Goal: Task Accomplishment & Management: Manage account settings

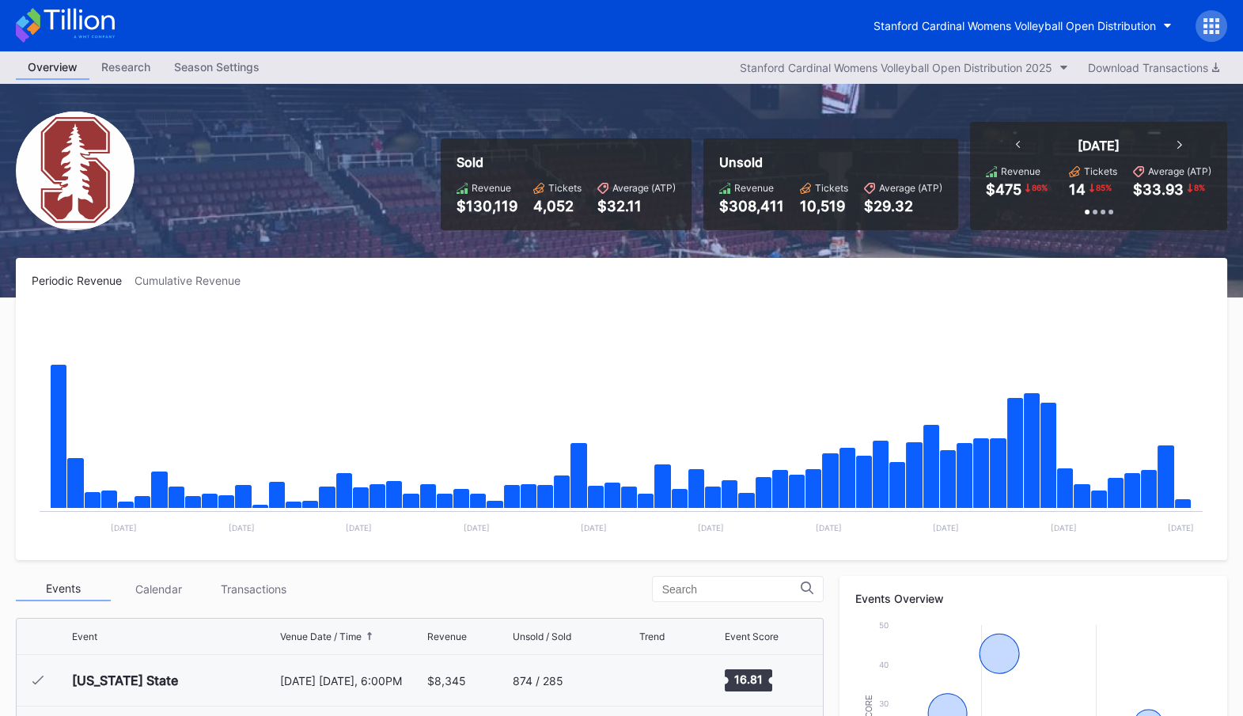
scroll to position [253, 0]
click at [1047, 21] on div "Stanford Cardinal Womens Volleyball Open Distribution" at bounding box center [1014, 25] width 282 height 13
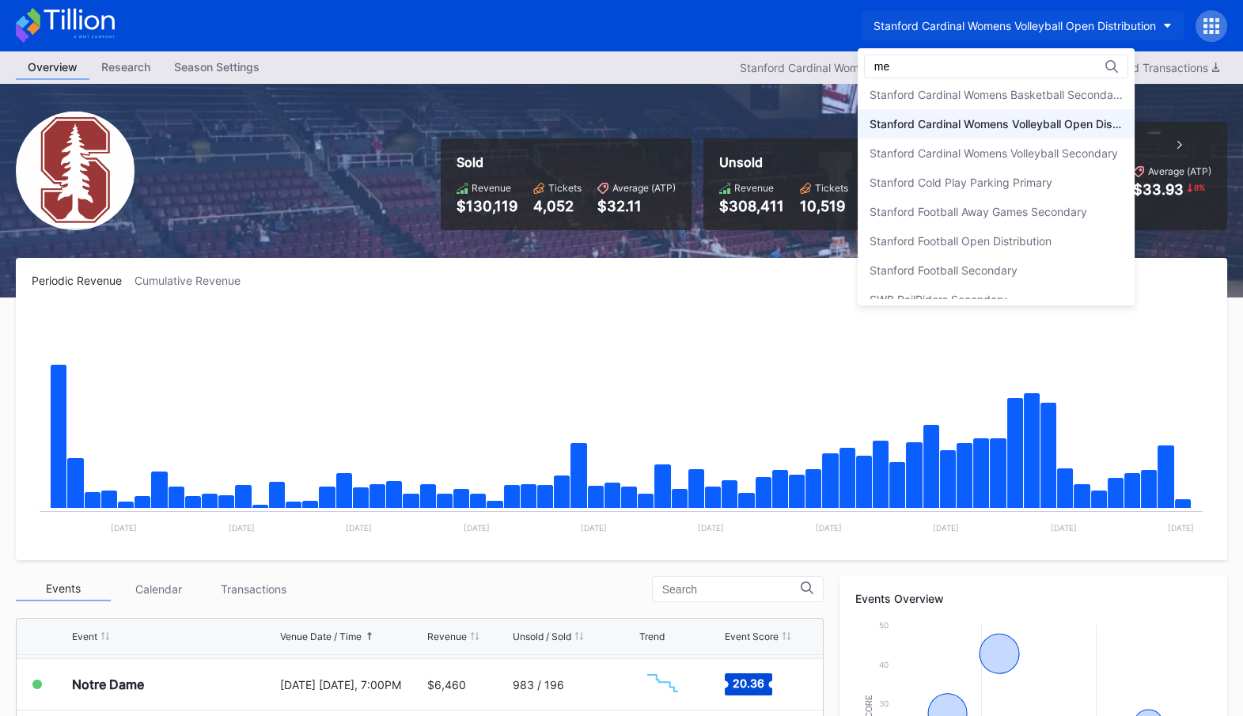
scroll to position [0, 0]
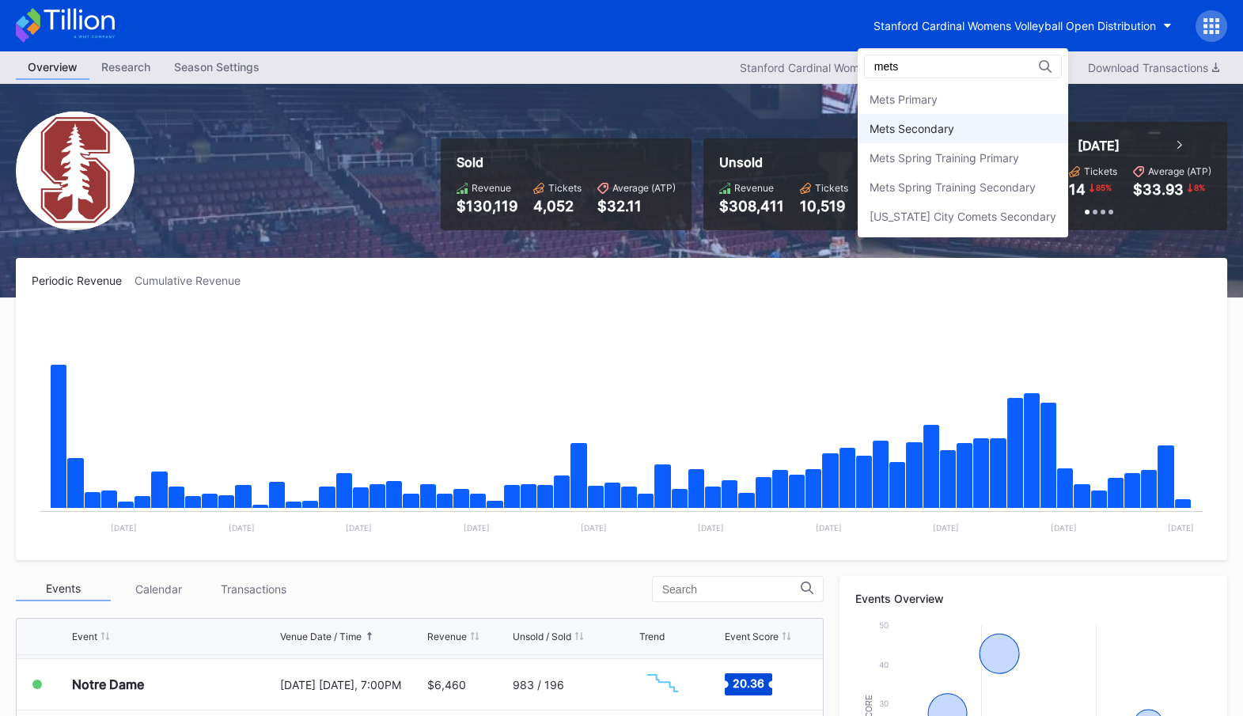
type input "mets"
click at [1005, 126] on div "Mets Secondary" at bounding box center [962, 128] width 210 height 29
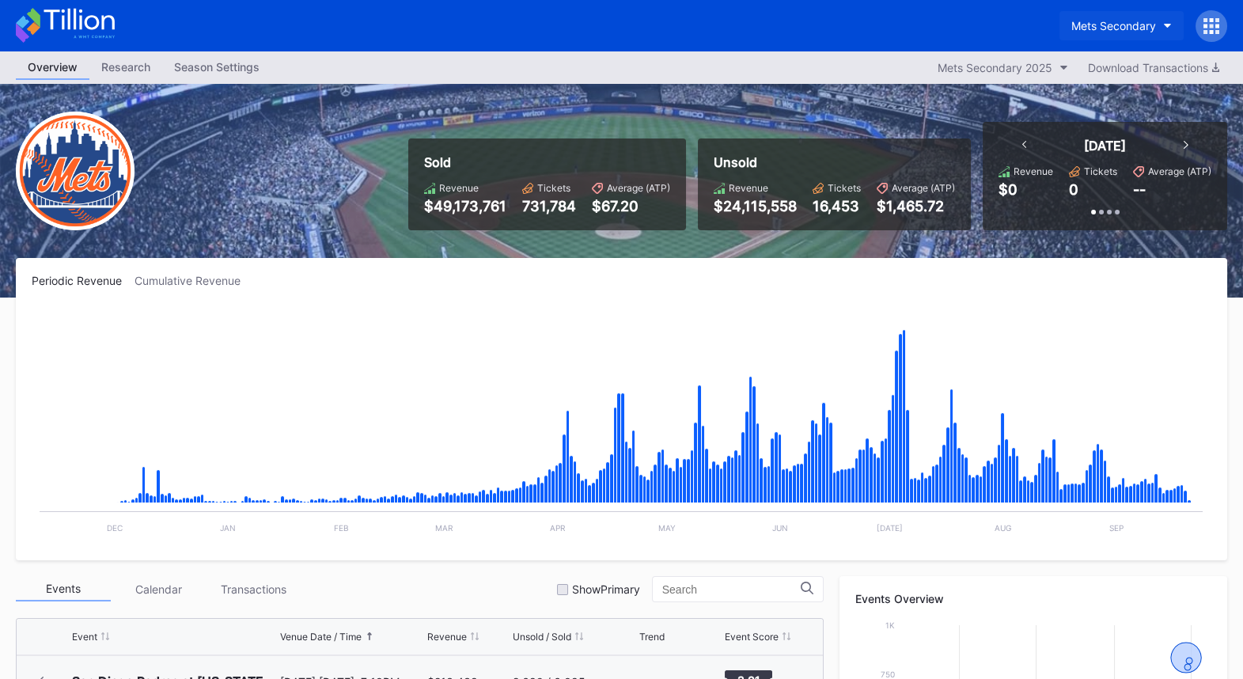
click at [1139, 23] on div "Mets Secondary" at bounding box center [1113, 25] width 85 height 13
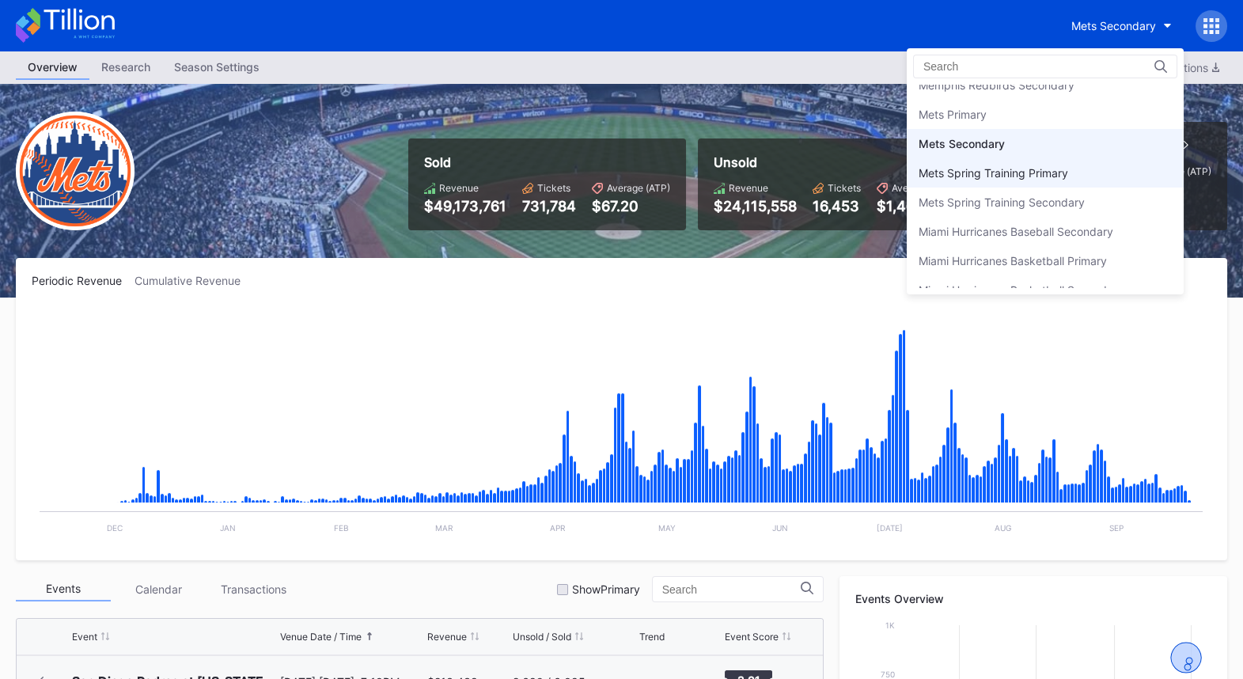
scroll to position [2430, 0]
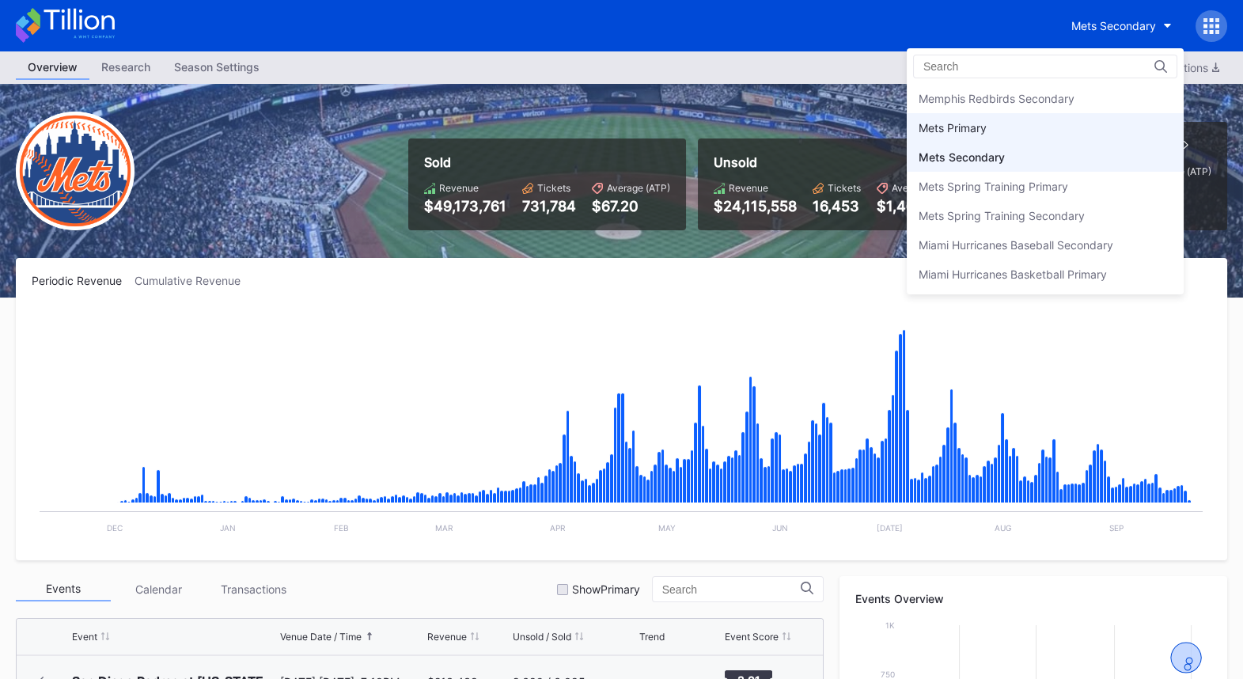
click at [1020, 115] on div "Mets Primary" at bounding box center [1045, 127] width 277 height 29
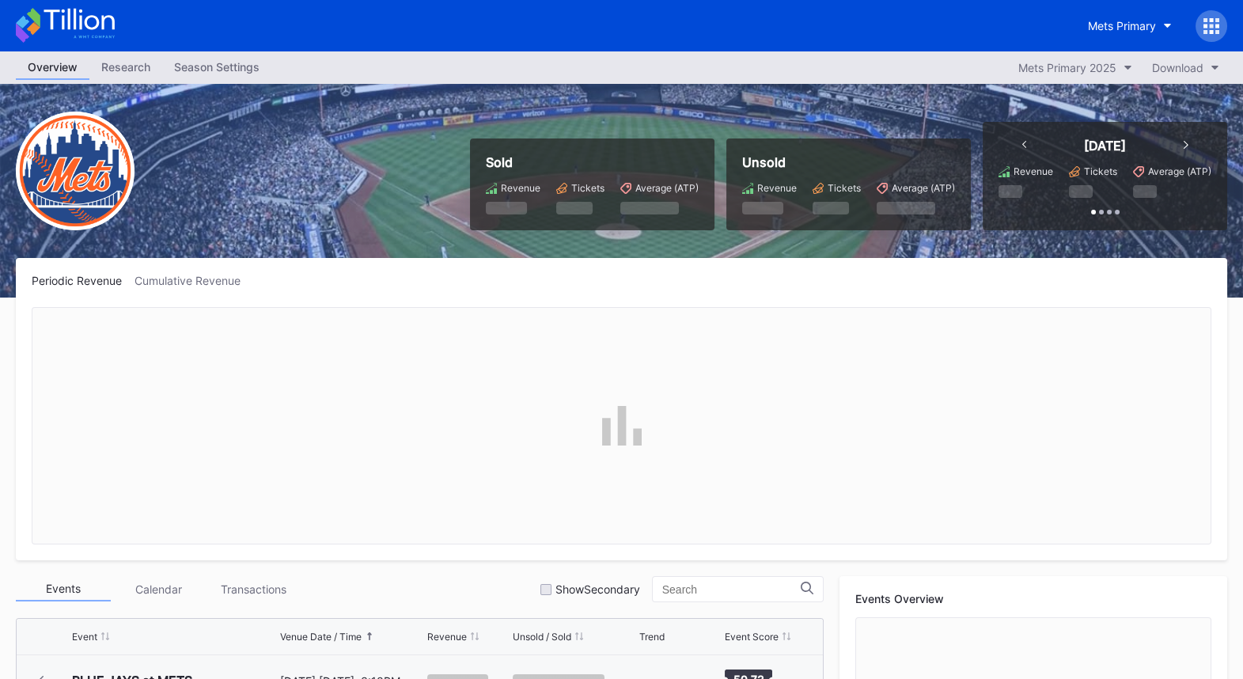
scroll to position [4007, 0]
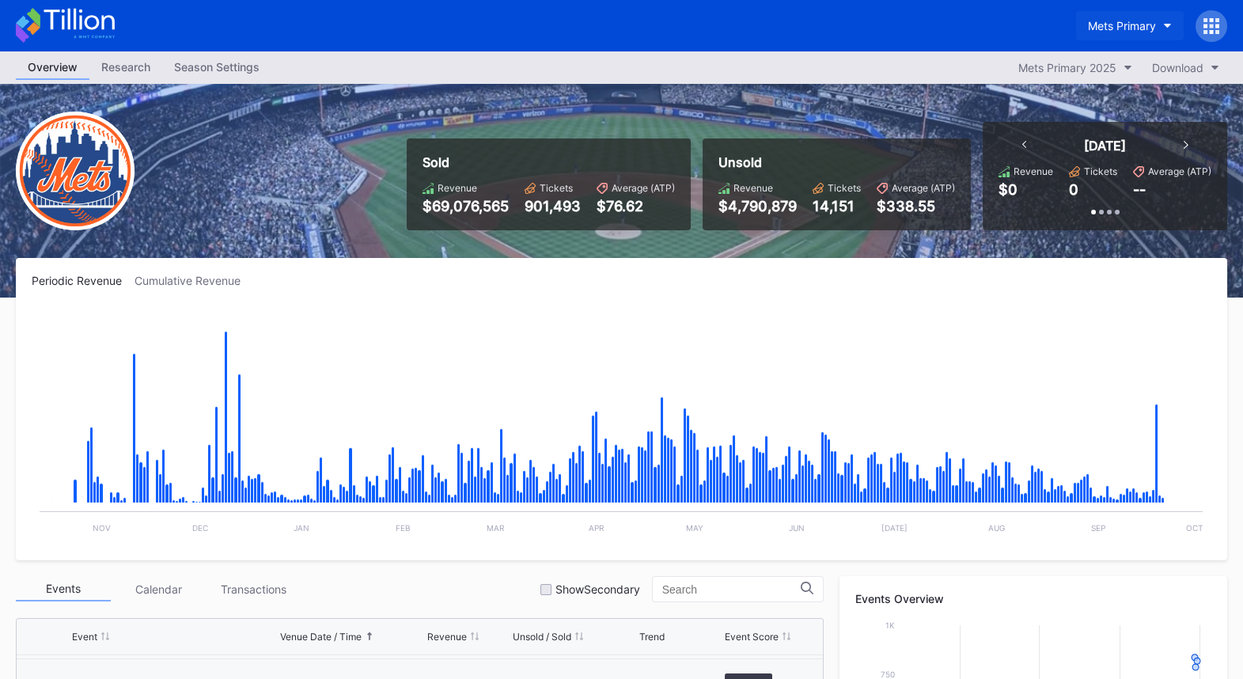
click at [1134, 22] on div "Mets Primary" at bounding box center [1122, 25] width 68 height 13
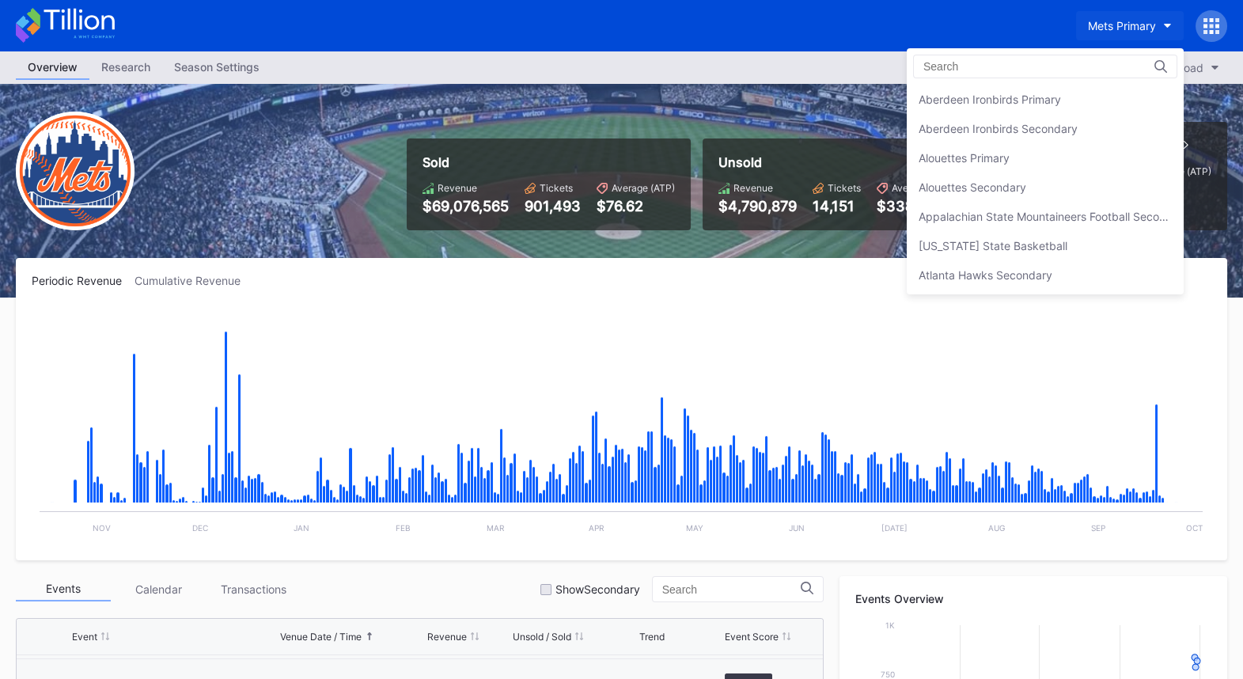
scroll to position [2447, 0]
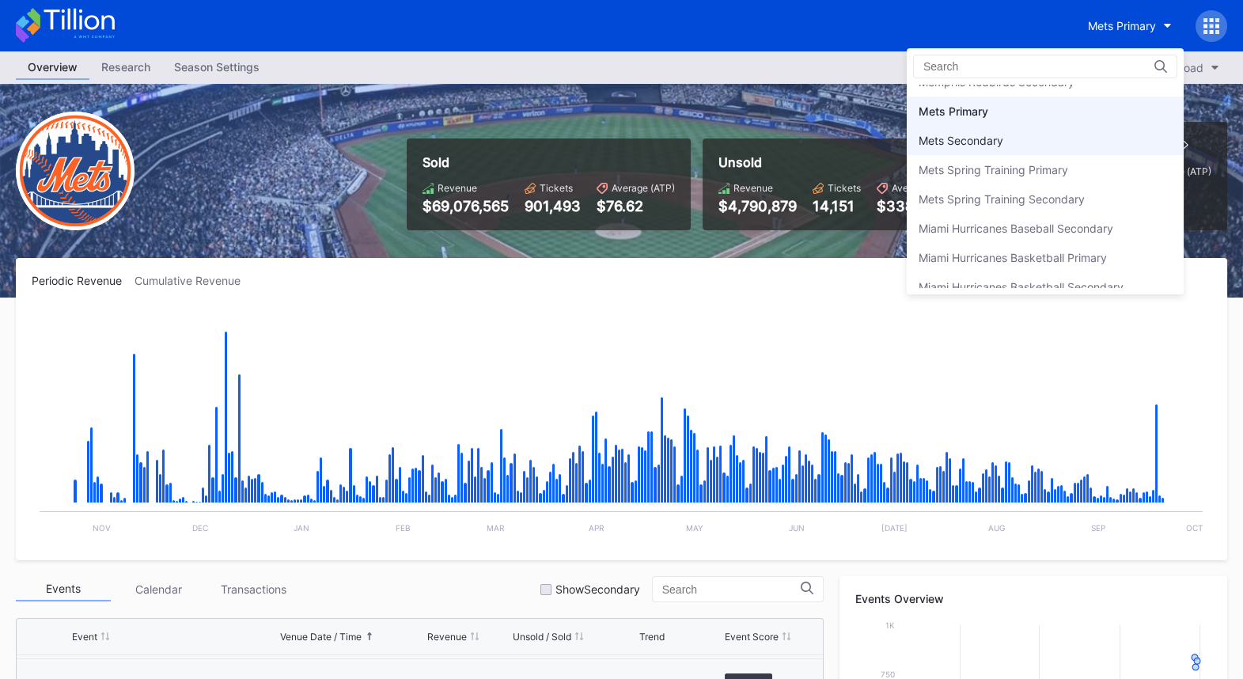
click at [1032, 133] on div "Mets Secondary" at bounding box center [1045, 140] width 277 height 29
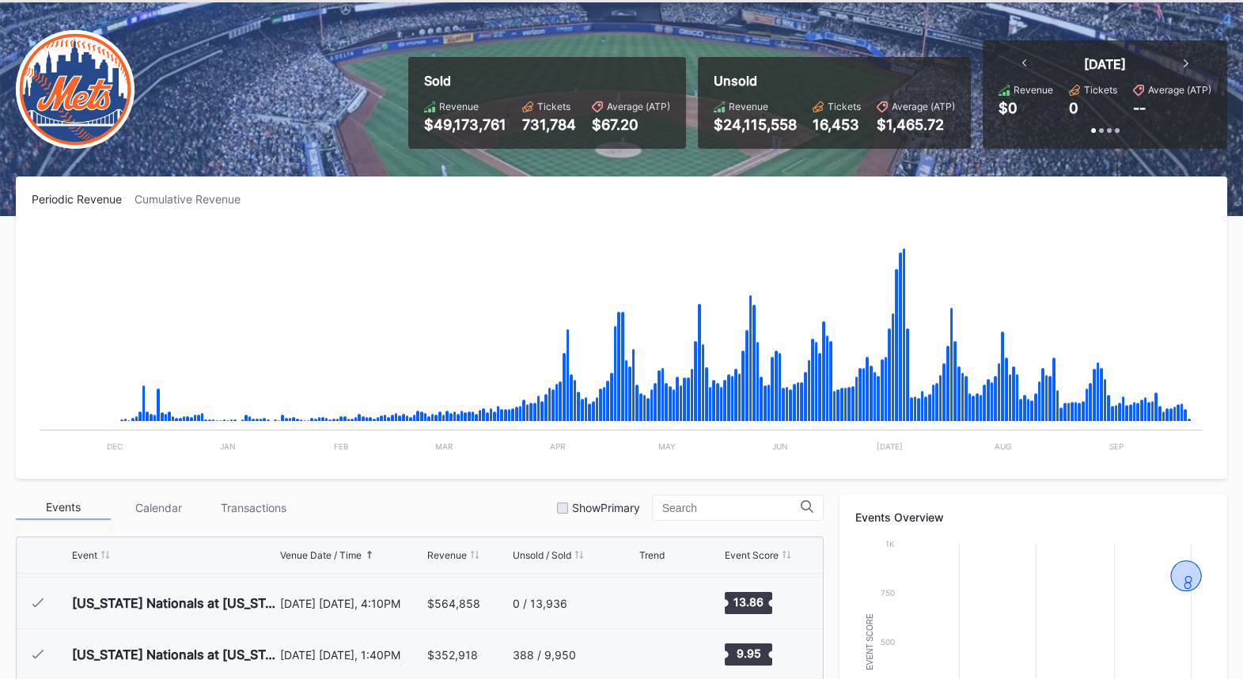
scroll to position [87, 0]
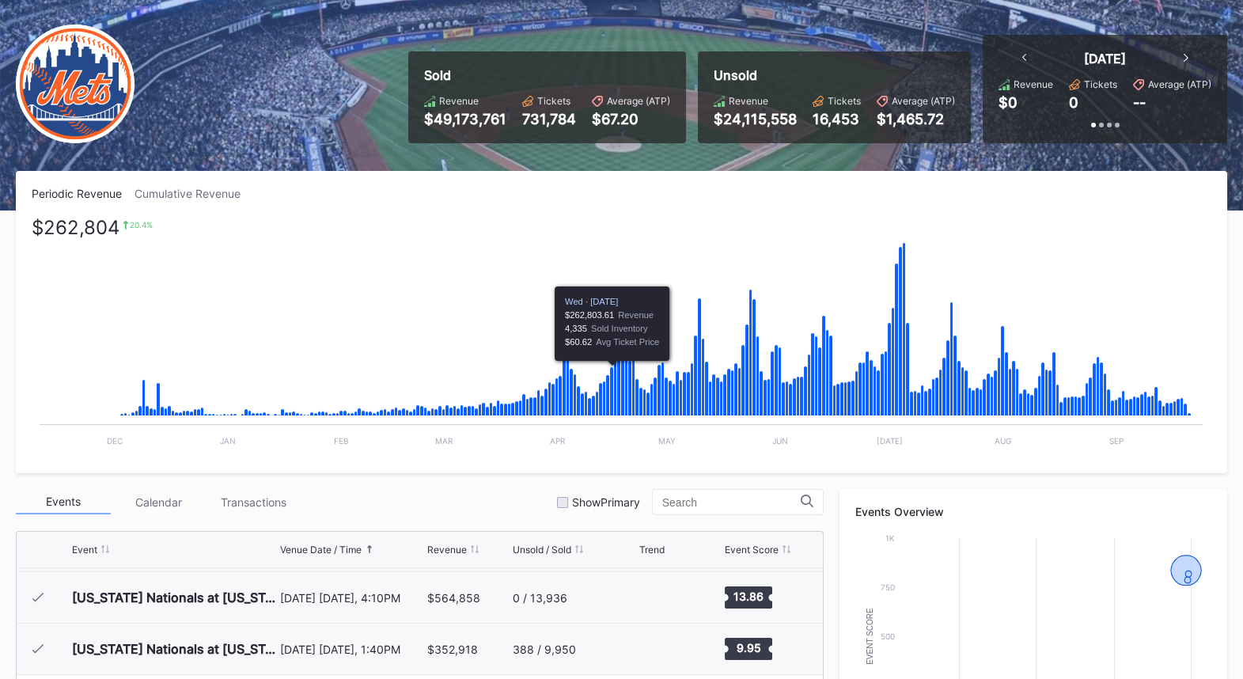
click at [611, 394] on icon "Chart title" at bounding box center [612, 391] width 4 height 49
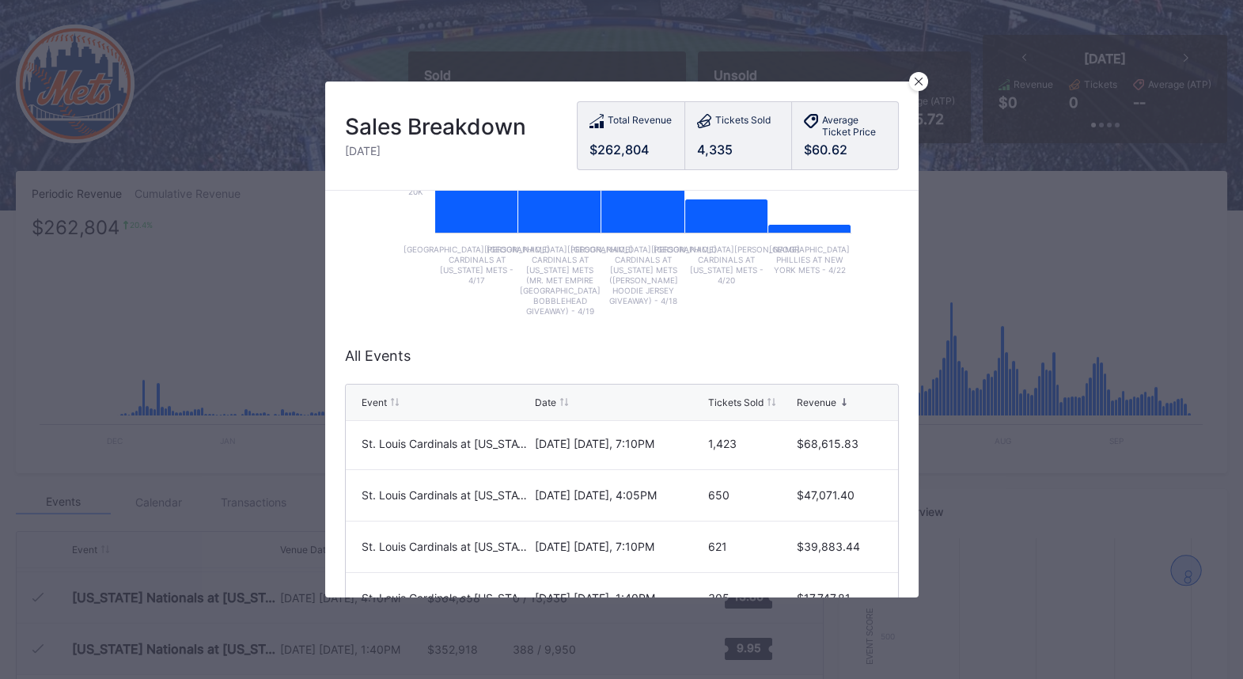
scroll to position [227, 0]
click at [918, 89] on div at bounding box center [918, 81] width 19 height 19
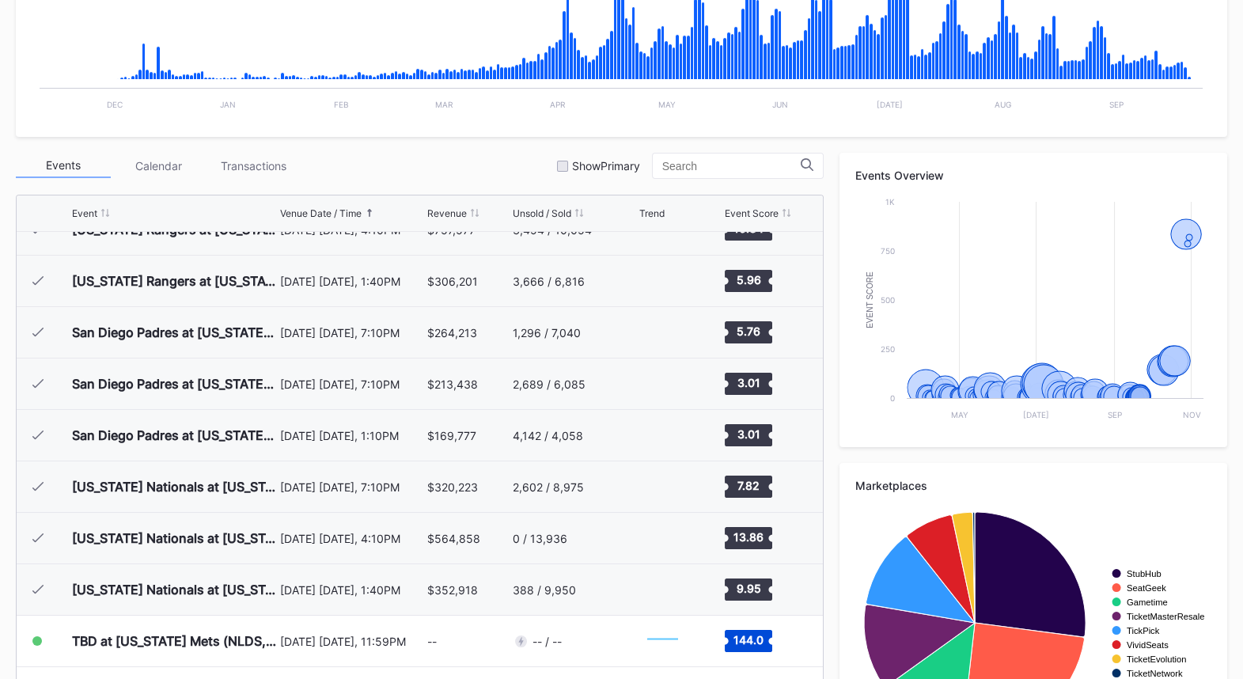
scroll to position [3742, 0]
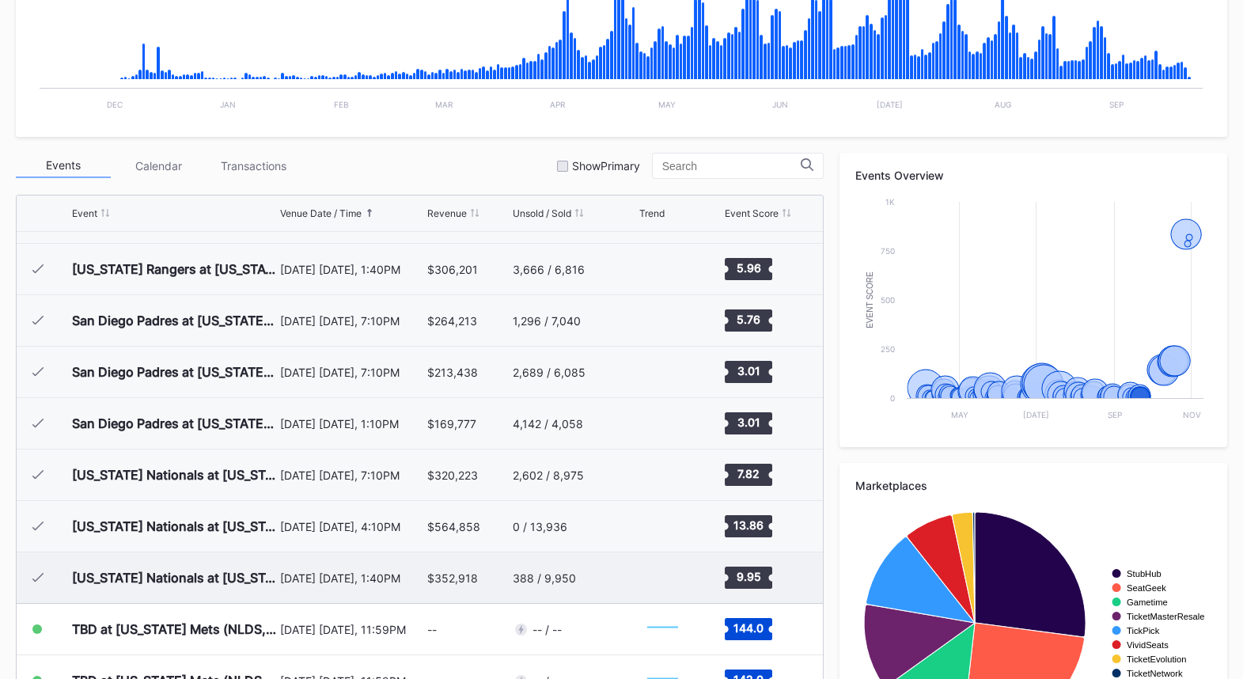
click at [598, 566] on div "388 / 9,950" at bounding box center [574, 577] width 123 height 51
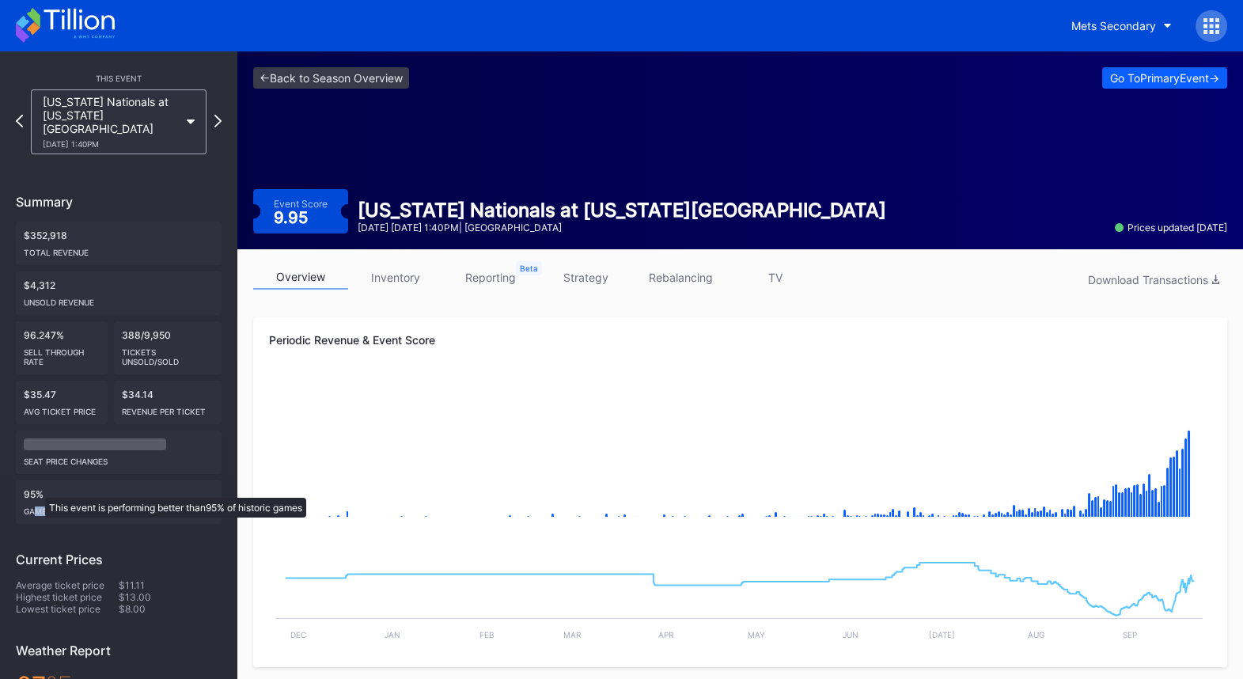
drag, startPoint x: 98, startPoint y: 495, endPoint x: 37, endPoint y: 490, distance: 61.2
click at [37, 500] on div "Game percentile" at bounding box center [119, 508] width 190 height 16
click at [72, 500] on div "Game percentile" at bounding box center [119, 508] width 190 height 16
drag, startPoint x: 71, startPoint y: 430, endPoint x: 25, endPoint y: 430, distance: 46.7
click at [25, 430] on div "564,882 seat price changes" at bounding box center [119, 452] width 206 height 44
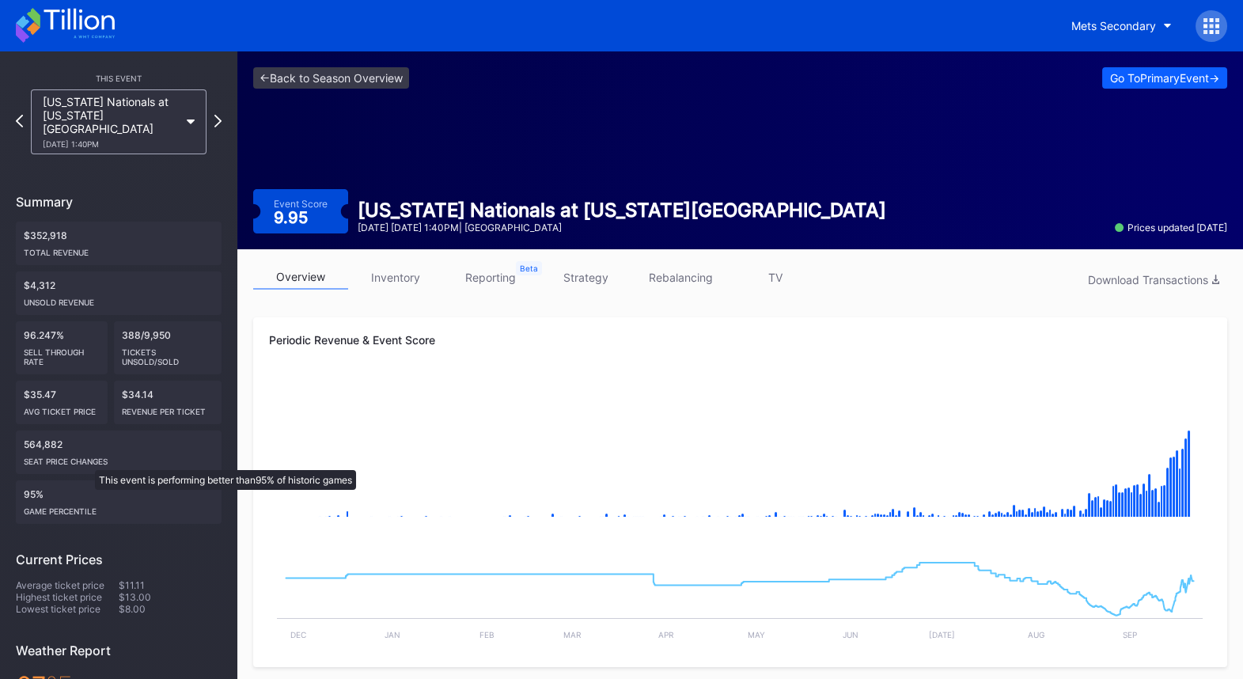
click at [87, 480] on div "95% Game percentile" at bounding box center [119, 502] width 206 height 44
click at [1209, 26] on icon at bounding box center [1211, 26] width 4 height 4
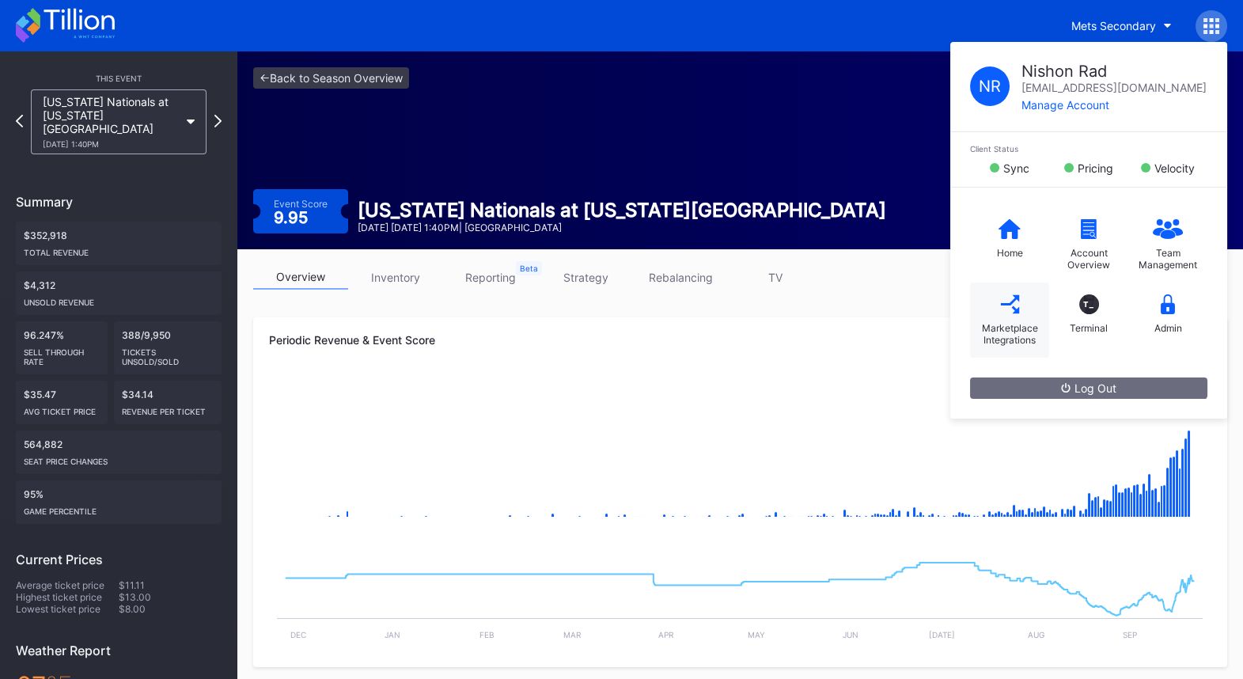
click at [1023, 312] on div "Marketplace Integrations" at bounding box center [1009, 319] width 79 height 75
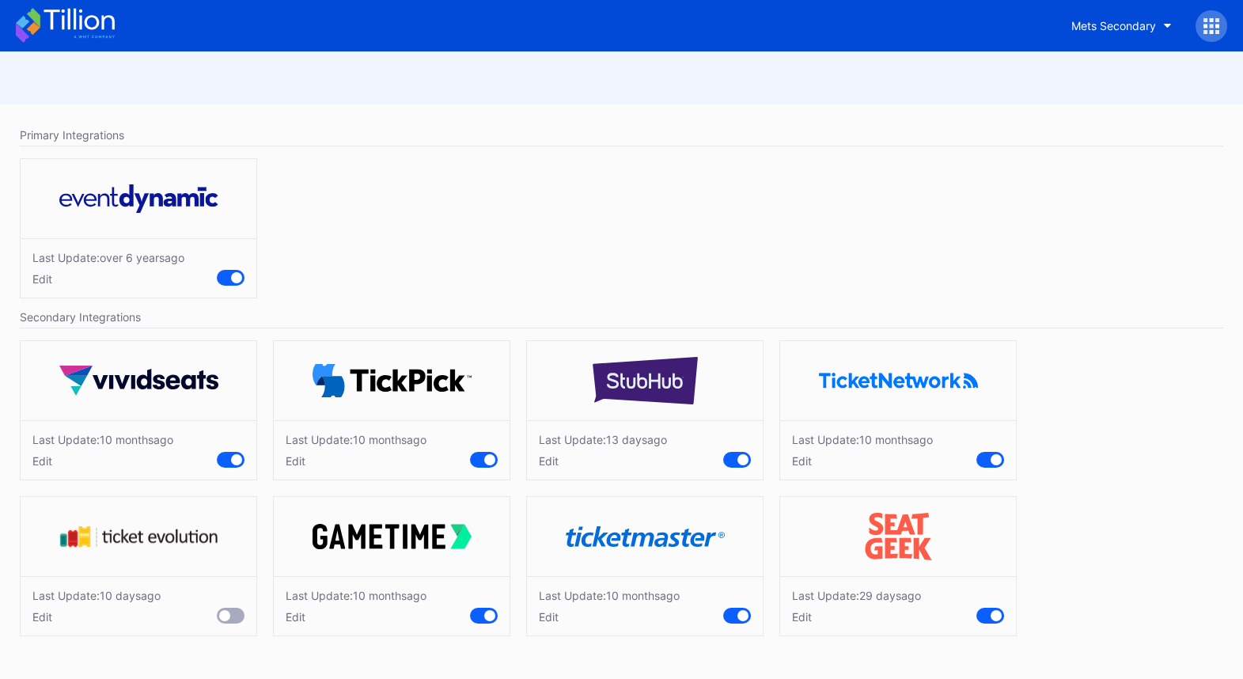
click at [805, 458] on div "Edit" at bounding box center [862, 460] width 141 height 13
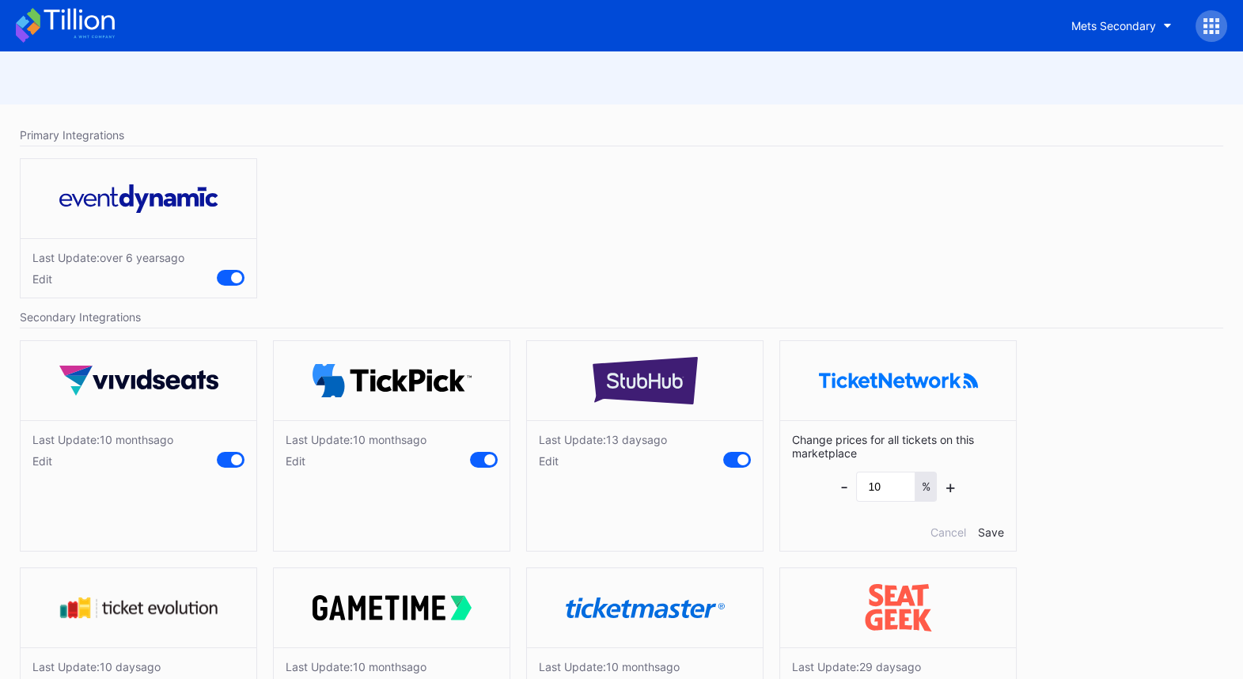
click at [542, 460] on div "Edit" at bounding box center [603, 460] width 128 height 13
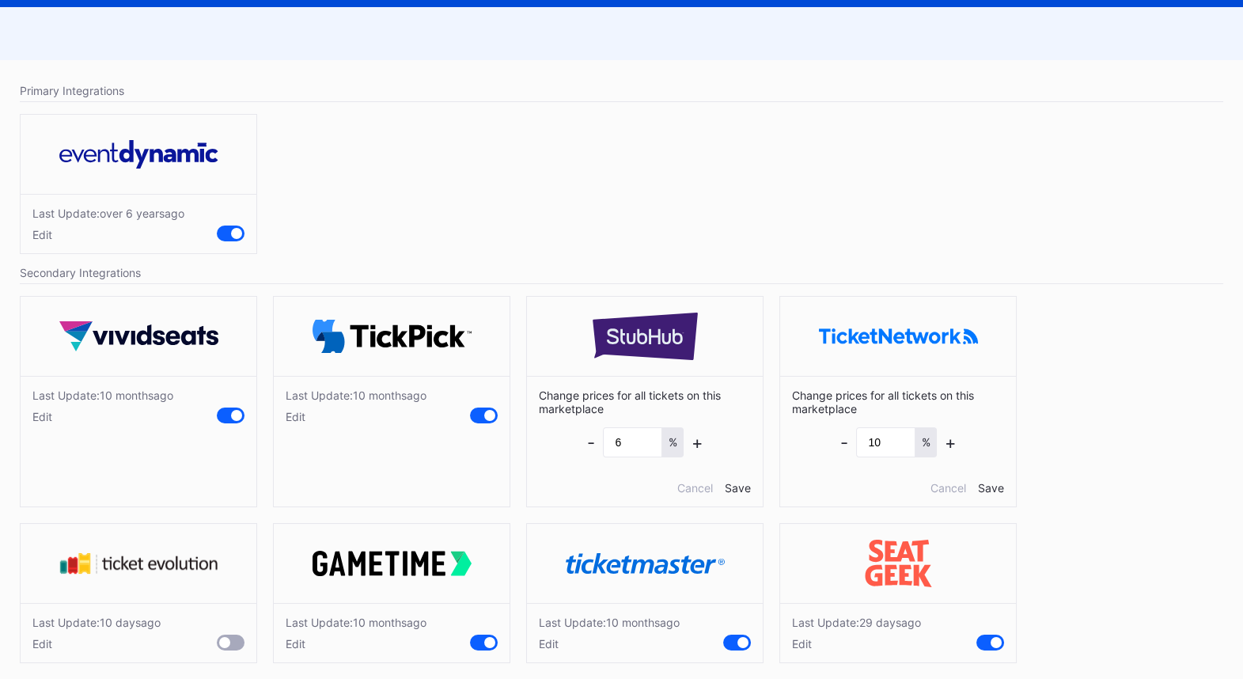
scroll to position [54, 0]
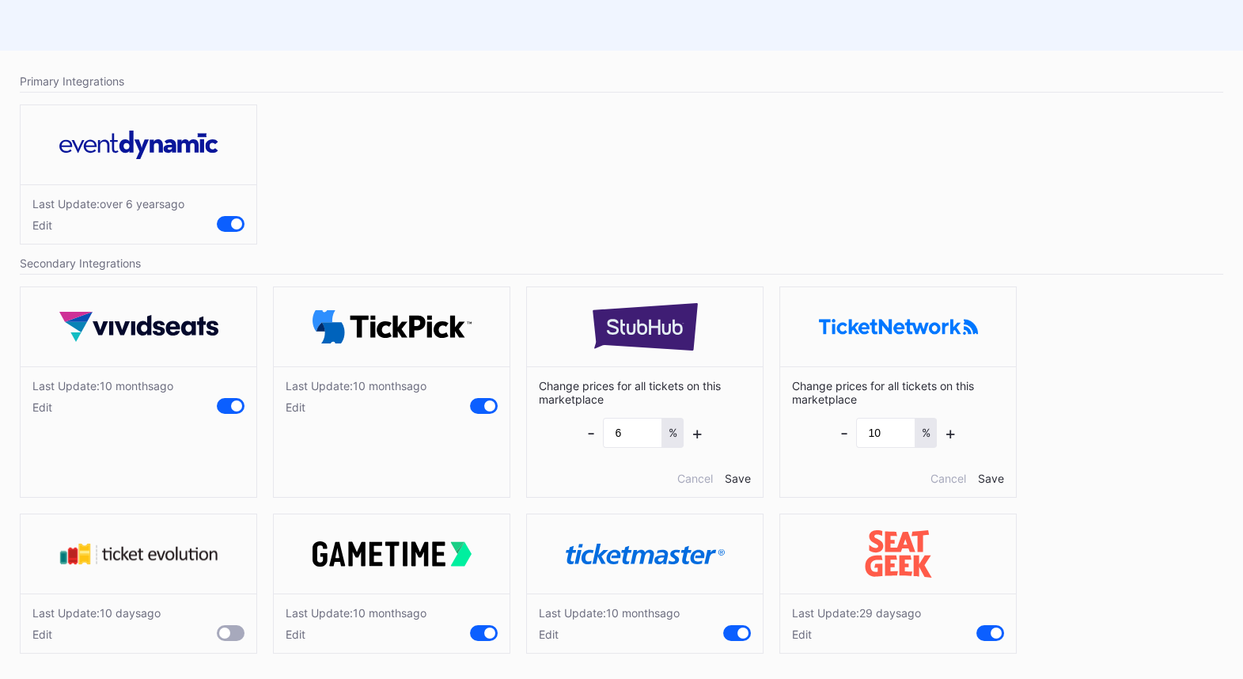
click at [544, 627] on div "Edit" at bounding box center [609, 633] width 141 height 13
click at [802, 631] on div "Edit" at bounding box center [856, 633] width 129 height 13
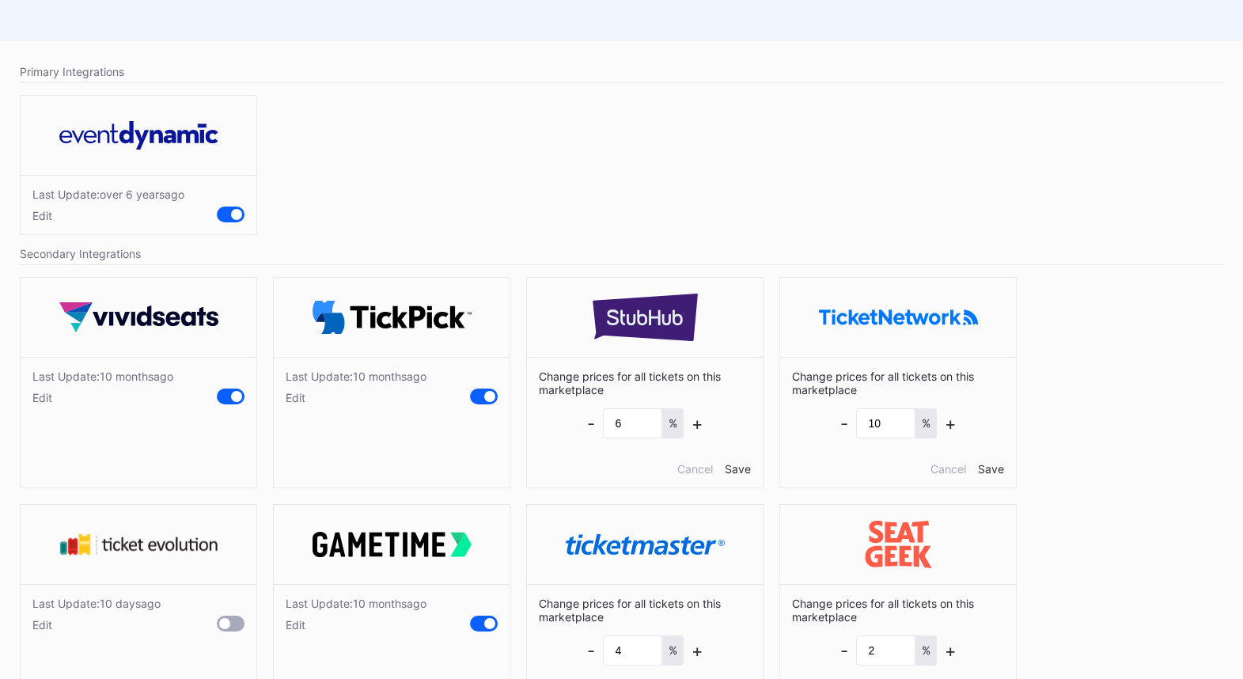
scroll to position [0, 0]
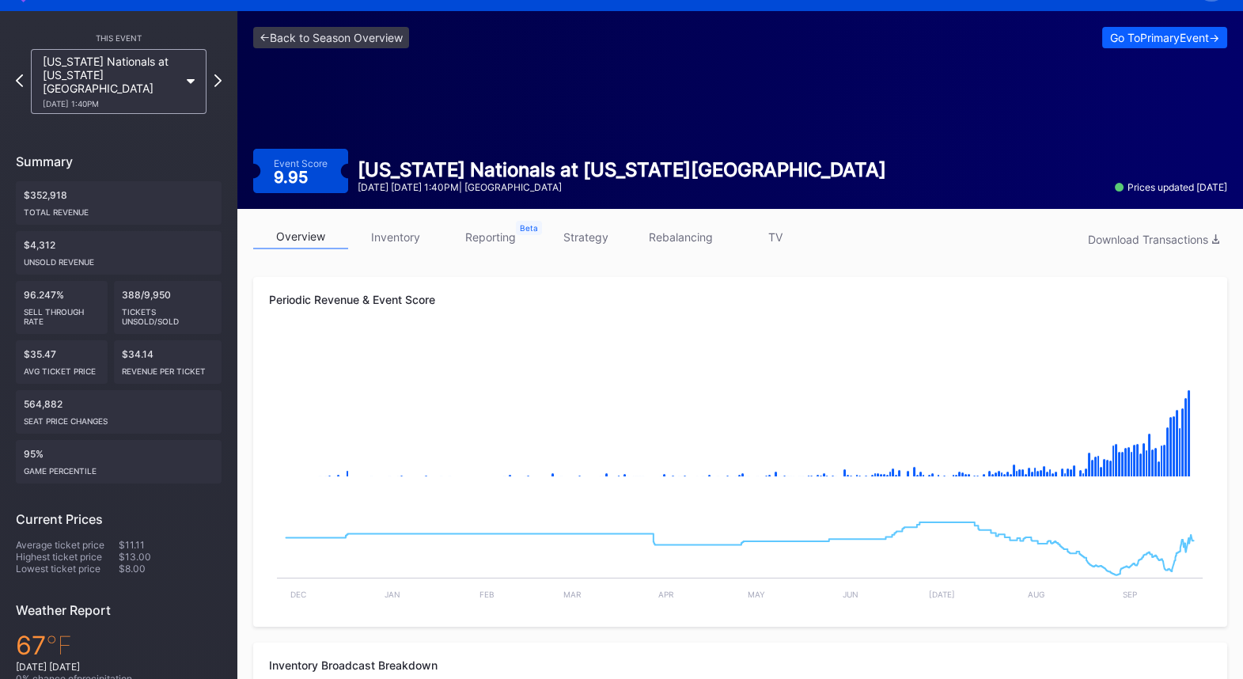
scroll to position [41, 0]
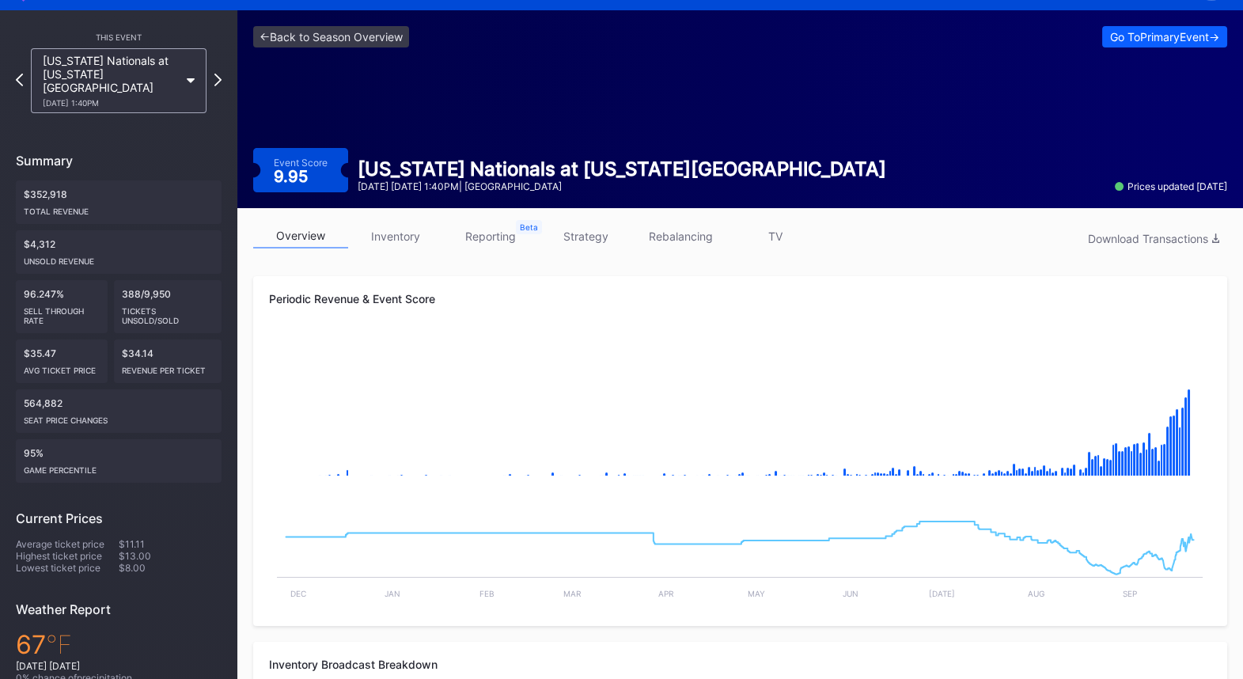
click at [403, 227] on link "inventory" at bounding box center [395, 236] width 95 height 25
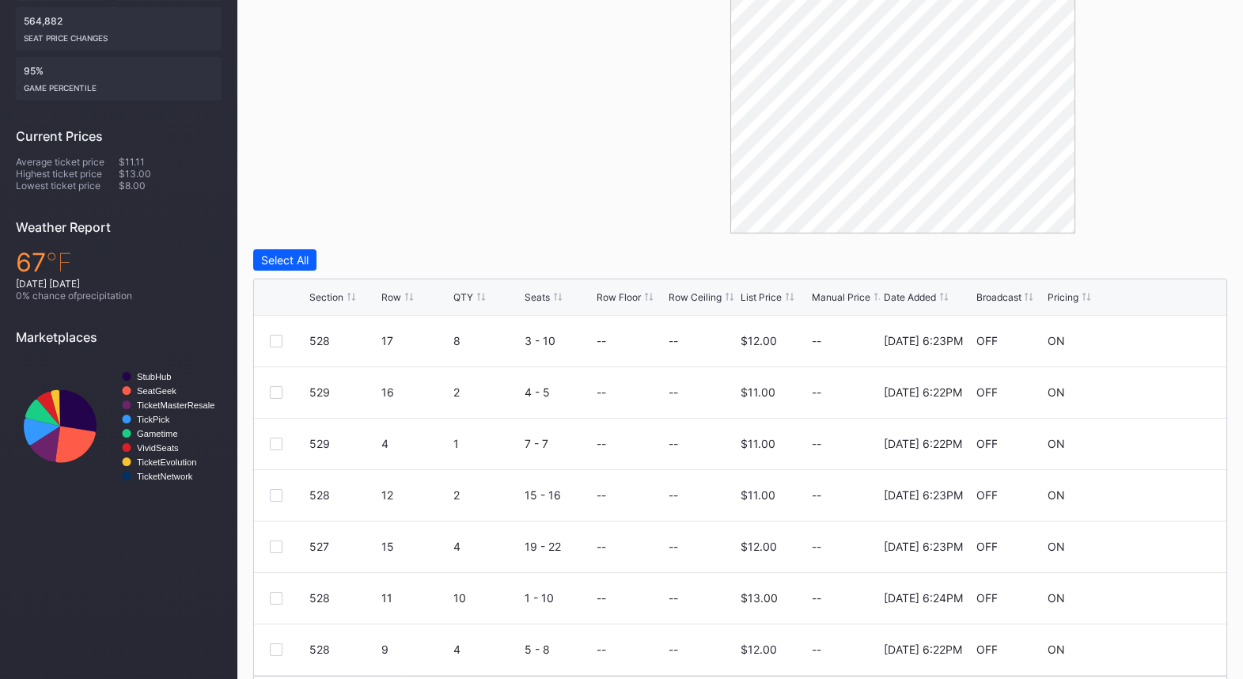
scroll to position [432, 0]
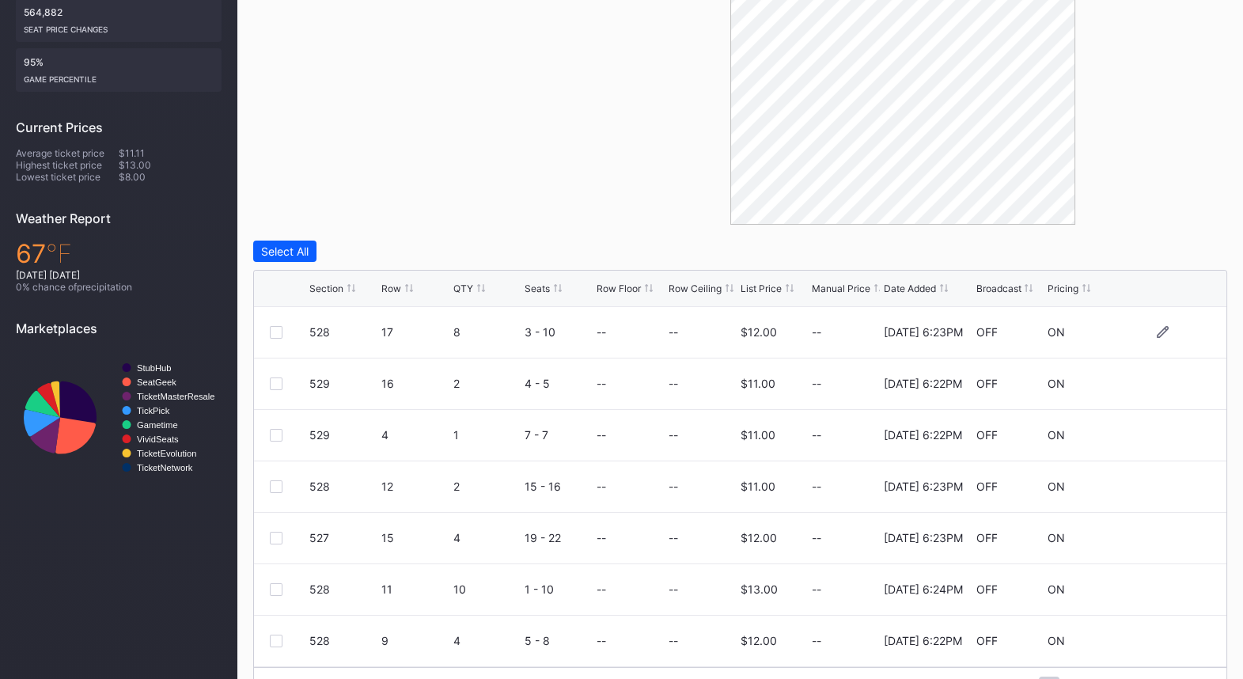
click at [278, 331] on div at bounding box center [276, 332] width 13 height 13
click at [361, 245] on div "Edit 1 Row" at bounding box center [363, 250] width 54 height 13
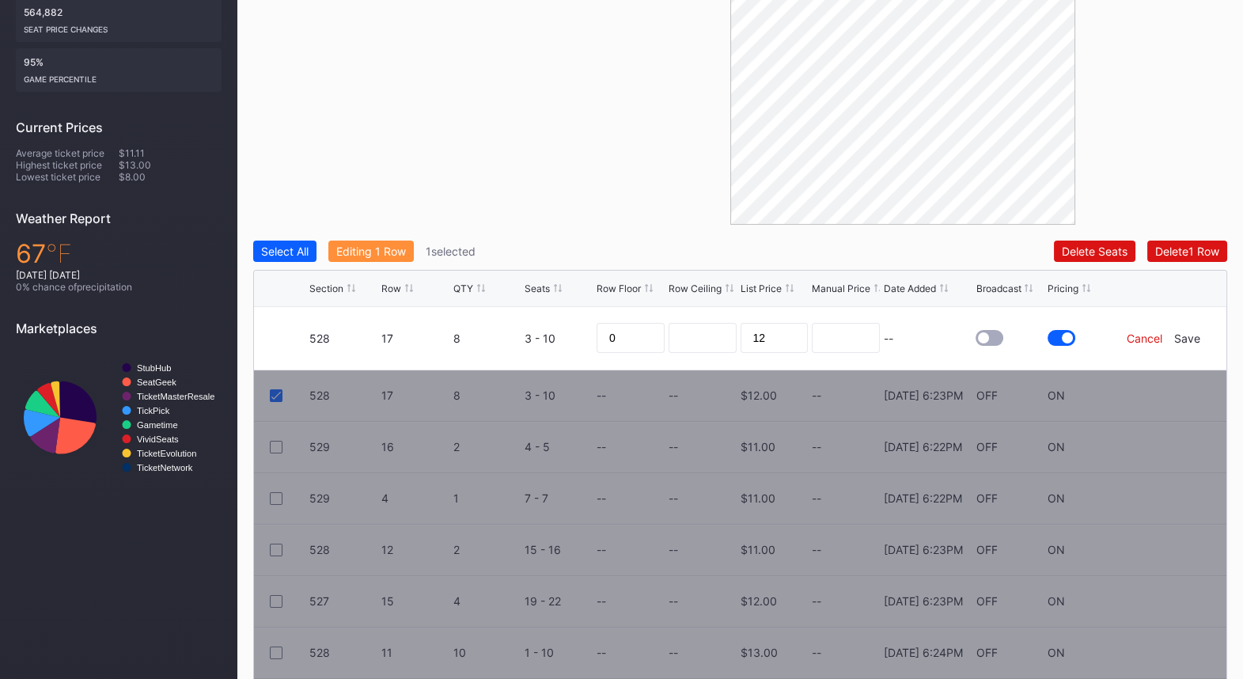
click at [1141, 341] on div "Cancel" at bounding box center [1144, 337] width 36 height 13
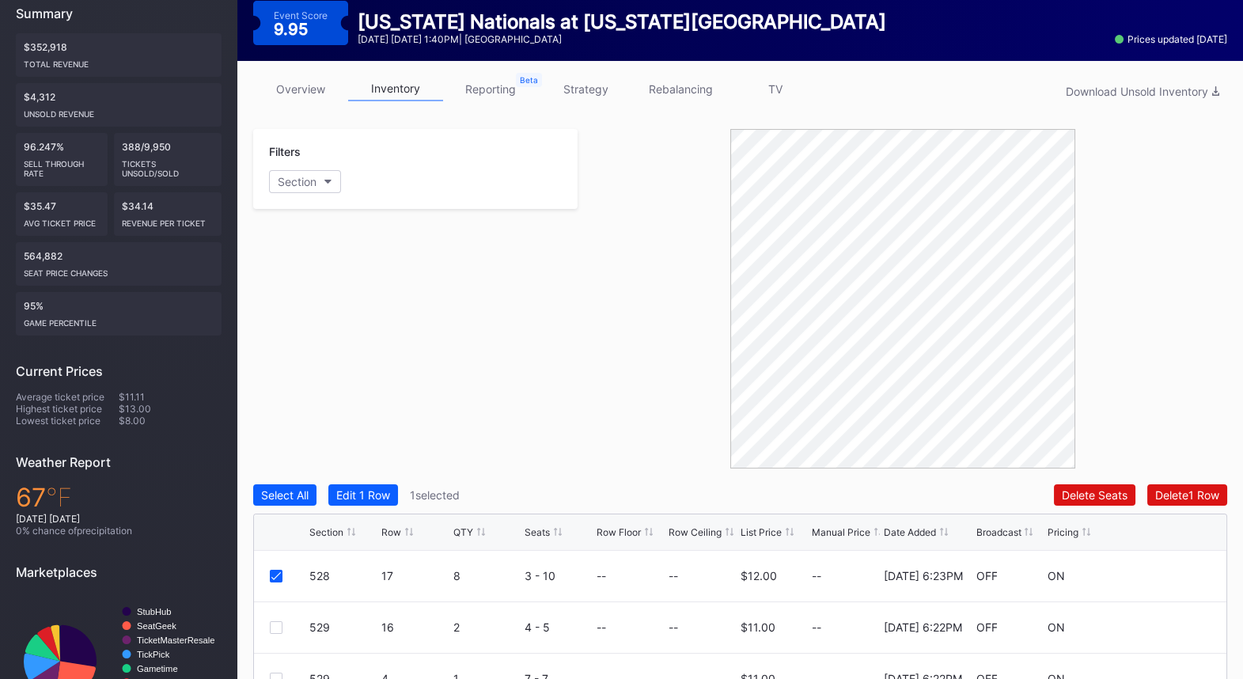
scroll to position [184, 0]
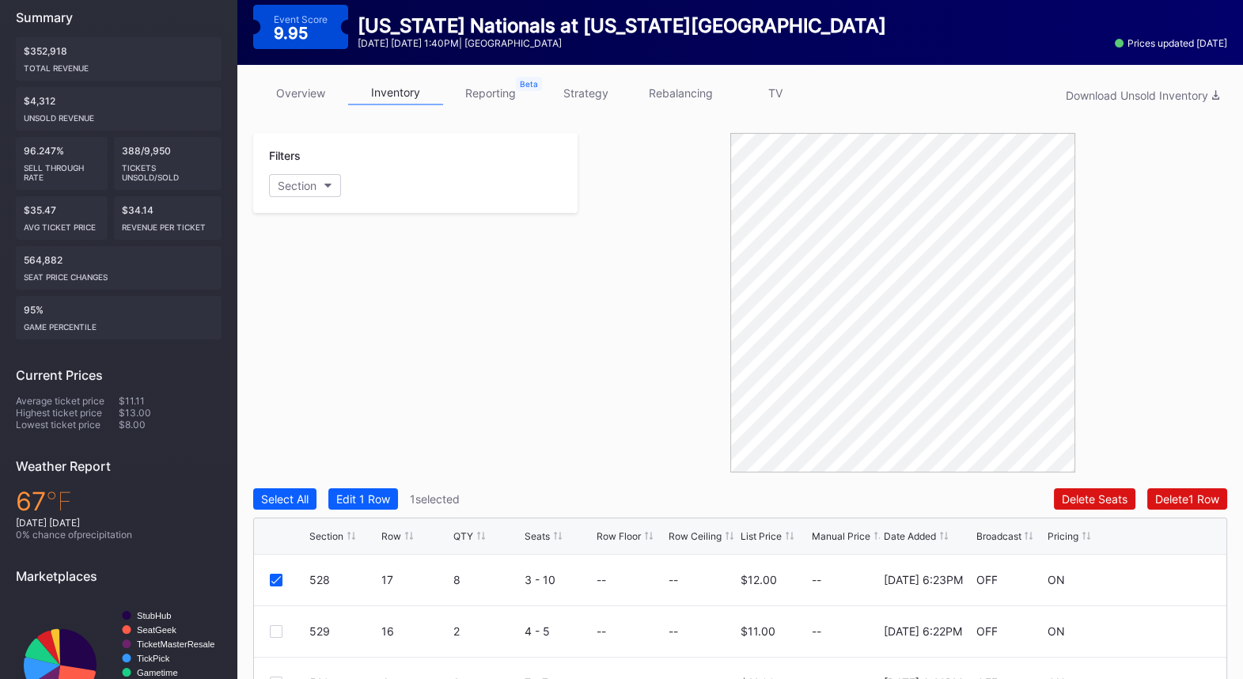
click at [501, 94] on link "reporting" at bounding box center [490, 93] width 95 height 25
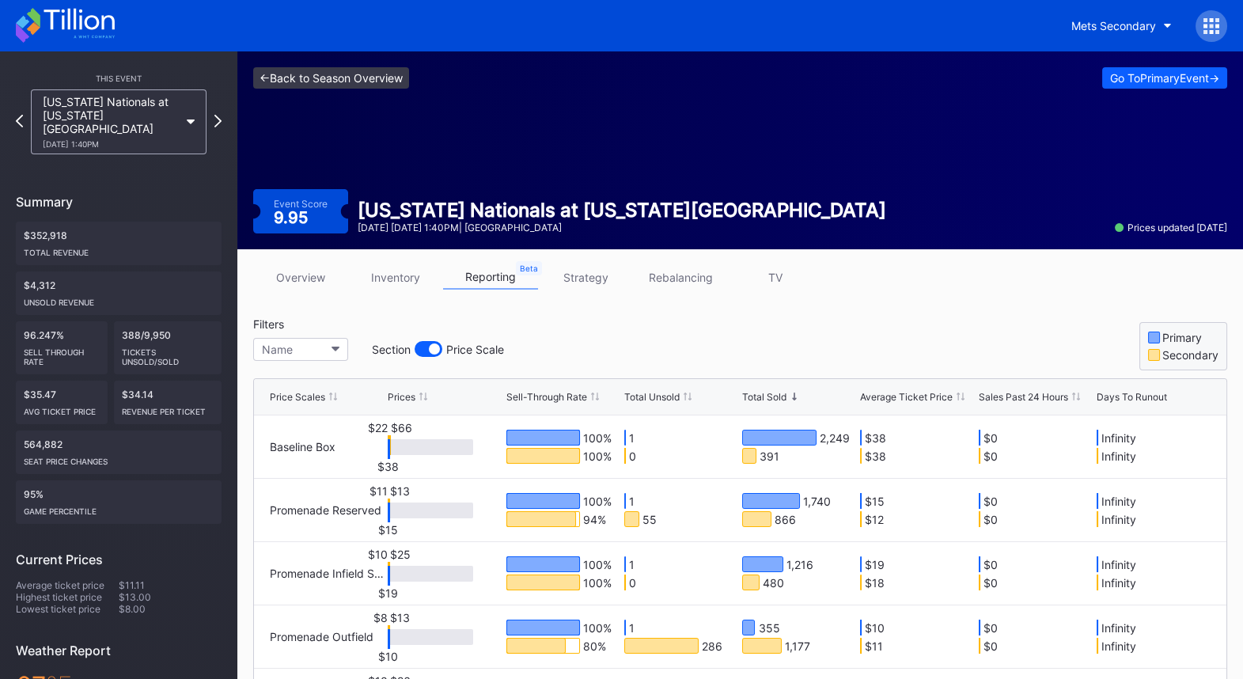
click at [339, 74] on link "<- Back to Season Overview" at bounding box center [331, 77] width 156 height 21
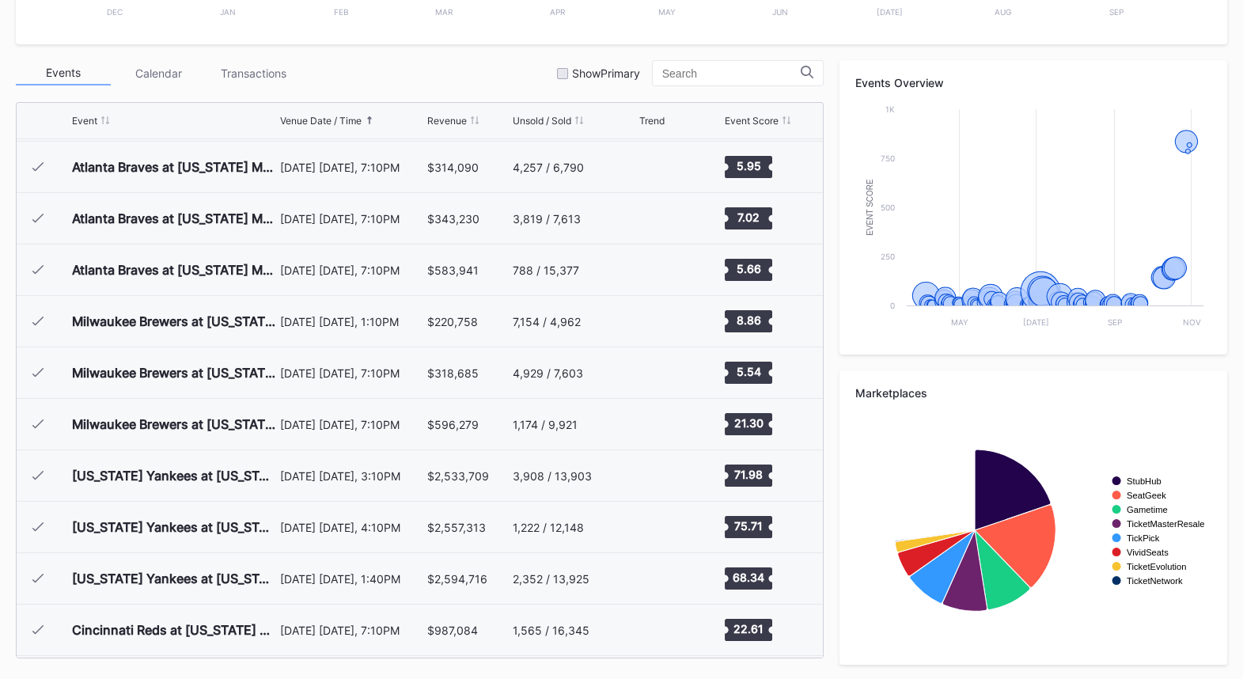
scroll to position [1950, 0]
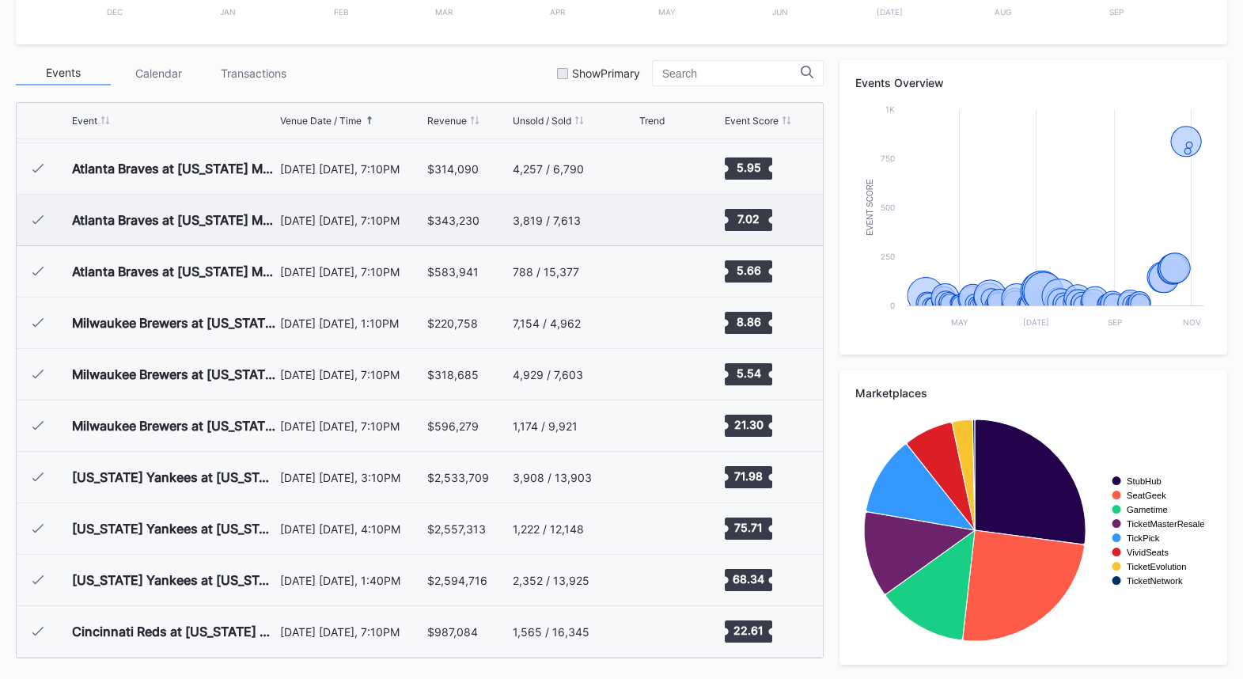
click at [571, 214] on div "3,819 / 7,613" at bounding box center [547, 220] width 68 height 13
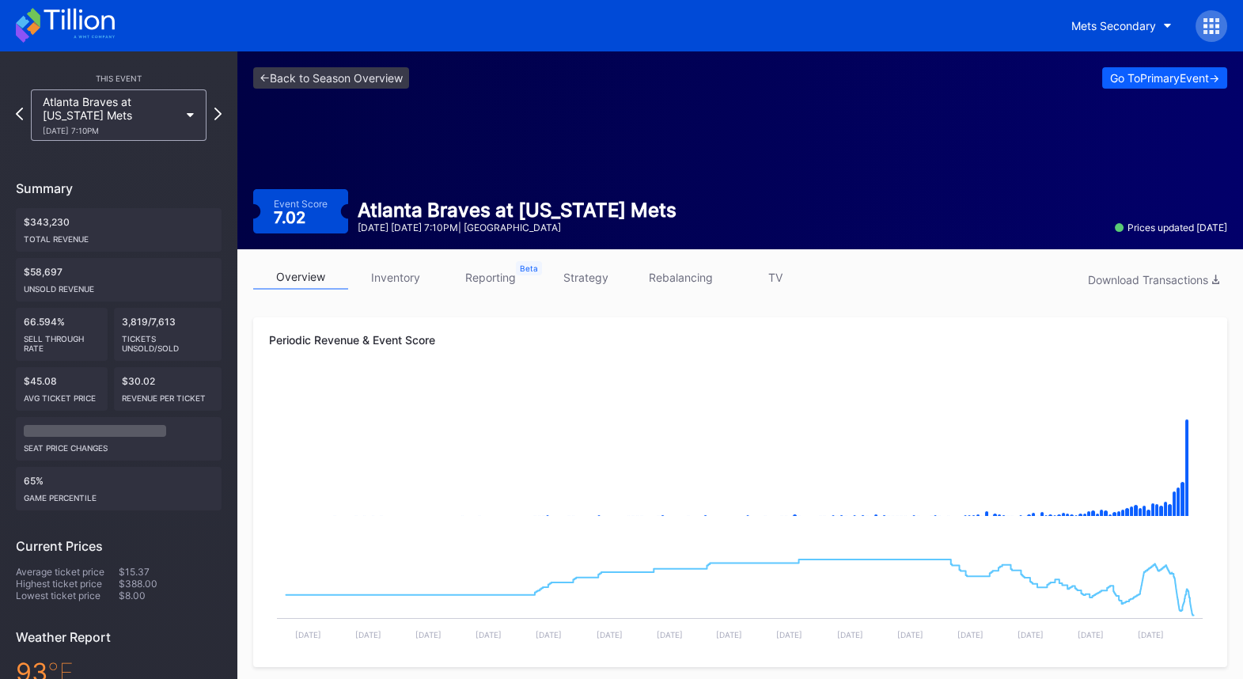
click at [479, 271] on link "reporting" at bounding box center [490, 277] width 95 height 25
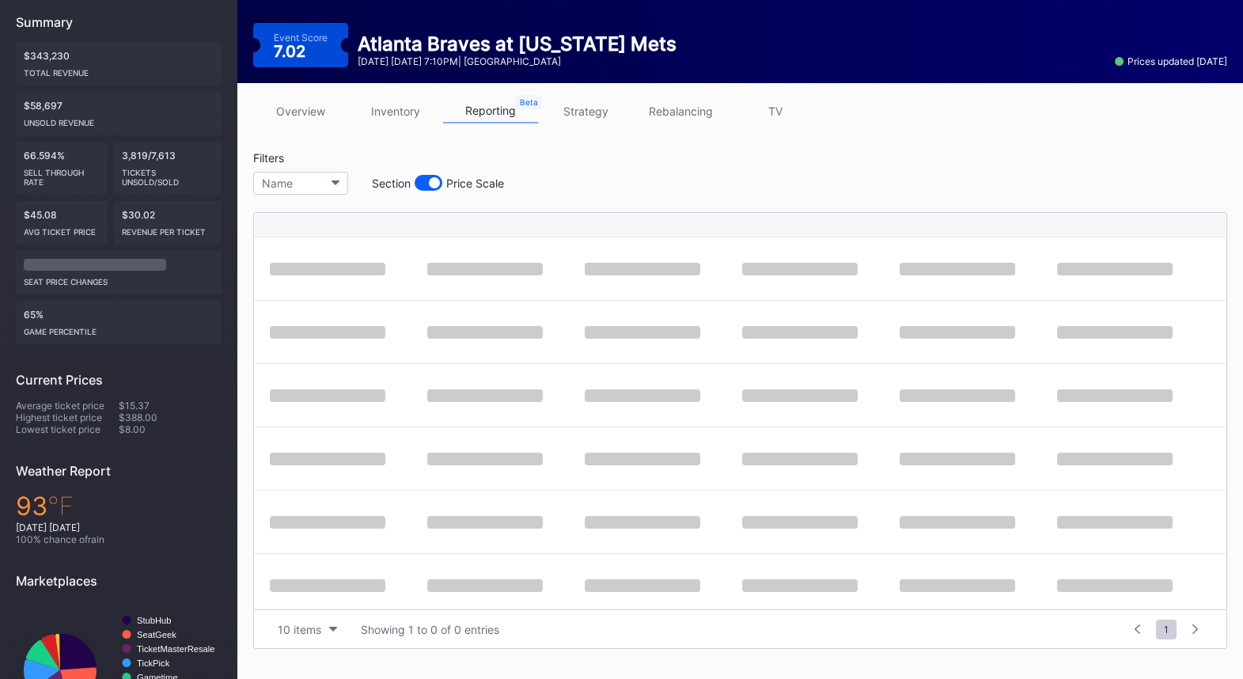
scroll to position [172, 0]
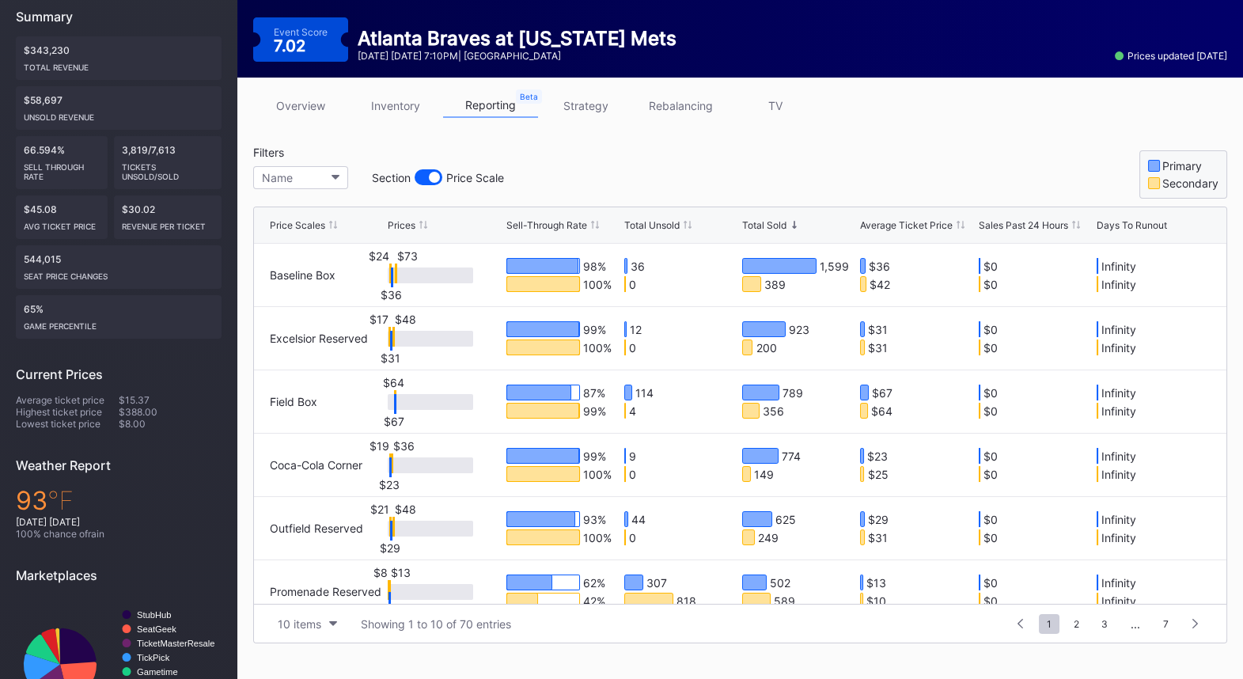
click at [380, 103] on link "inventory" at bounding box center [395, 105] width 95 height 25
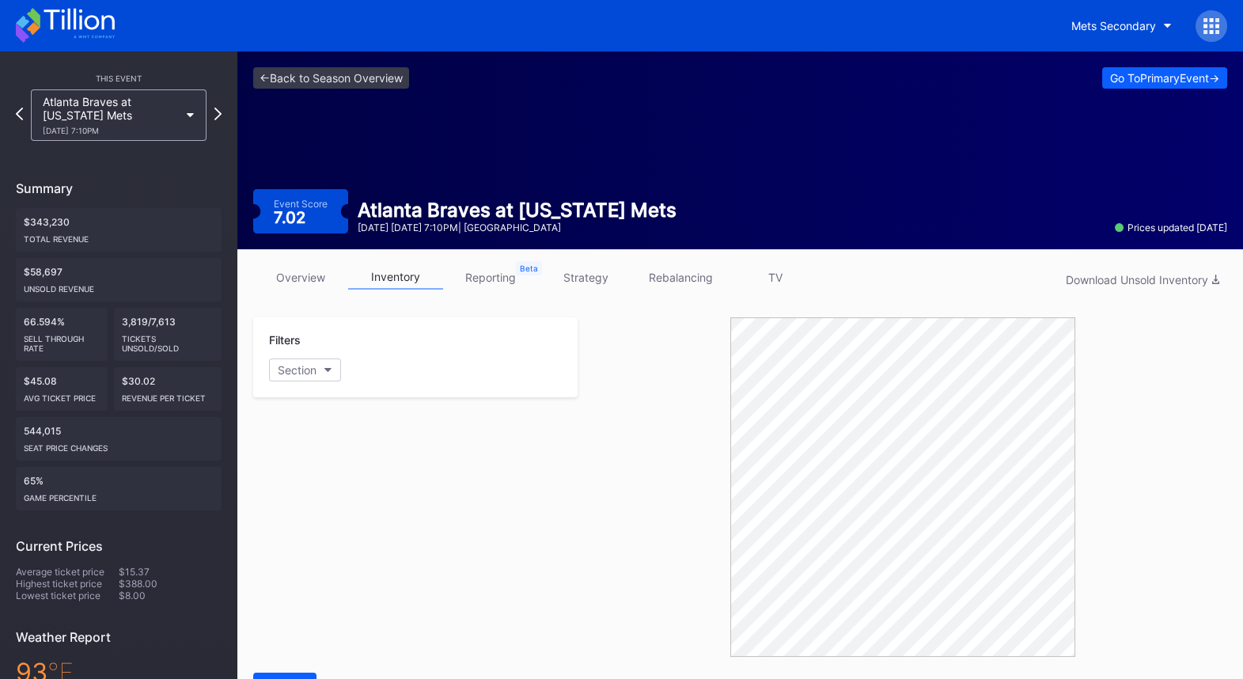
click at [590, 278] on link "strategy" at bounding box center [585, 277] width 95 height 25
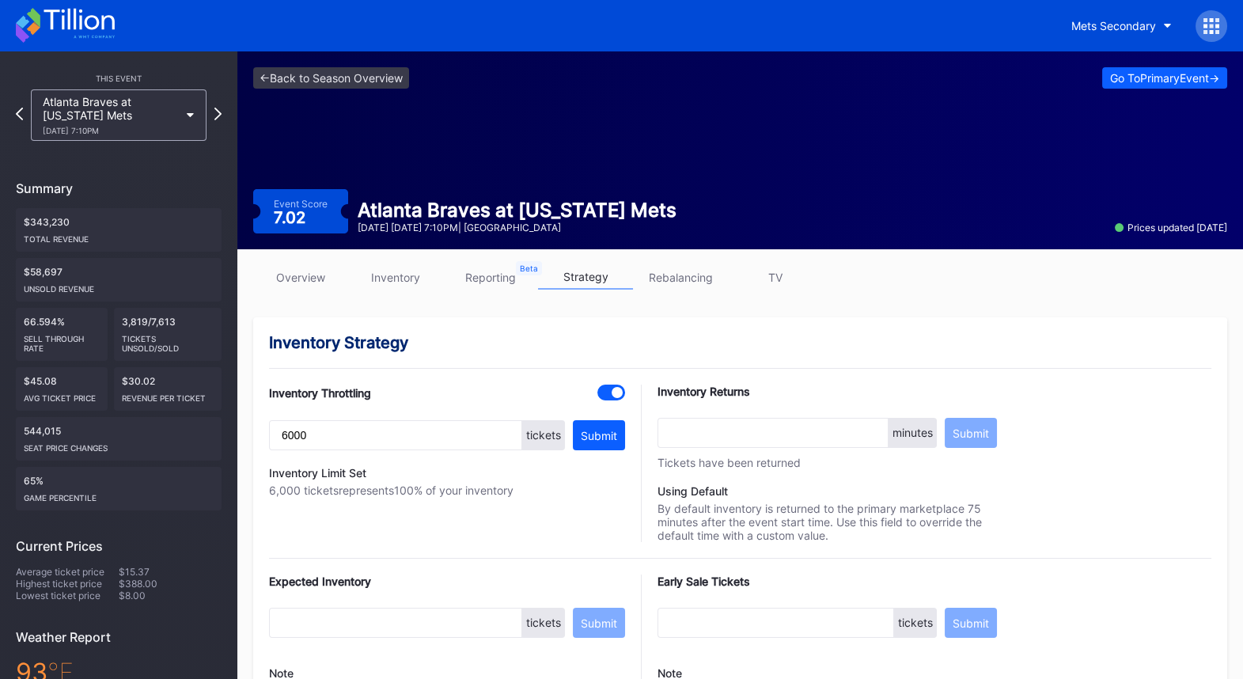
click at [93, 22] on icon at bounding box center [65, 25] width 99 height 35
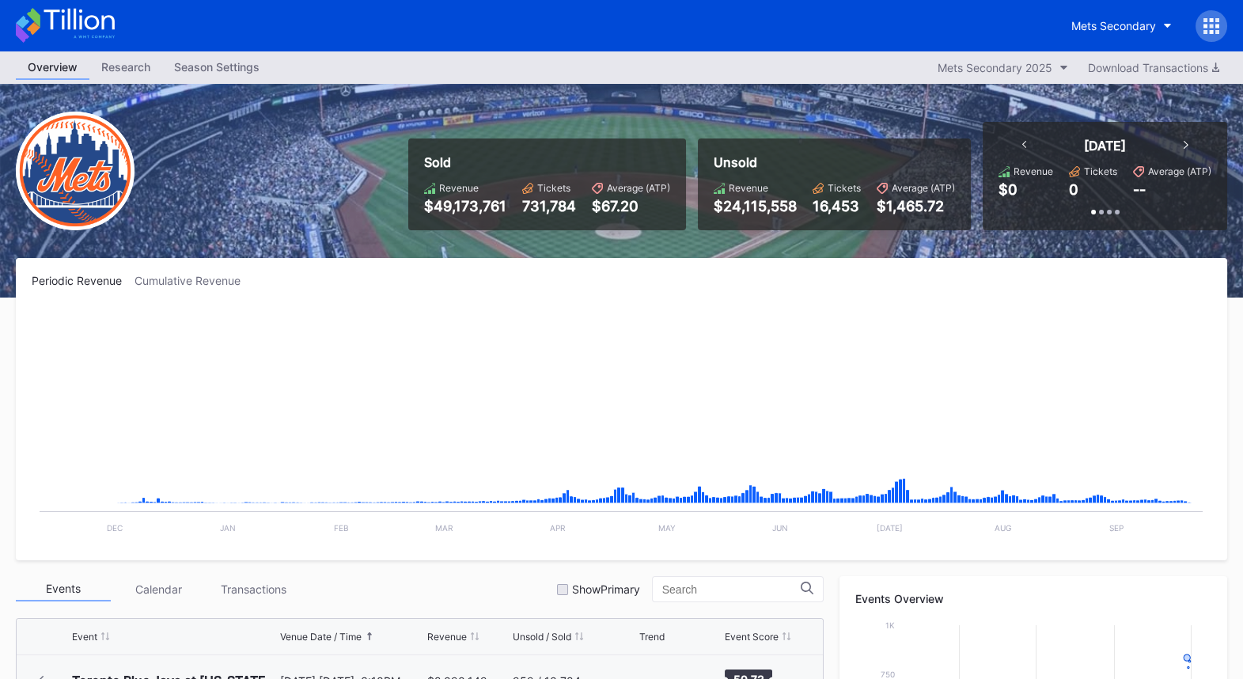
scroll to position [4007, 0]
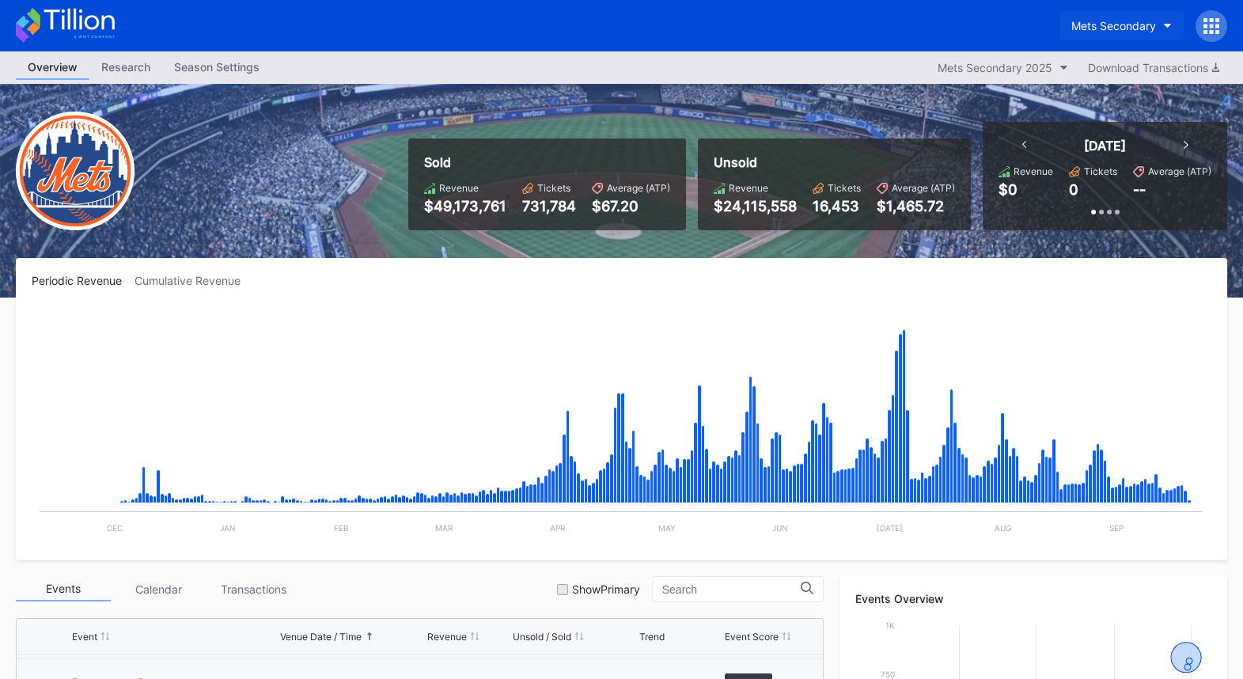
click at [1071, 23] on div "Mets Secondary" at bounding box center [1113, 25] width 85 height 13
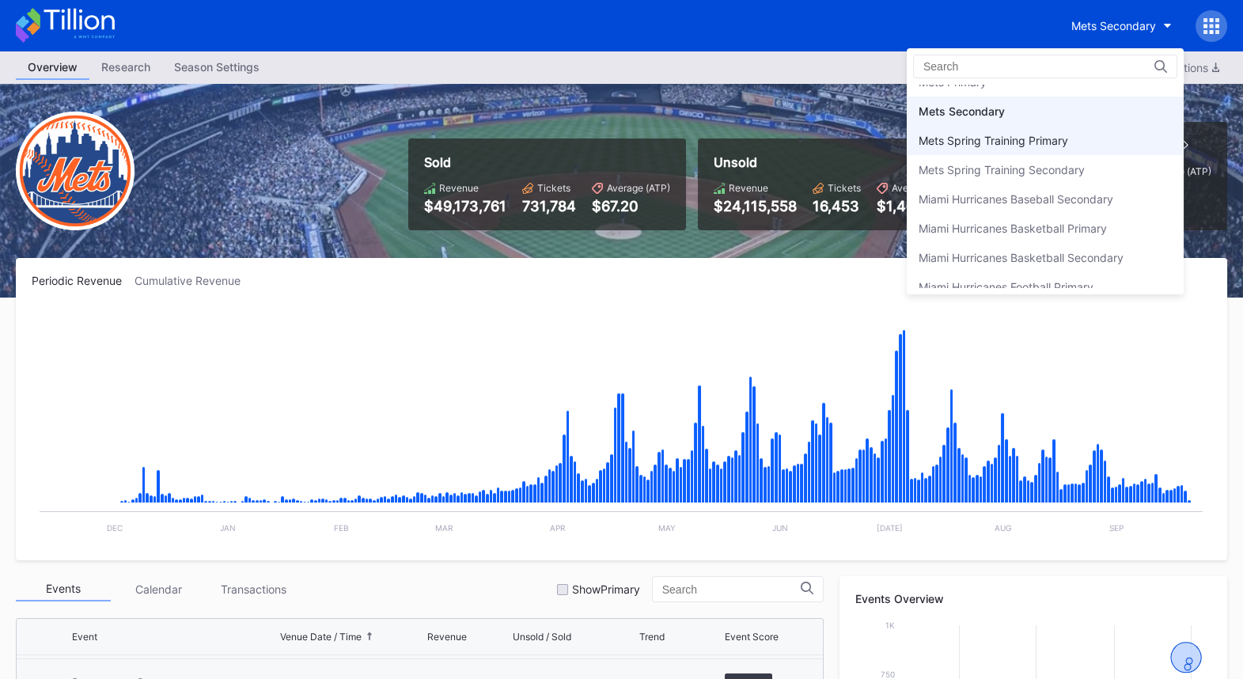
scroll to position [2420, 0]
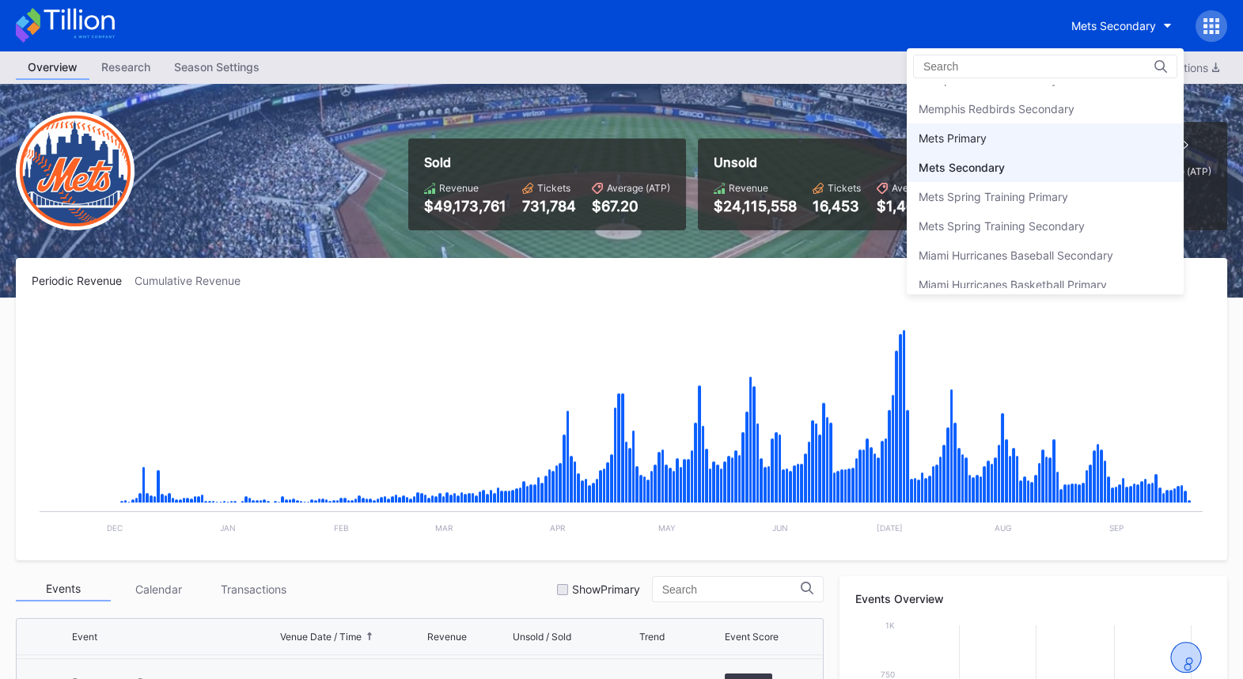
click at [1005, 123] on div "Mets Primary" at bounding box center [1045, 137] width 277 height 29
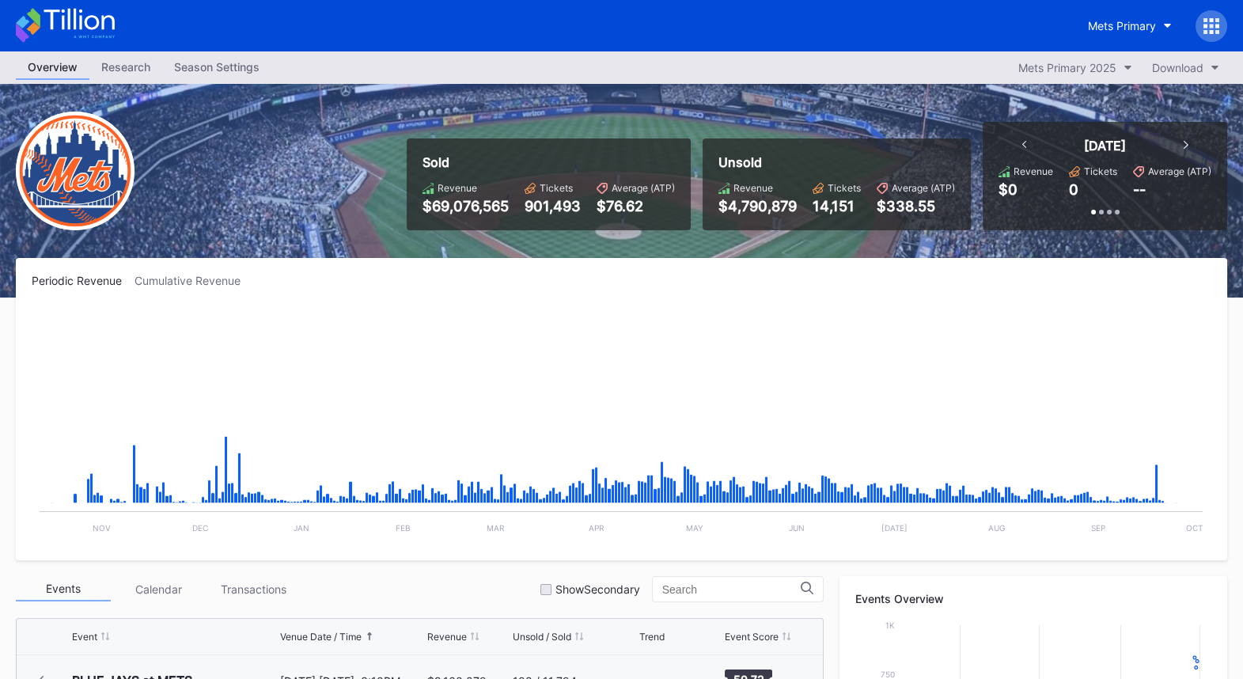
scroll to position [4007, 0]
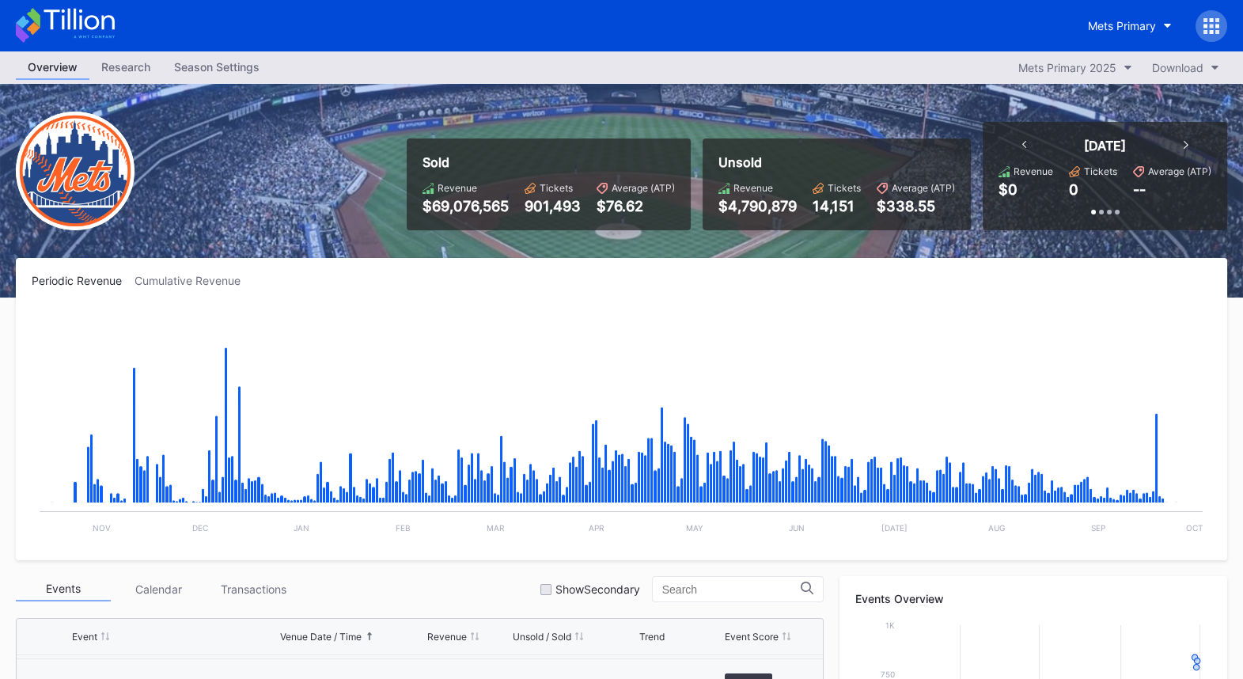
click at [212, 70] on div "Season Settings" at bounding box center [216, 66] width 109 height 23
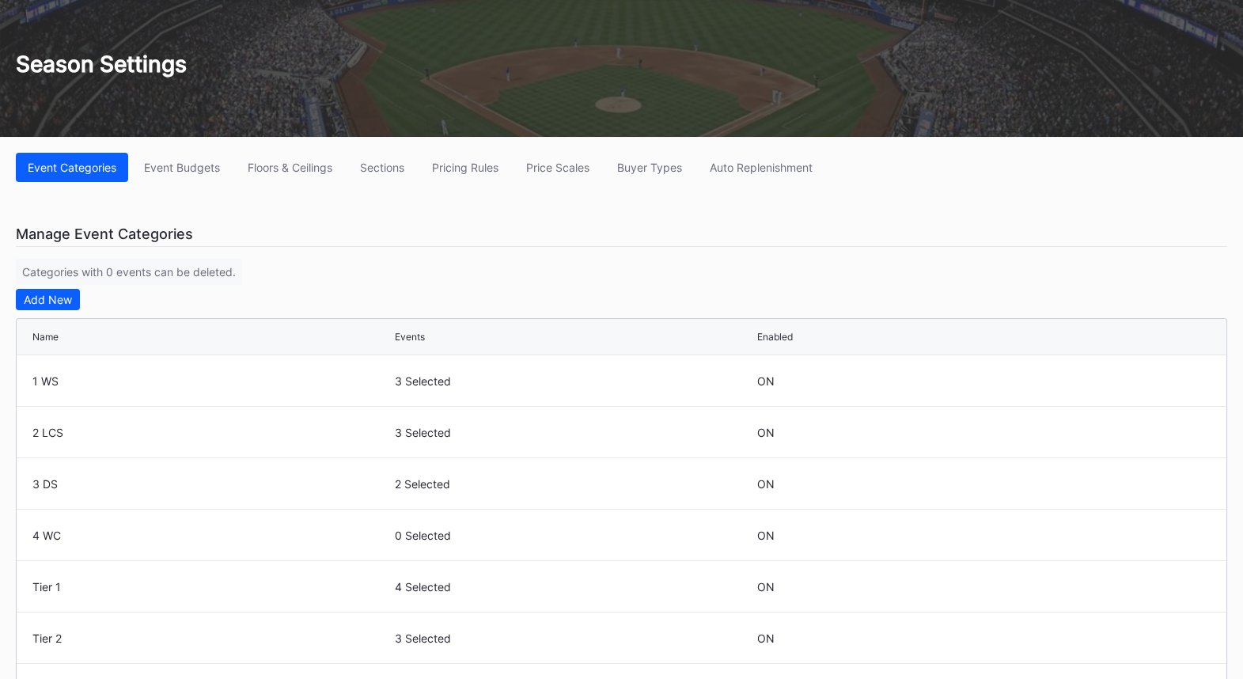
scroll to position [95, 0]
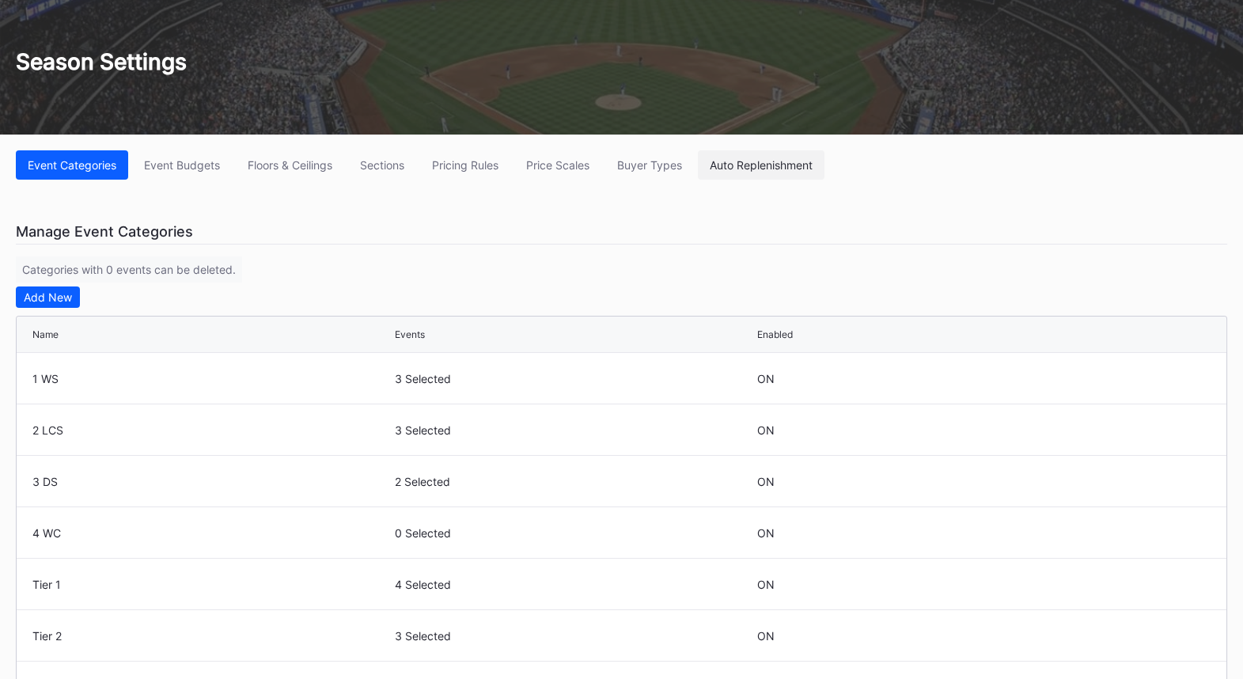
click at [774, 168] on div "Auto Replenishment" at bounding box center [761, 164] width 103 height 13
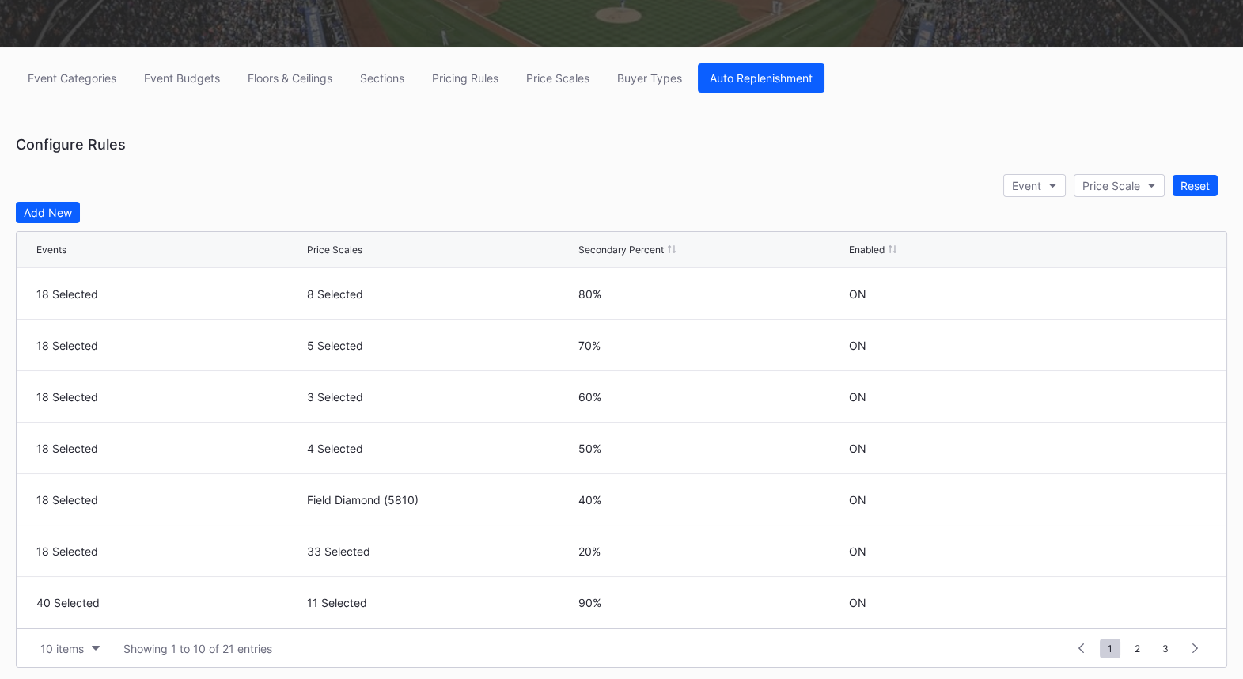
scroll to position [176, 0]
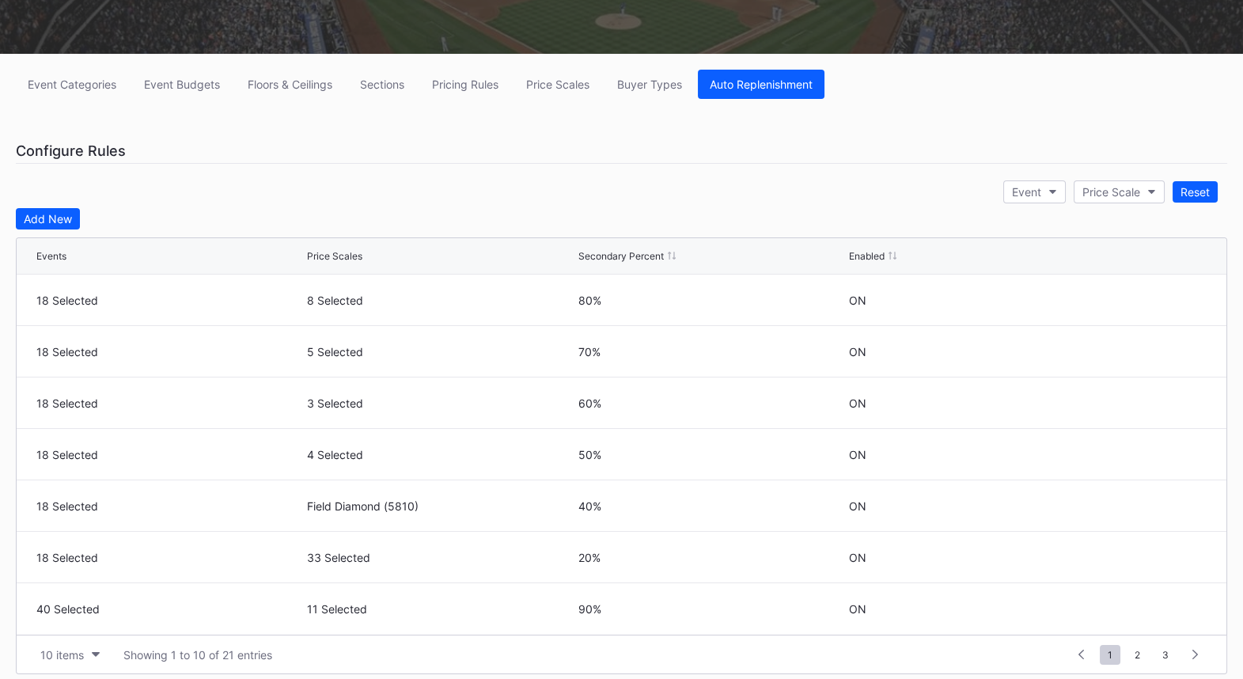
click at [505, 108] on div "Event Categories Event Budgets Floors & Ceilings Sections Pricing Rules Price S…" at bounding box center [621, 644] width 1243 height 1180
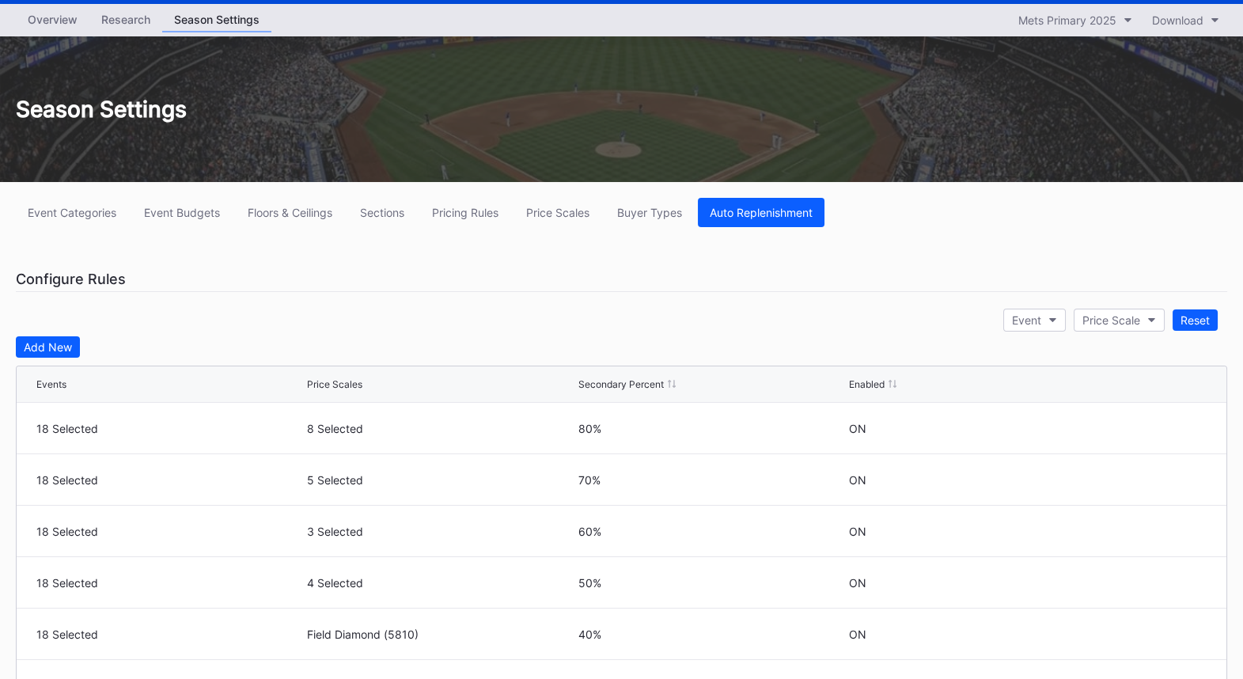
scroll to position [0, 0]
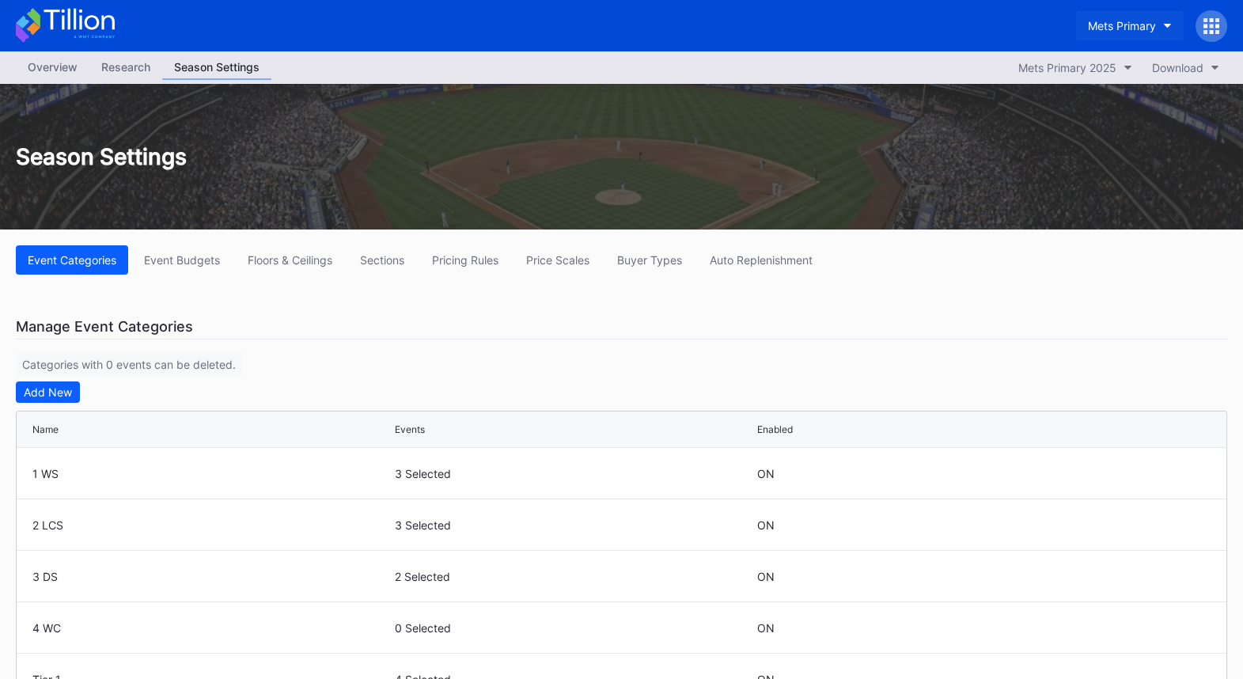
click at [1105, 32] on button "Mets Primary" at bounding box center [1130, 25] width 108 height 29
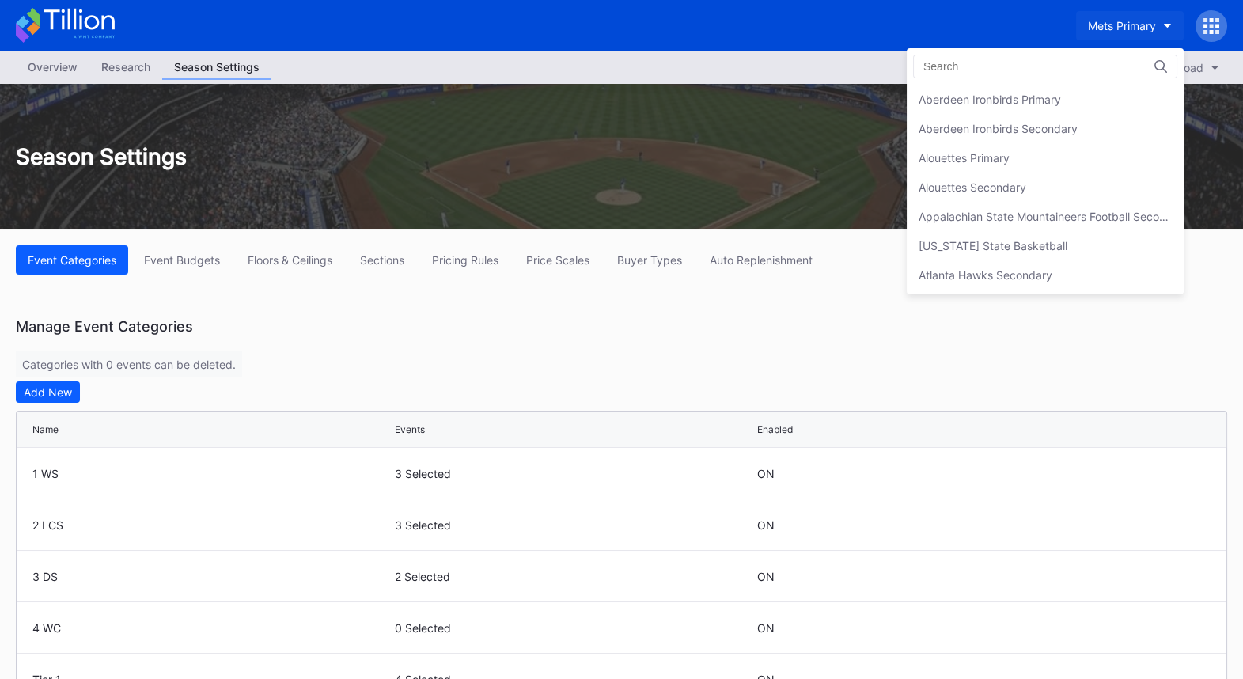
scroll to position [2447, 0]
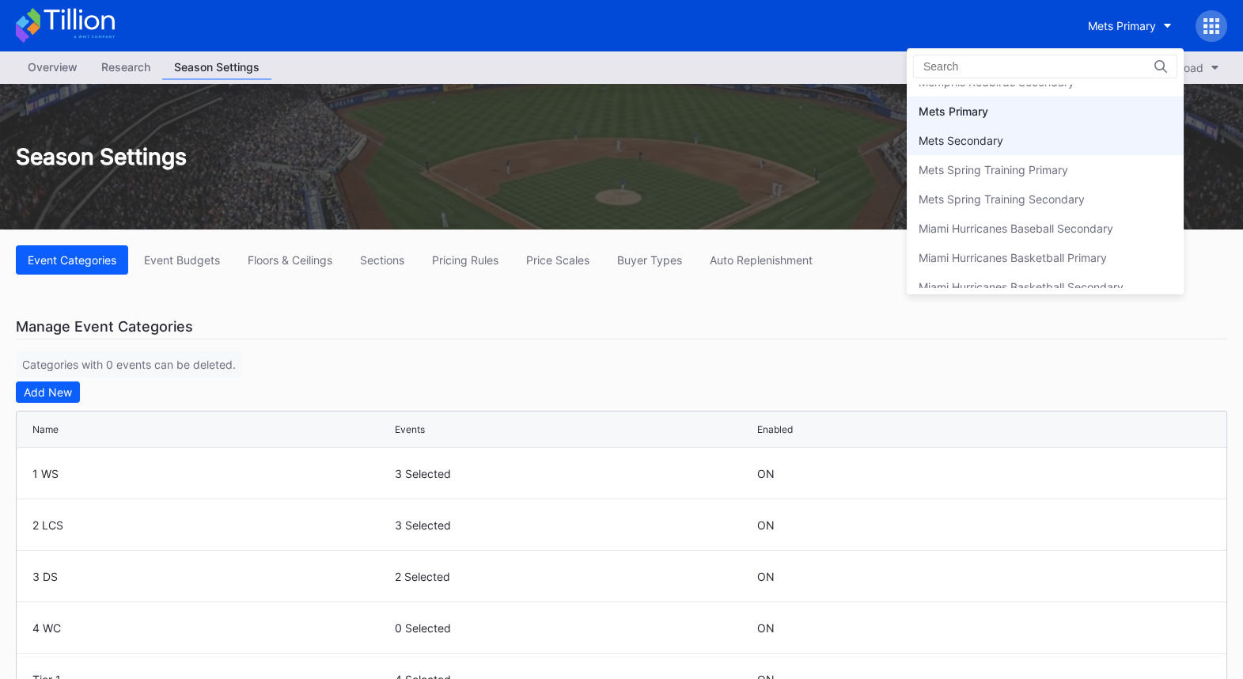
click at [1025, 132] on div "Mets Secondary" at bounding box center [1045, 140] width 277 height 29
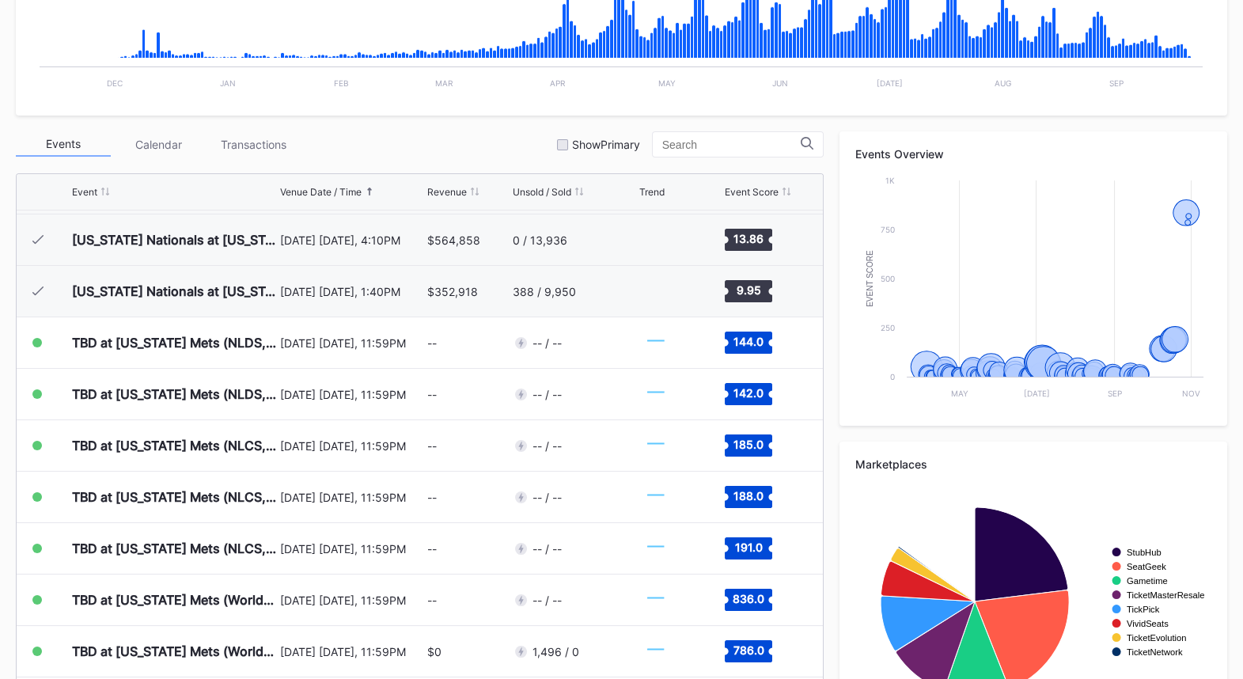
scroll to position [516, 0]
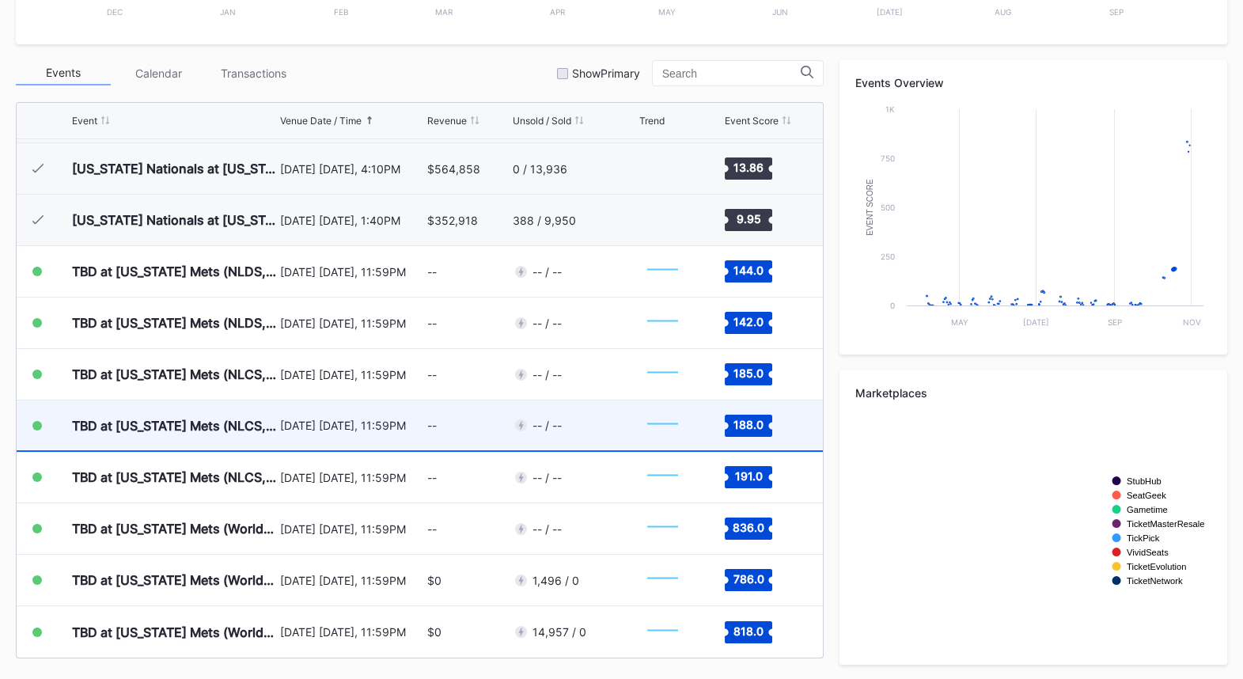
click at [267, 438] on div "TBD at [US_STATE] Mets (NLCS, Home Game 2) (If Necessary) (Date TBD)" at bounding box center [174, 425] width 204 height 50
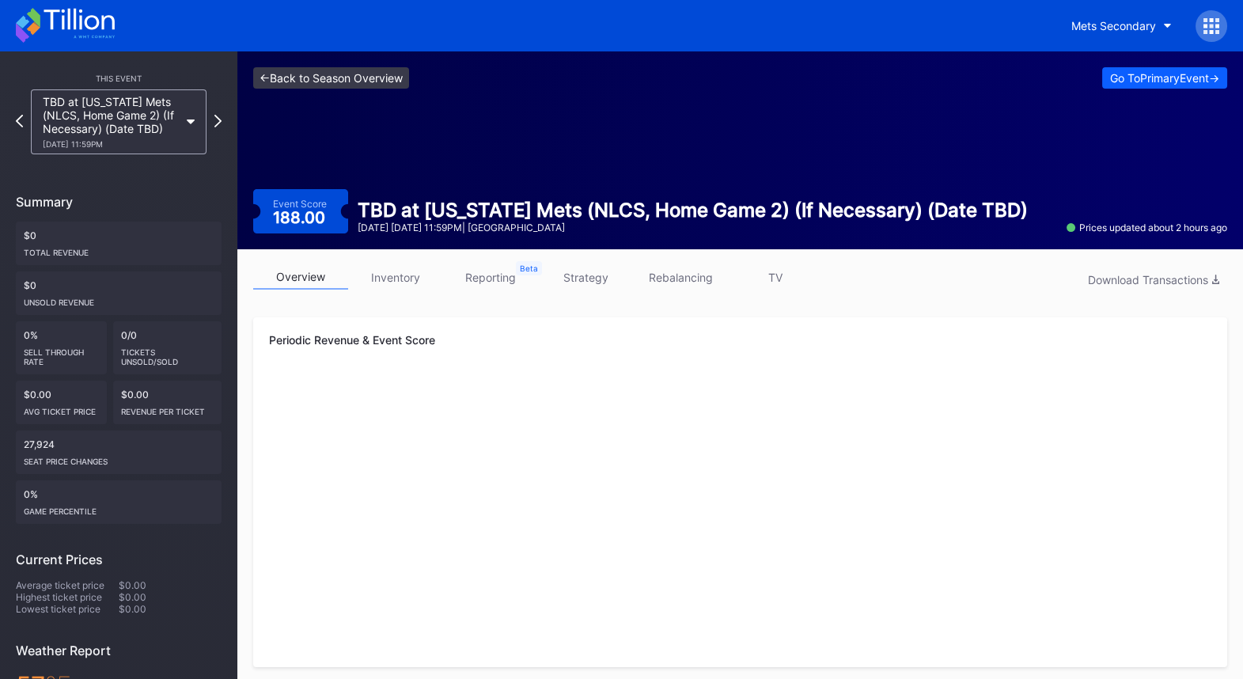
click at [326, 78] on link "<- Back to Season Overview" at bounding box center [331, 77] width 156 height 21
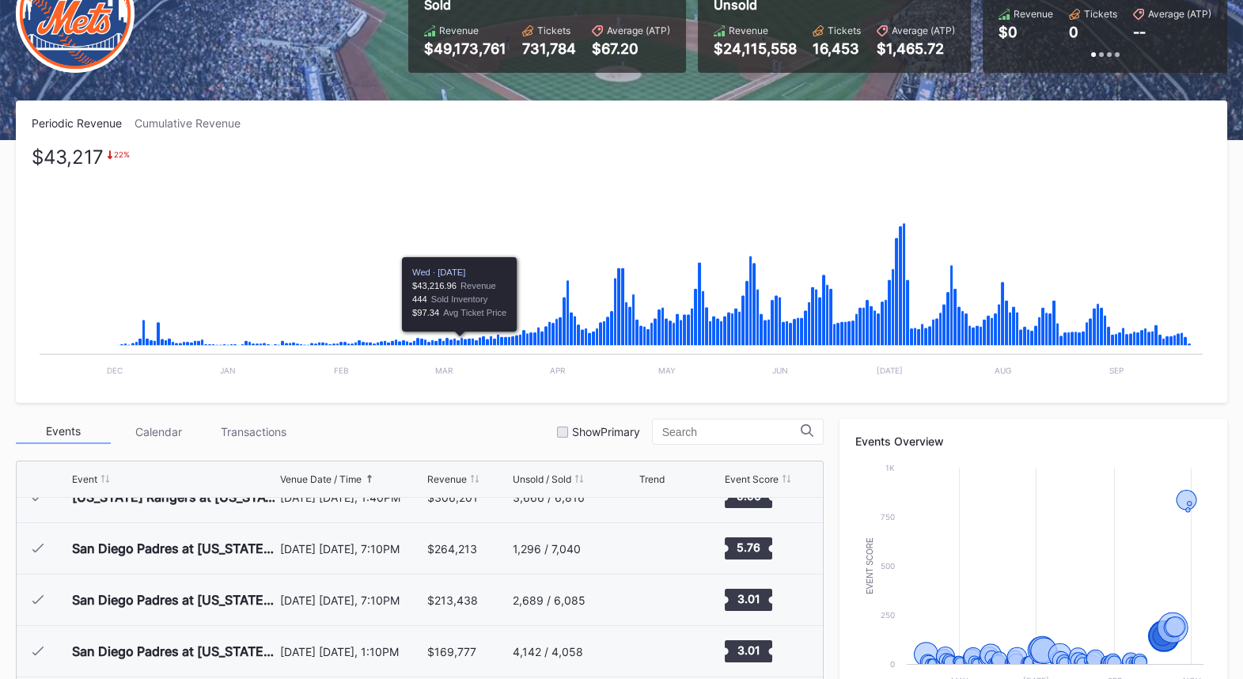
scroll to position [184, 0]
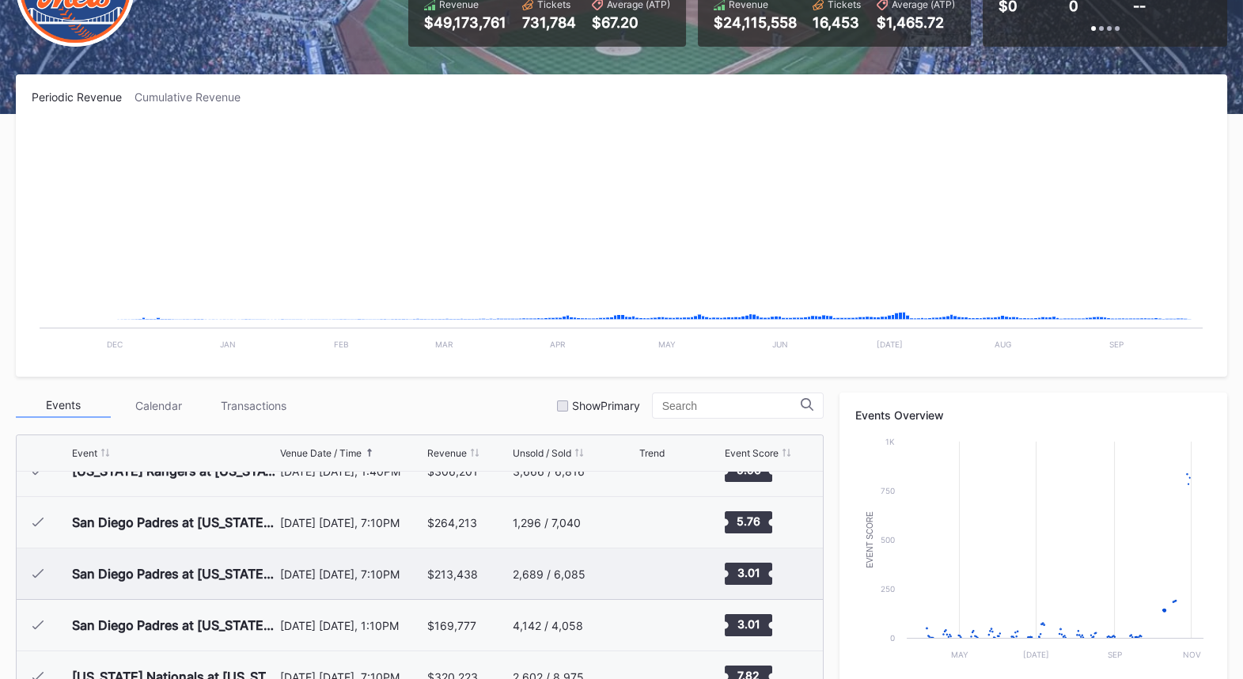
click at [468, 570] on div "$213,438" at bounding box center [452, 573] width 51 height 13
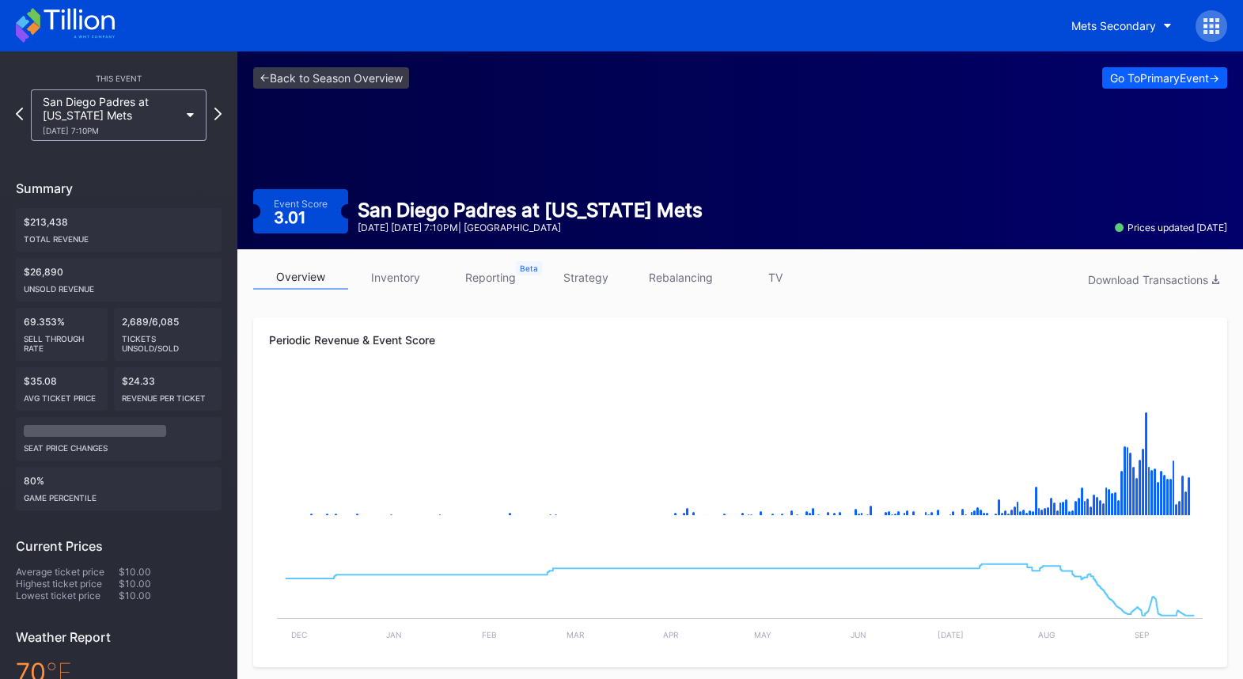
click at [577, 279] on link "strategy" at bounding box center [585, 277] width 95 height 25
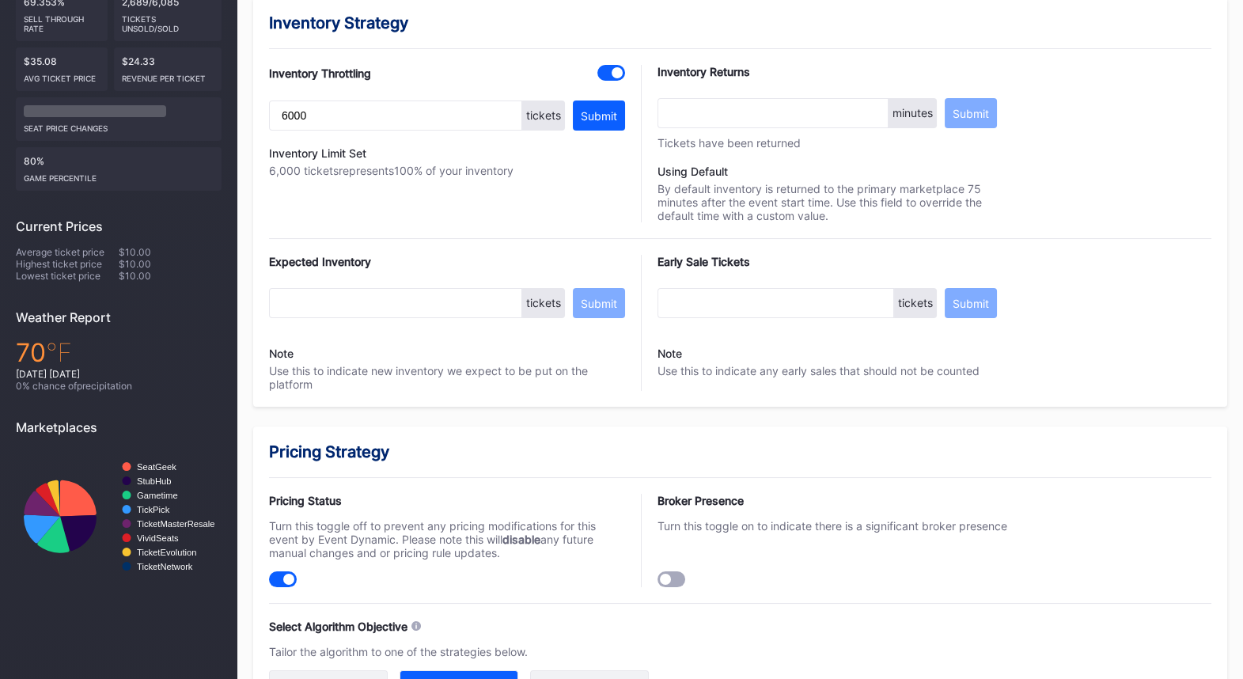
scroll to position [315, 0]
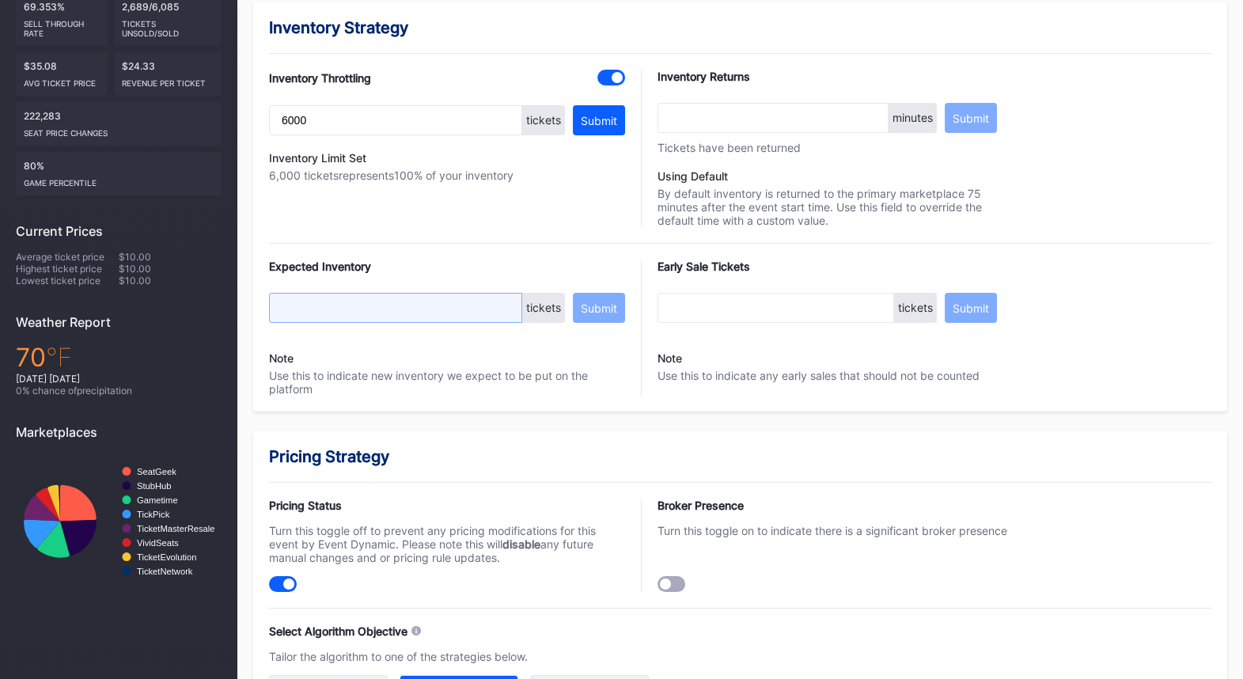
click at [337, 312] on input "text" at bounding box center [395, 308] width 253 height 30
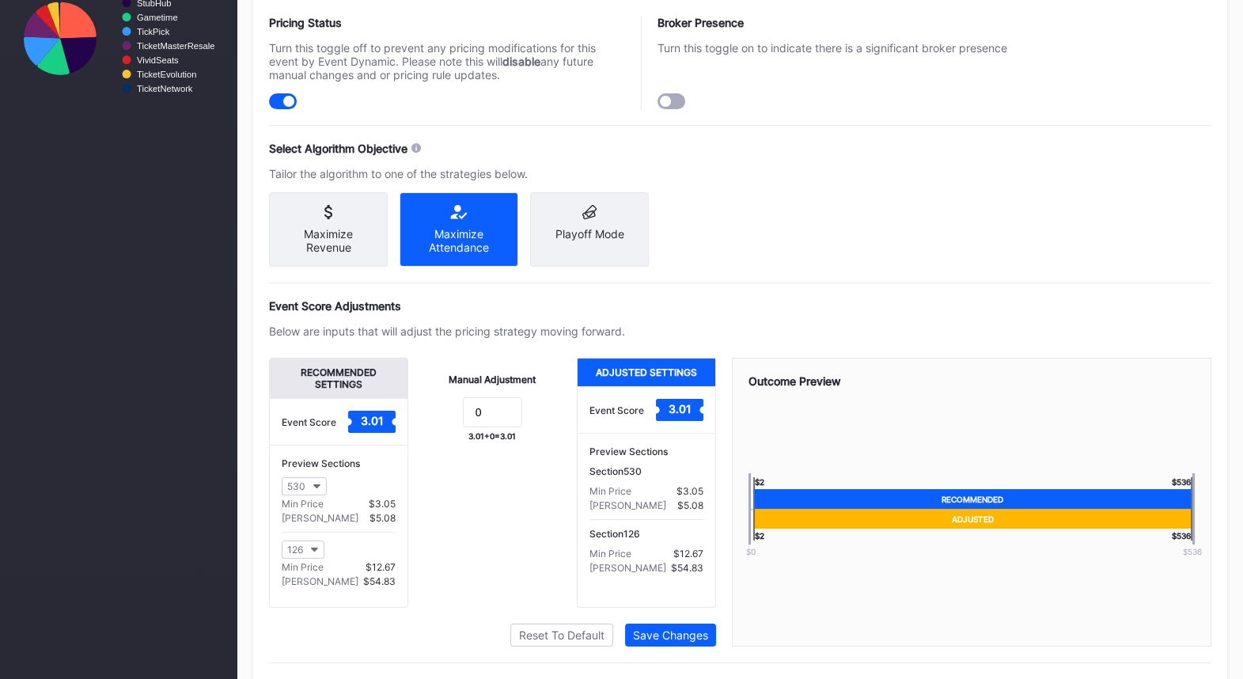
scroll to position [798, 0]
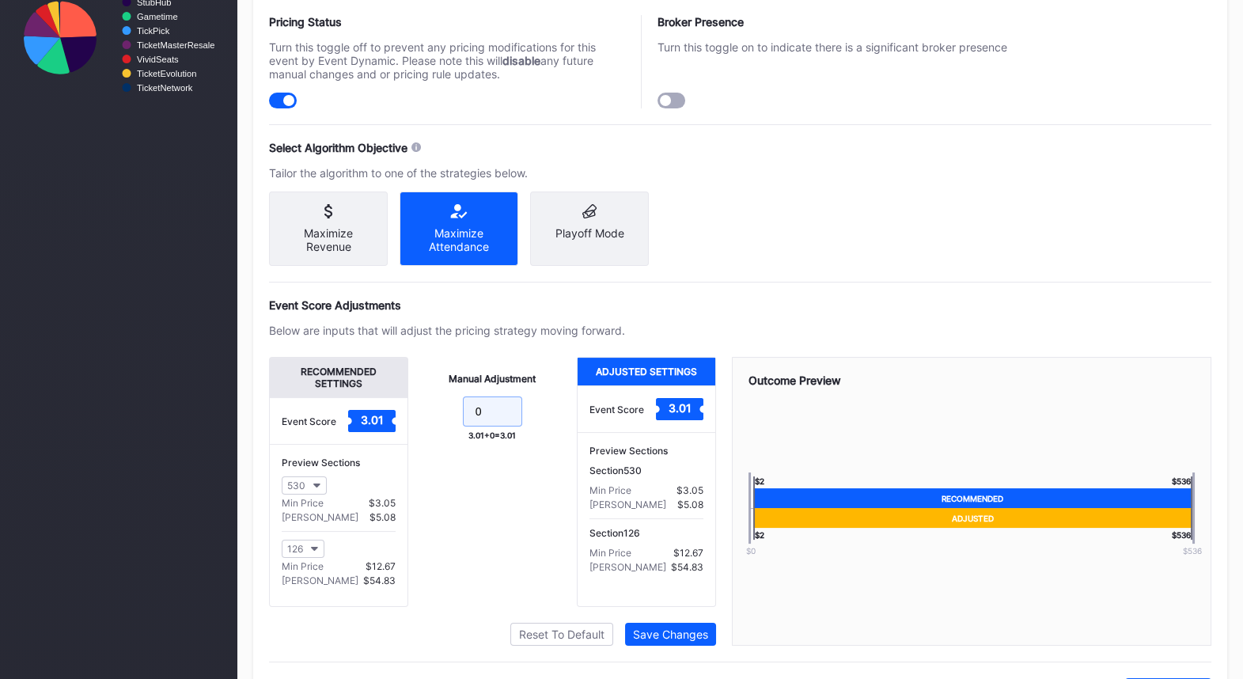
drag, startPoint x: 501, startPoint y: 420, endPoint x: 436, endPoint y: 414, distance: 65.1
click at [436, 414] on form "0" at bounding box center [493, 413] width 138 height 34
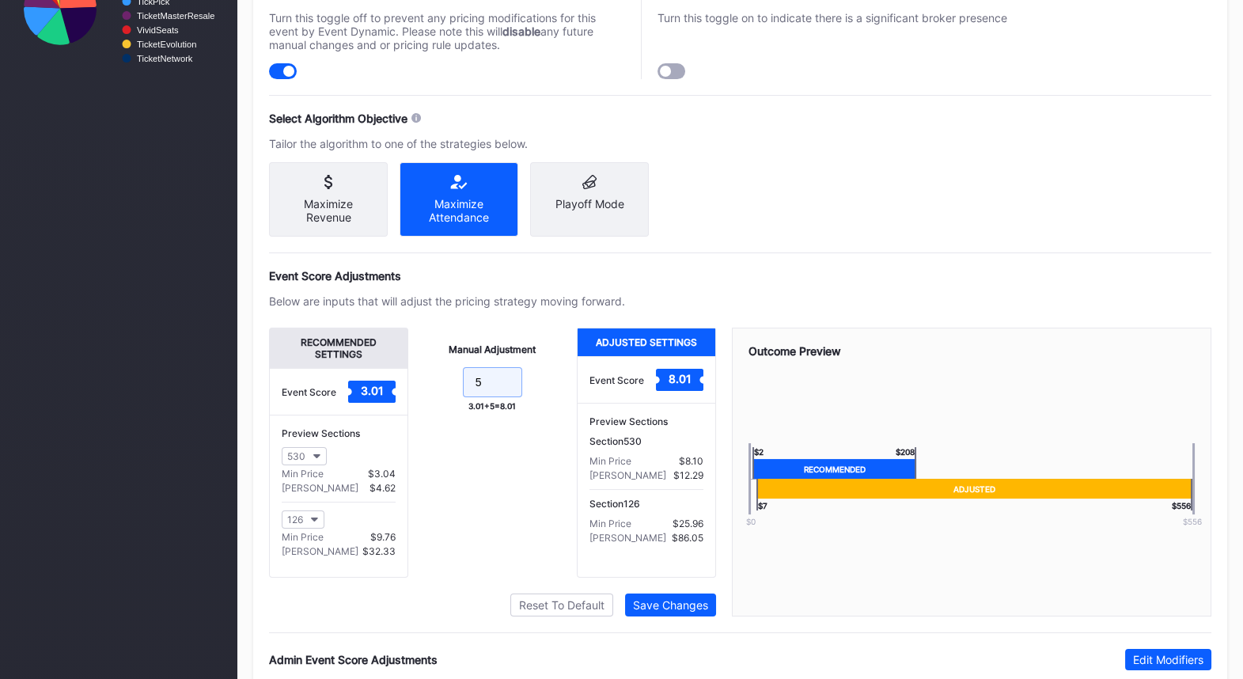
scroll to position [808, 0]
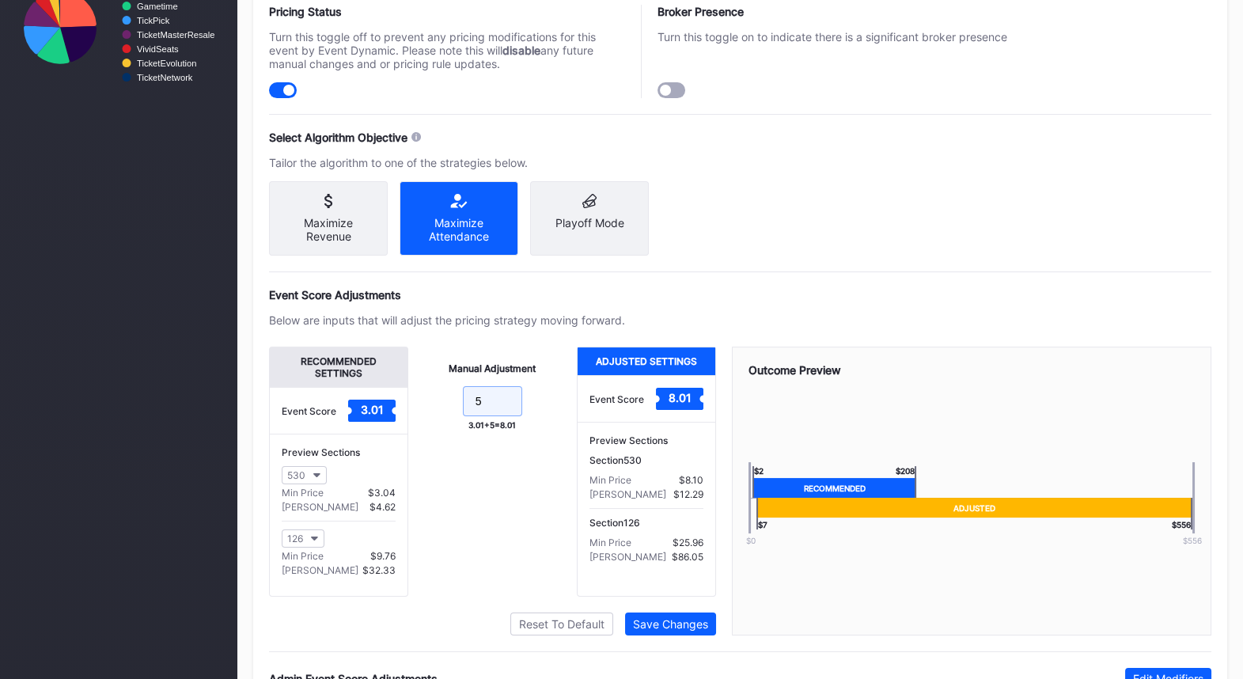
type input "5"
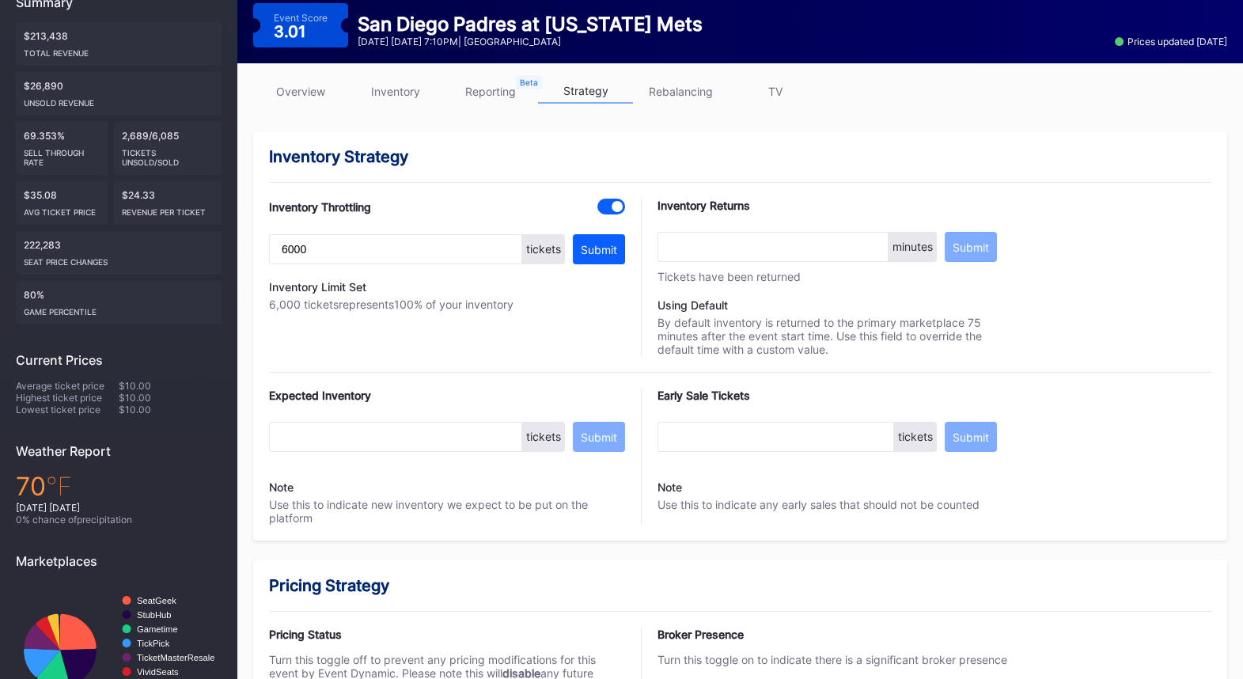
scroll to position [182, 0]
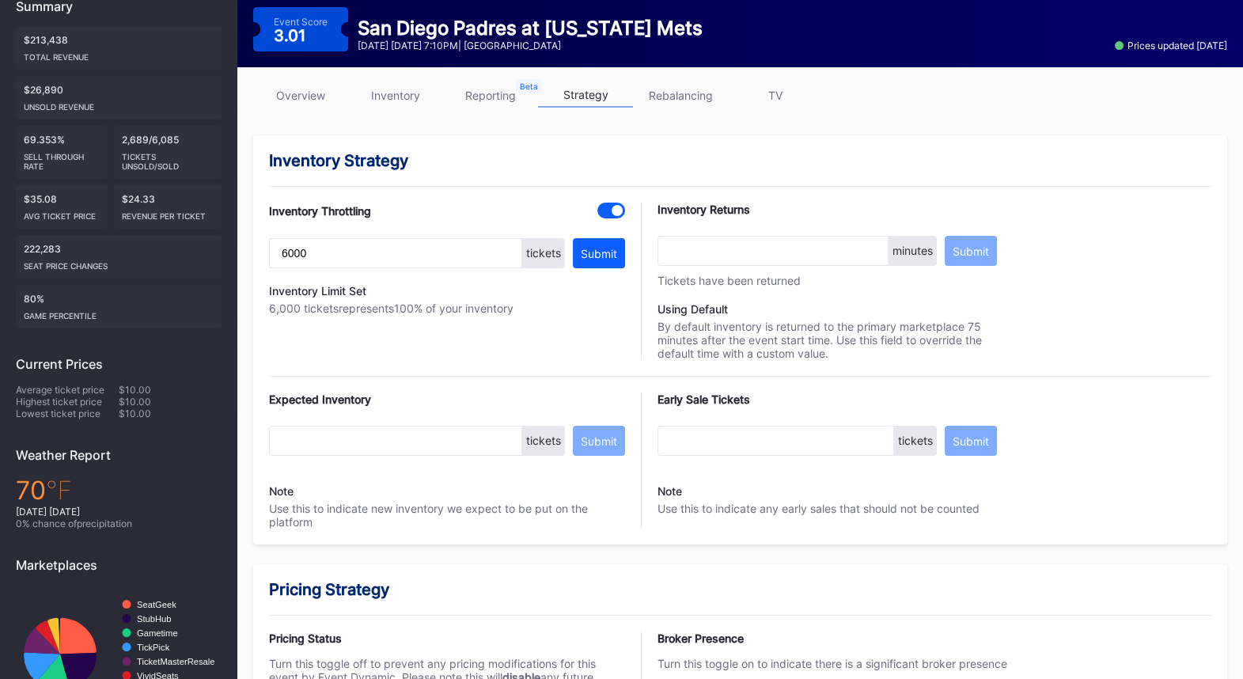
click at [781, 97] on link "TV" at bounding box center [775, 95] width 95 height 25
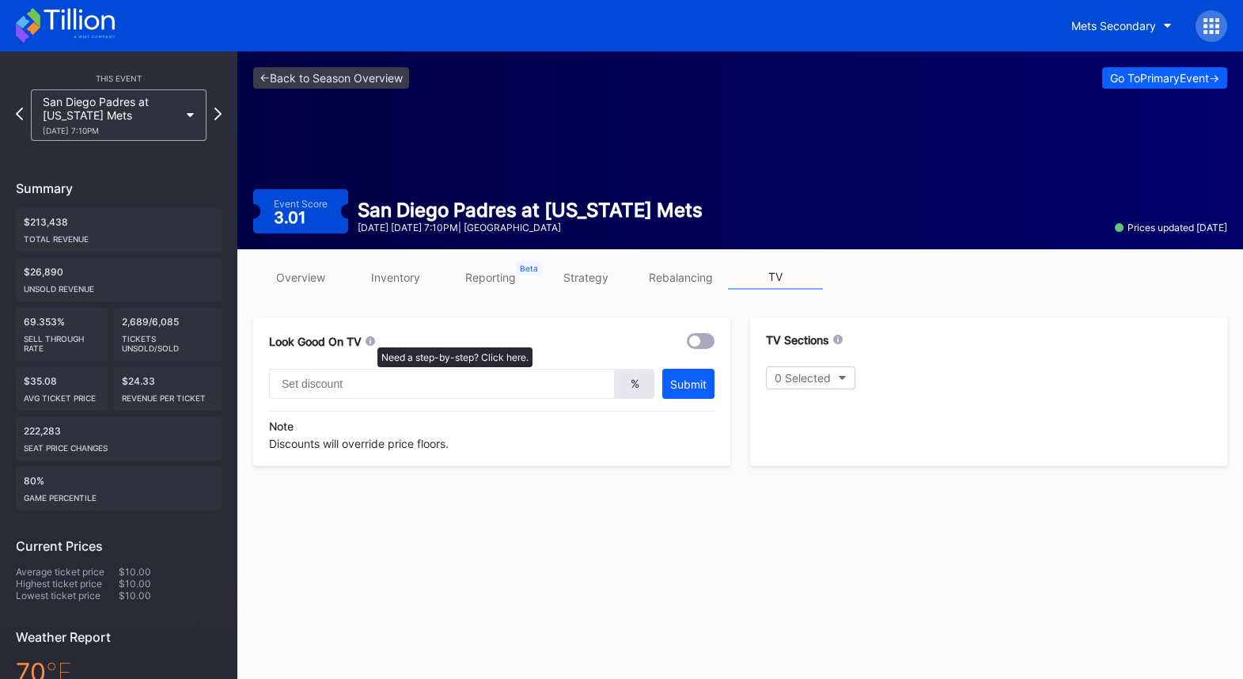
click at [369, 339] on icon at bounding box center [369, 339] width 9 height 9
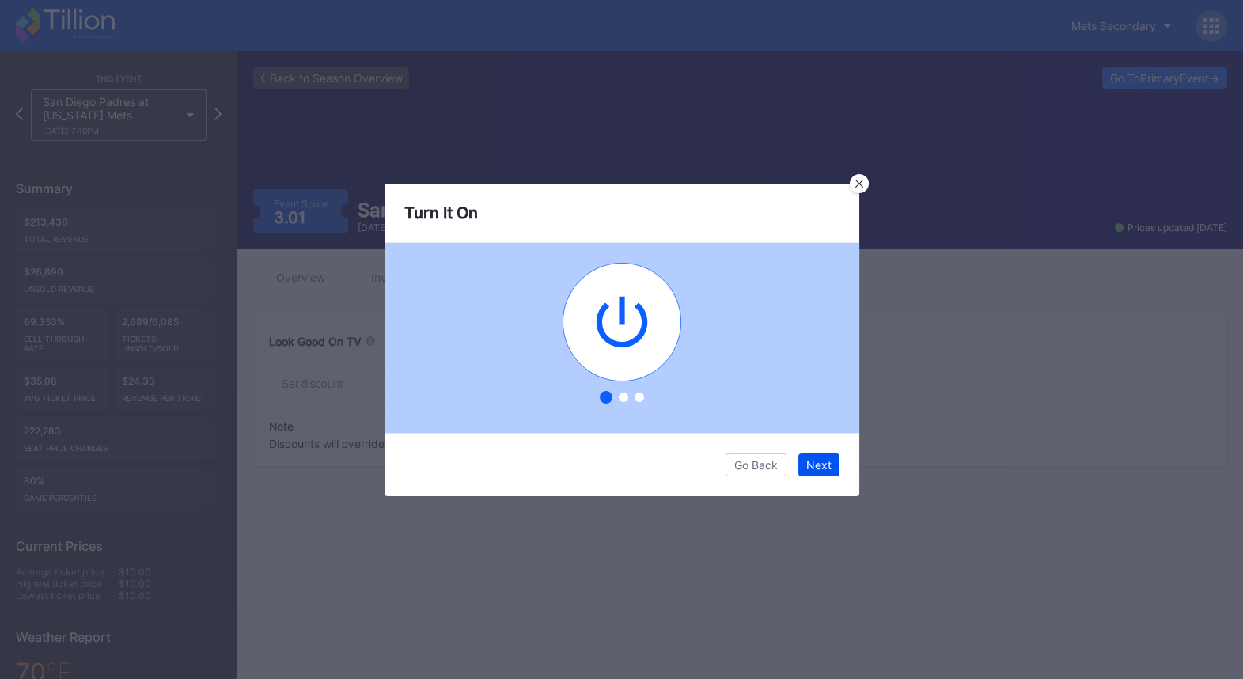
click at [812, 457] on button "Next" at bounding box center [818, 464] width 41 height 23
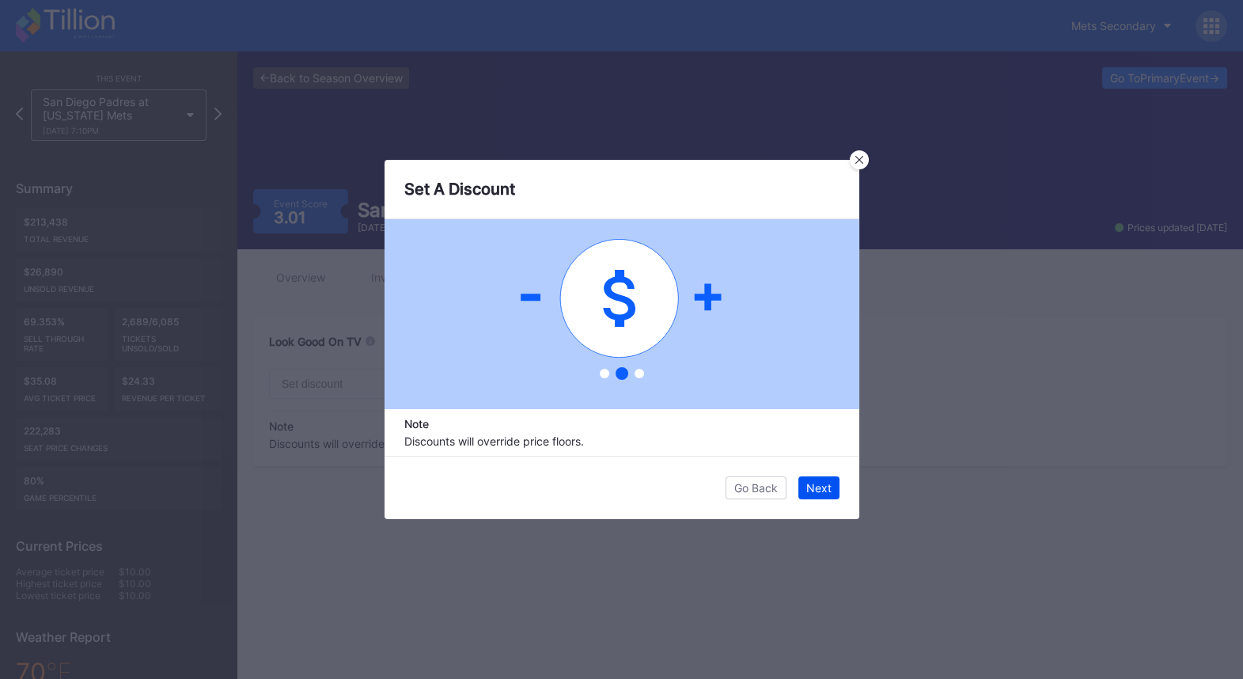
click at [823, 484] on div "Next" at bounding box center [818, 487] width 25 height 13
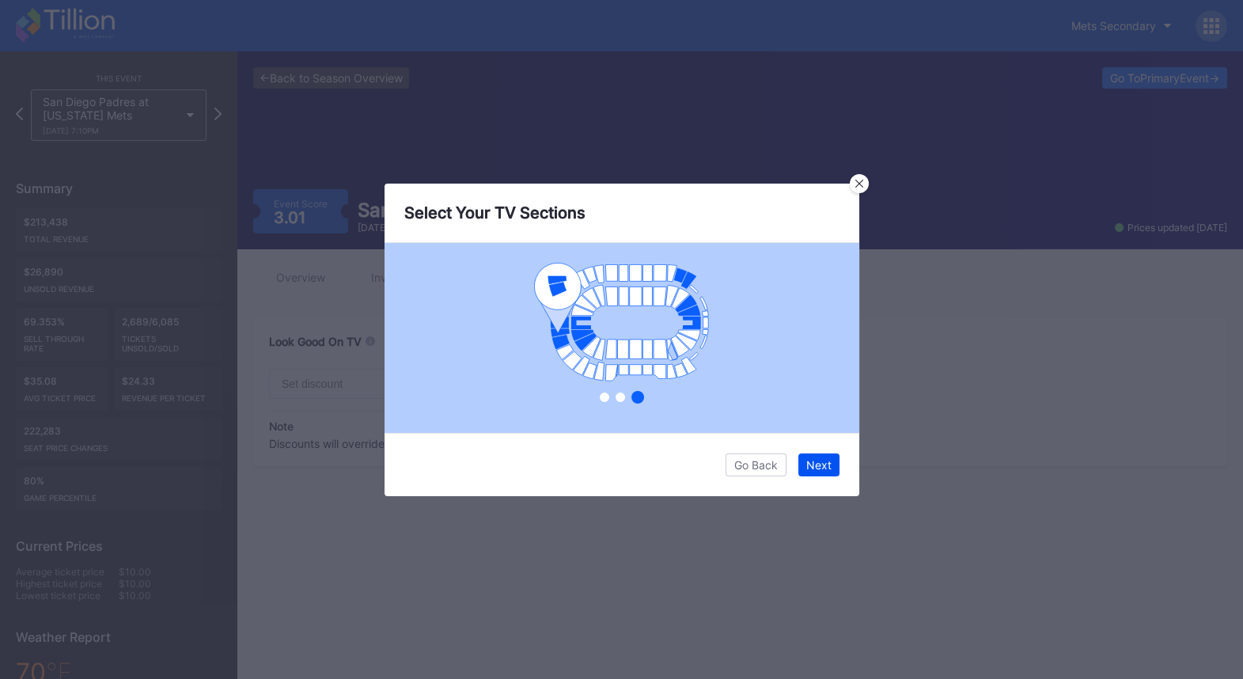
click at [823, 461] on div "Next" at bounding box center [818, 464] width 25 height 13
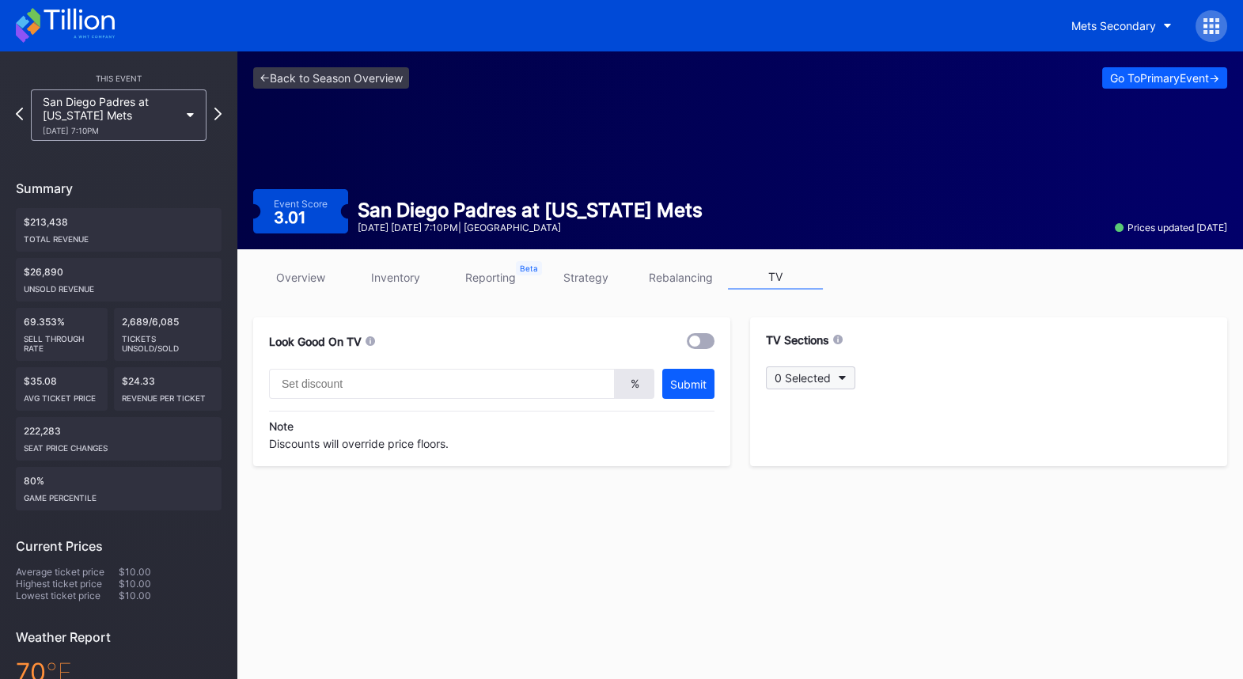
click at [837, 379] on button "0 Selected" at bounding box center [810, 377] width 89 height 23
click at [373, 75] on link "<- Back to Season Overview" at bounding box center [331, 77] width 156 height 21
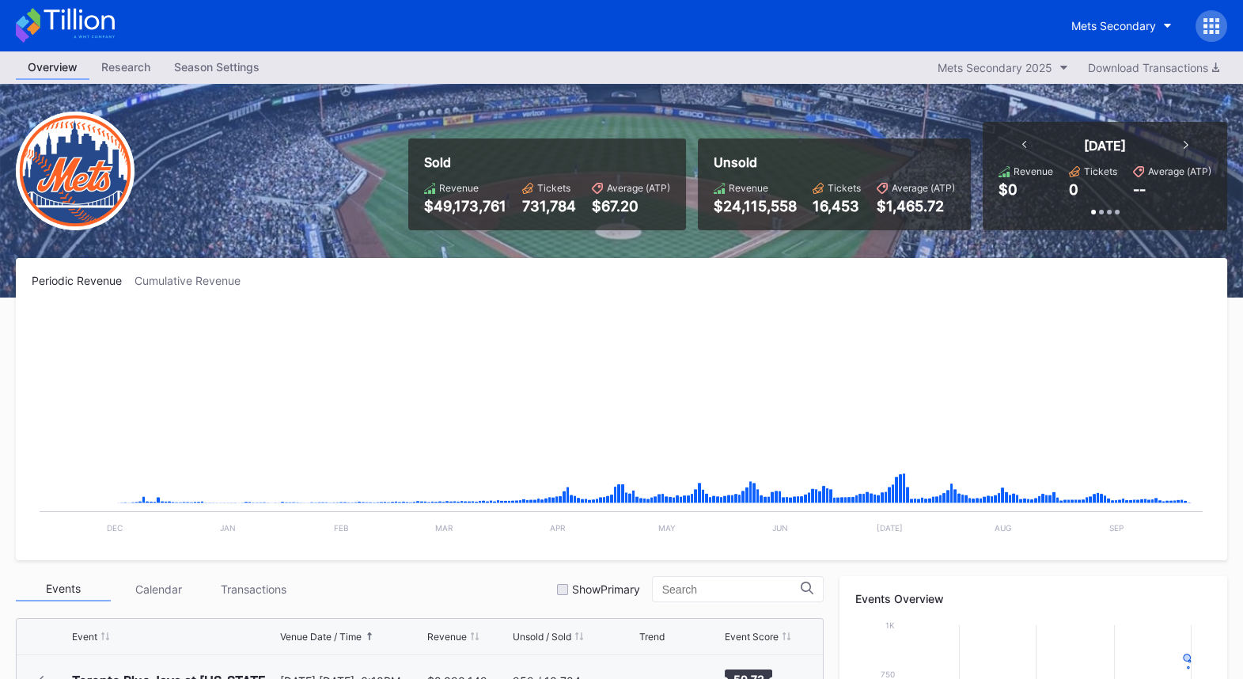
scroll to position [4007, 0]
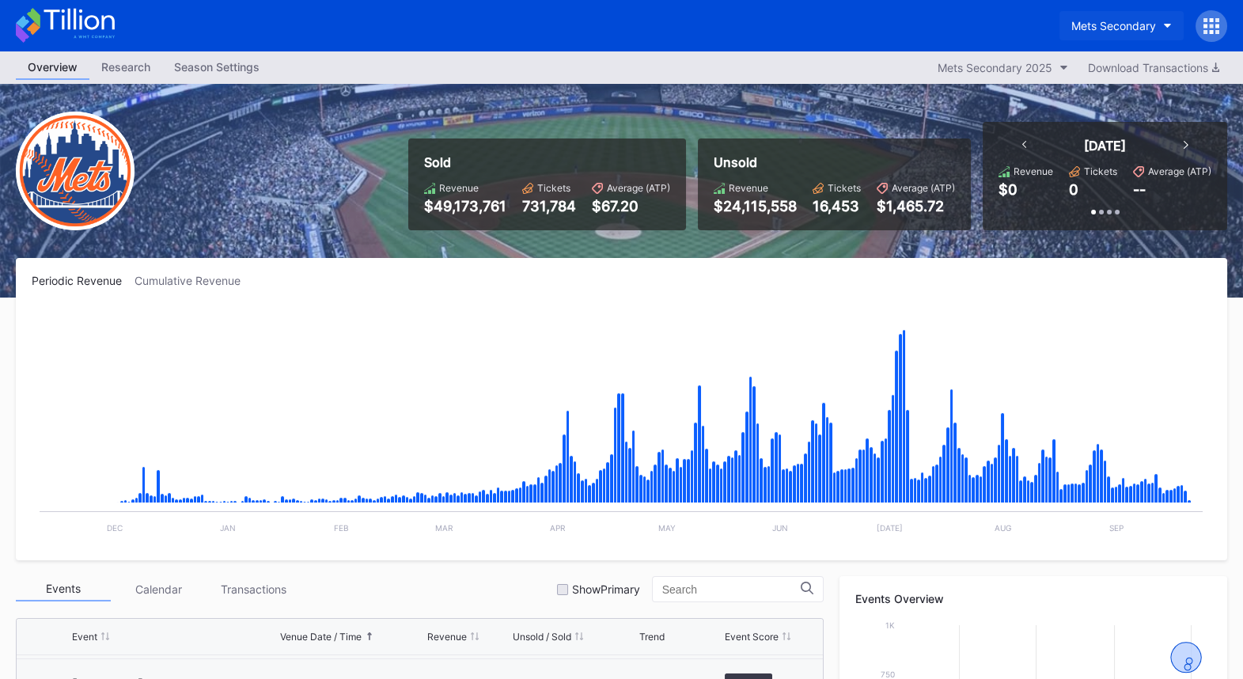
click at [1121, 20] on div "Mets Secondary" at bounding box center [1113, 25] width 85 height 13
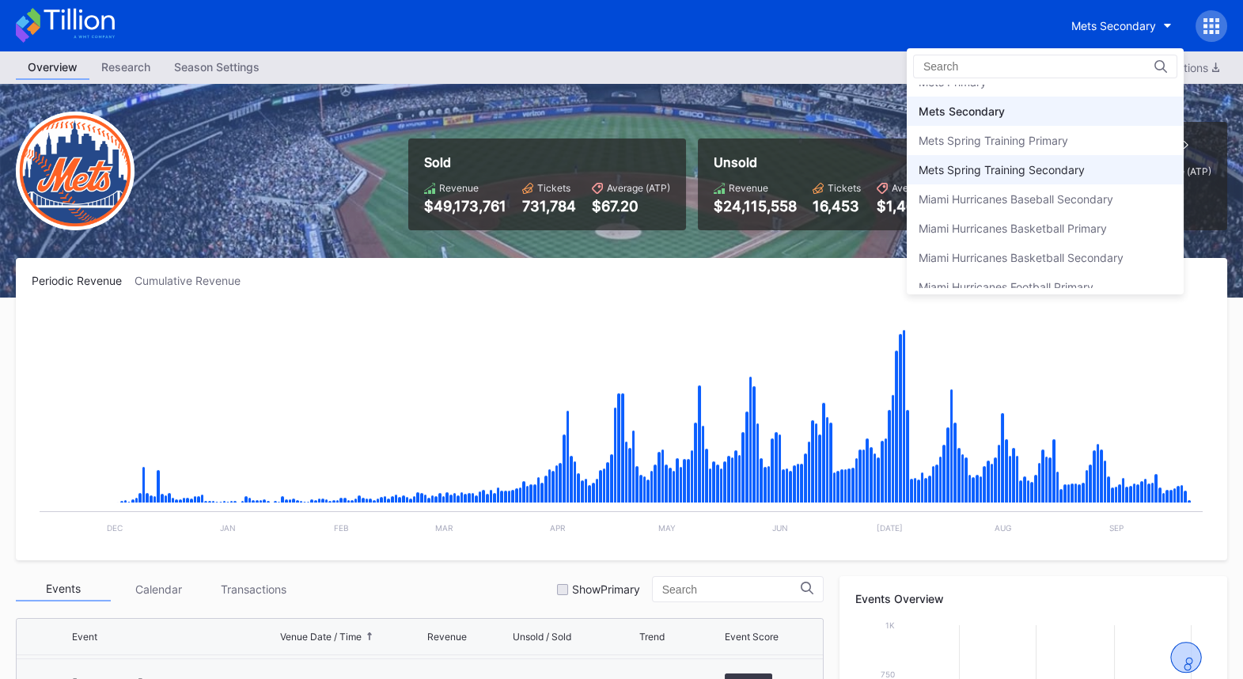
scroll to position [2428, 0]
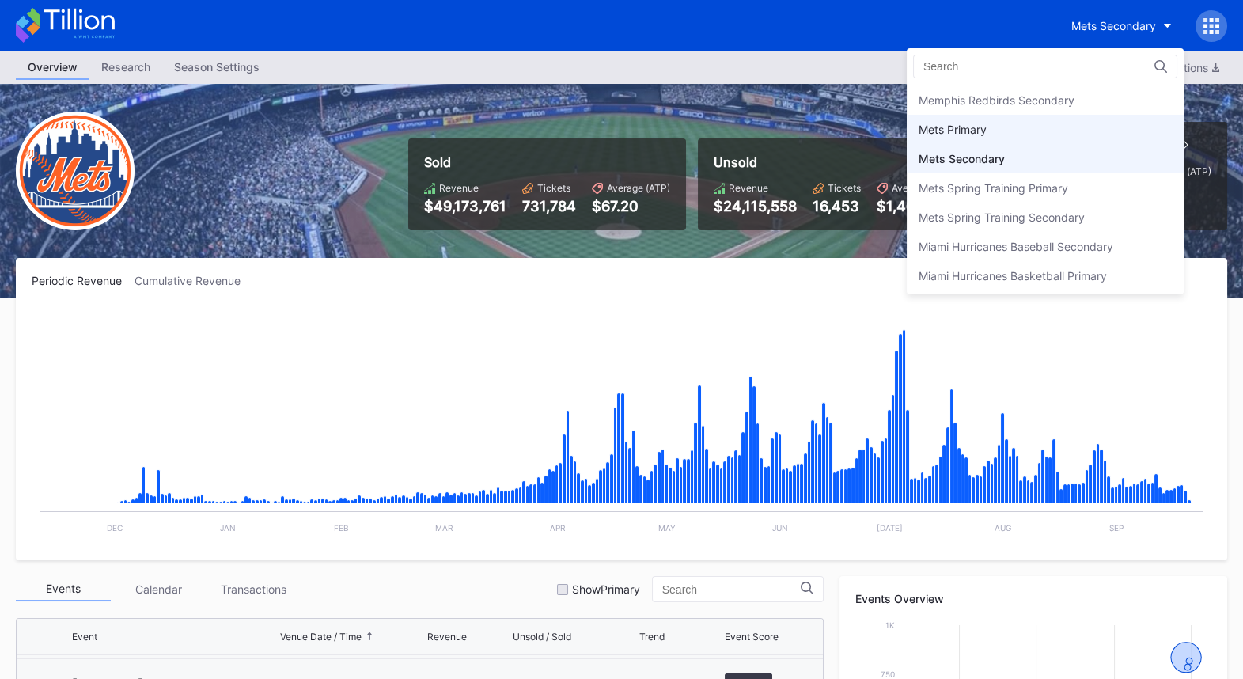
click at [1079, 115] on div "Mets Primary" at bounding box center [1045, 129] width 277 height 29
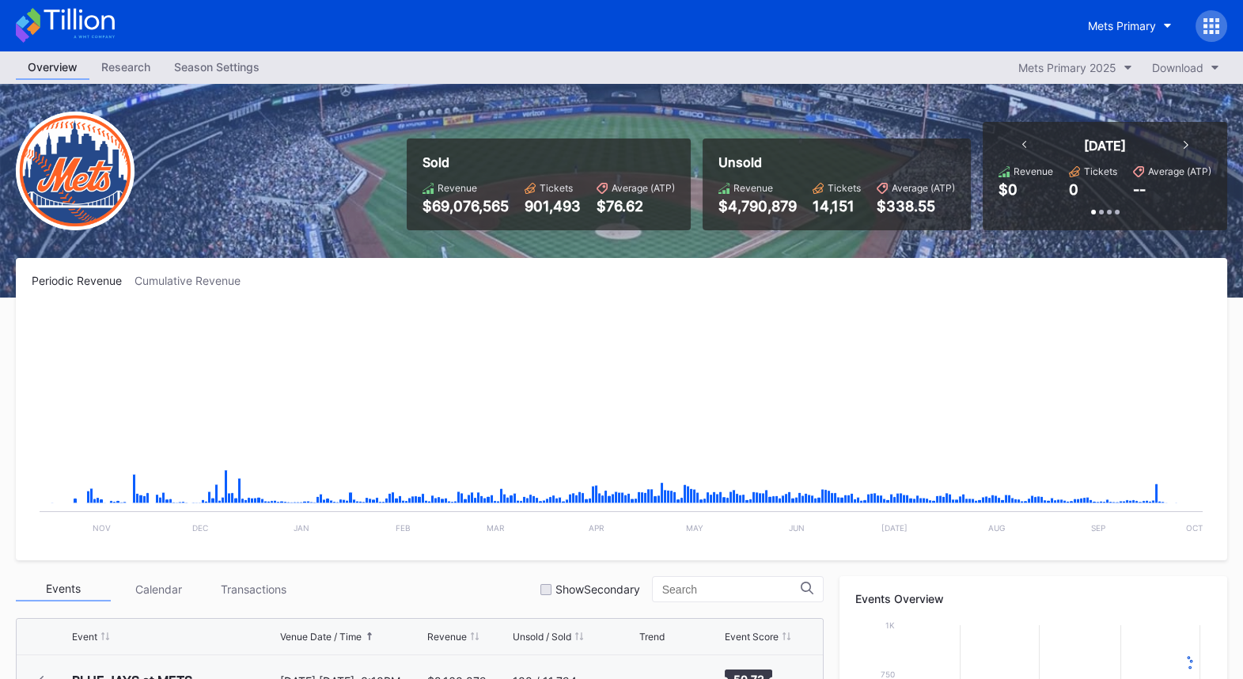
scroll to position [4007, 0]
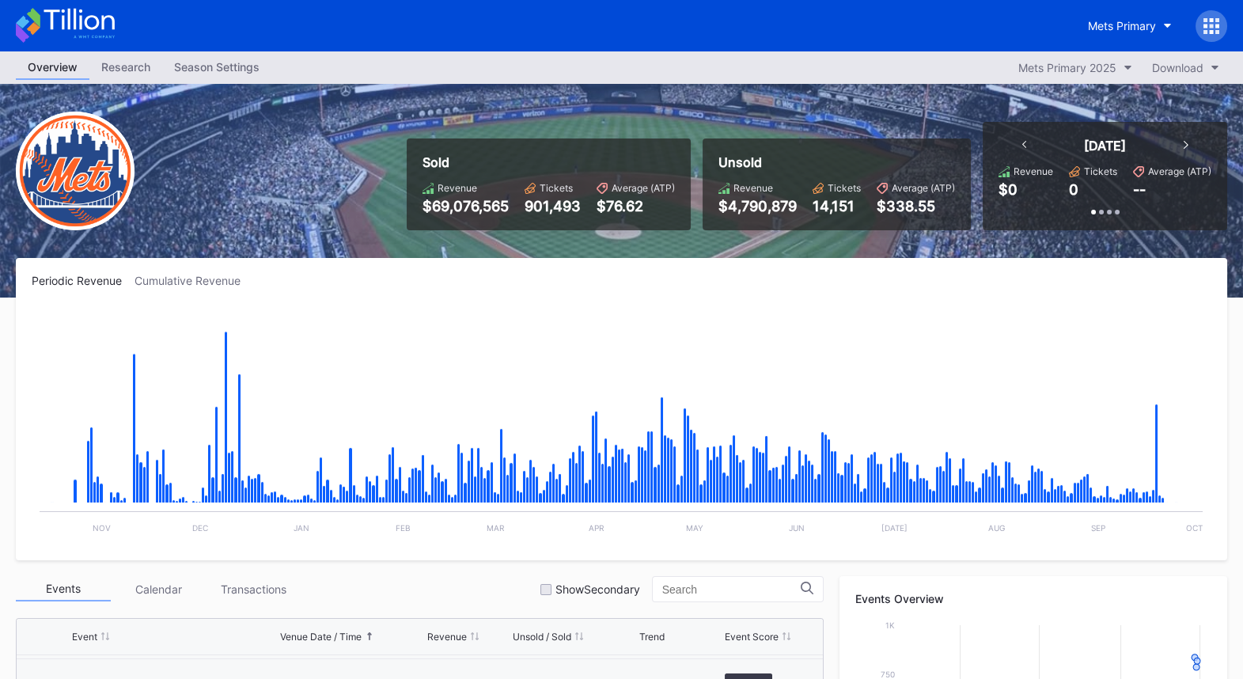
click at [223, 66] on div "Season Settings" at bounding box center [216, 66] width 109 height 23
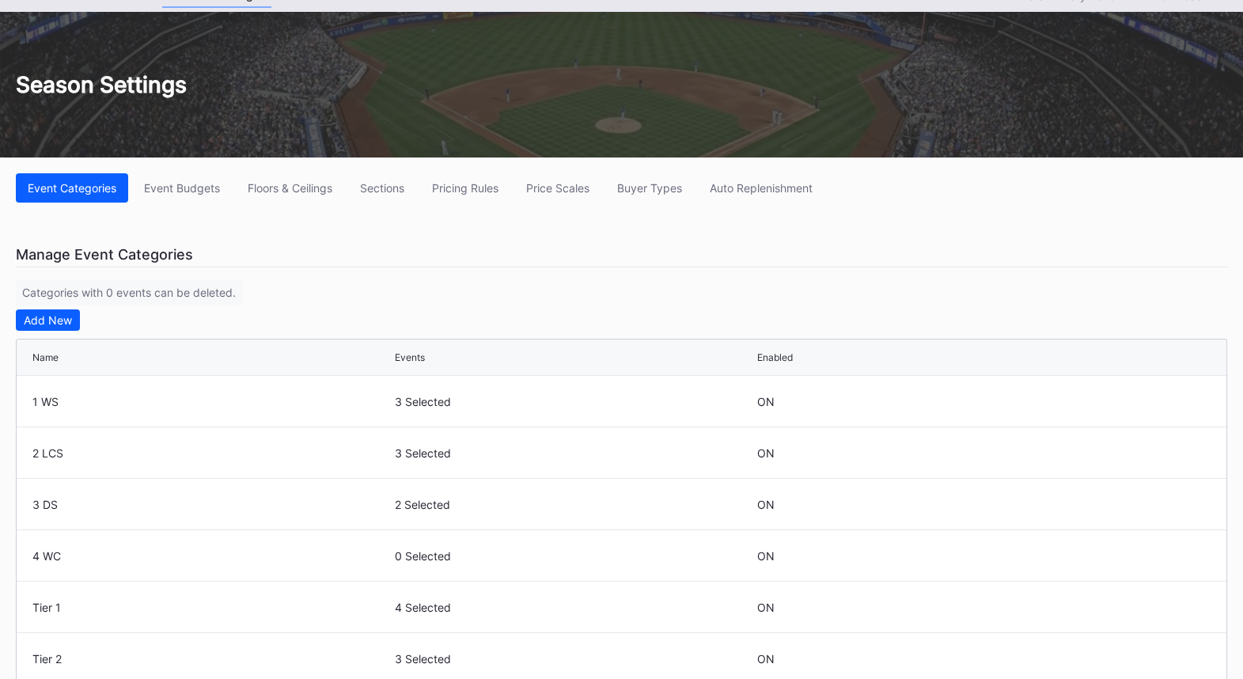
scroll to position [85, 0]
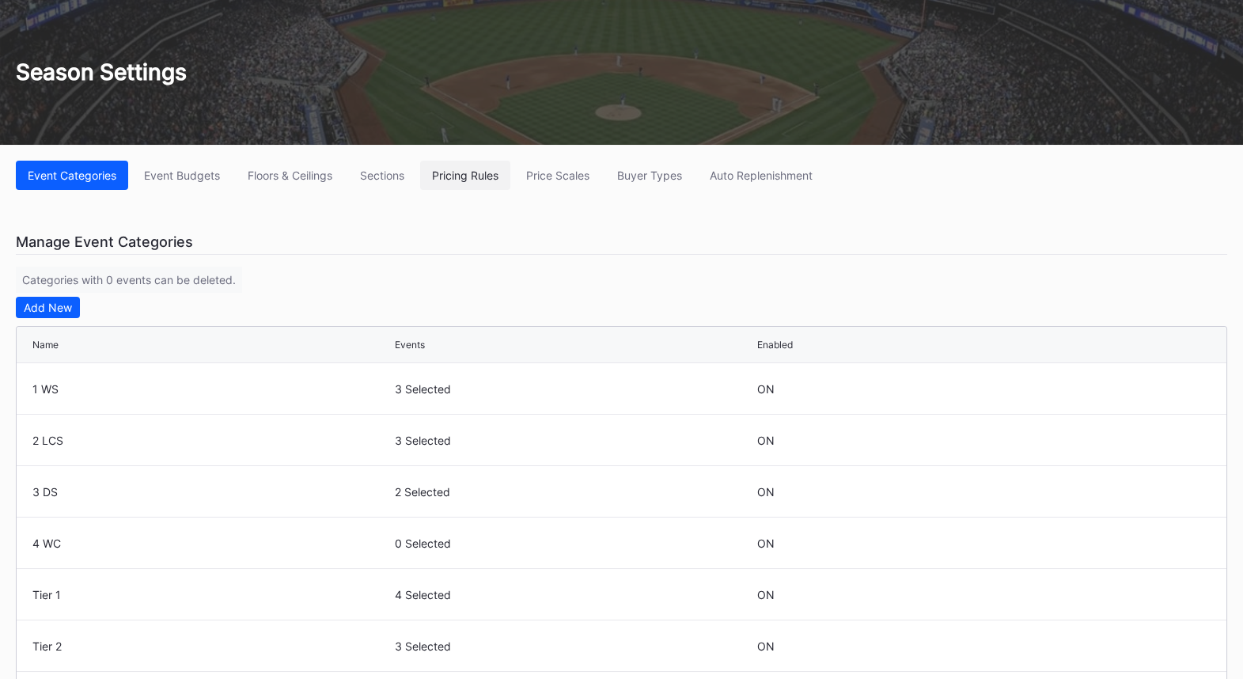
click at [479, 180] on div "Pricing Rules" at bounding box center [465, 174] width 66 height 13
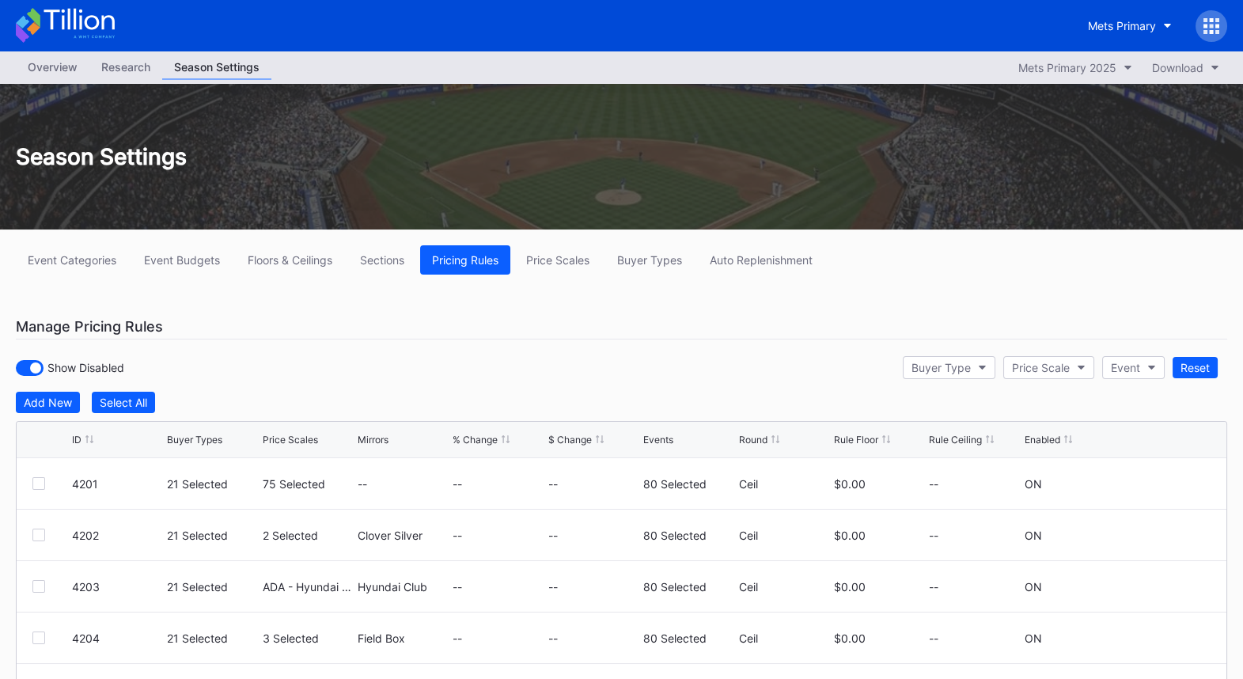
click at [1212, 21] on icon at bounding box center [1211, 20] width 4 height 4
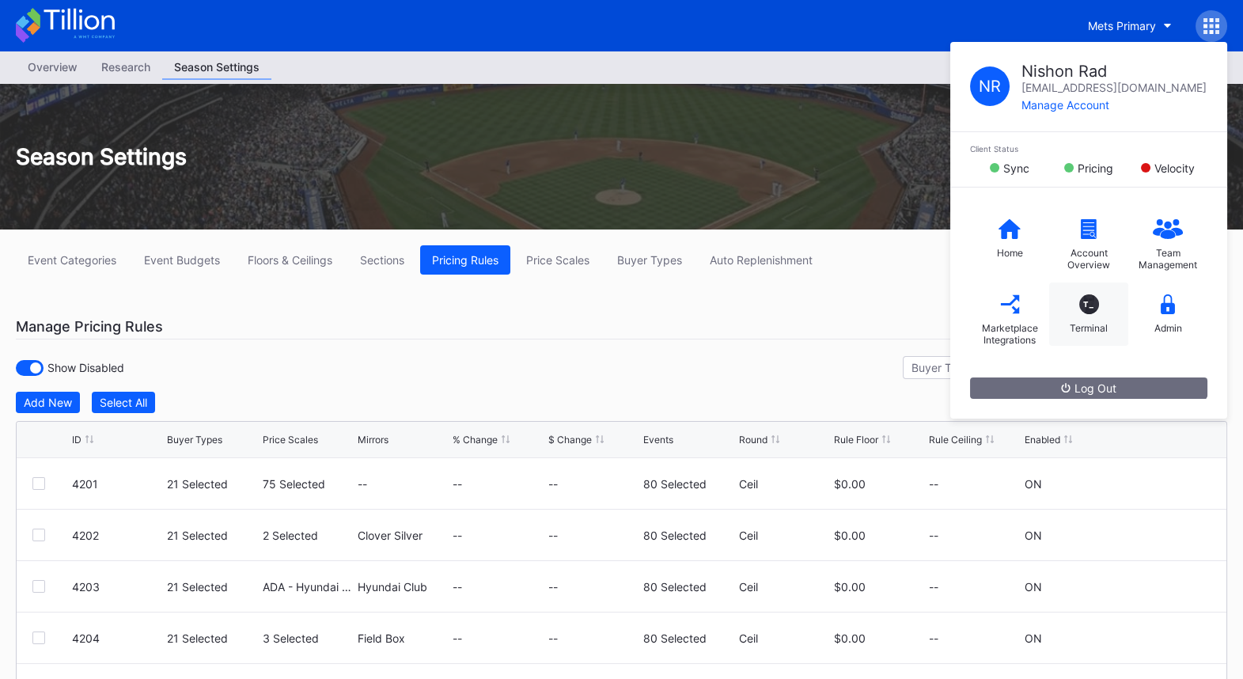
click at [1094, 307] on div "T_" at bounding box center [1089, 304] width 20 height 20
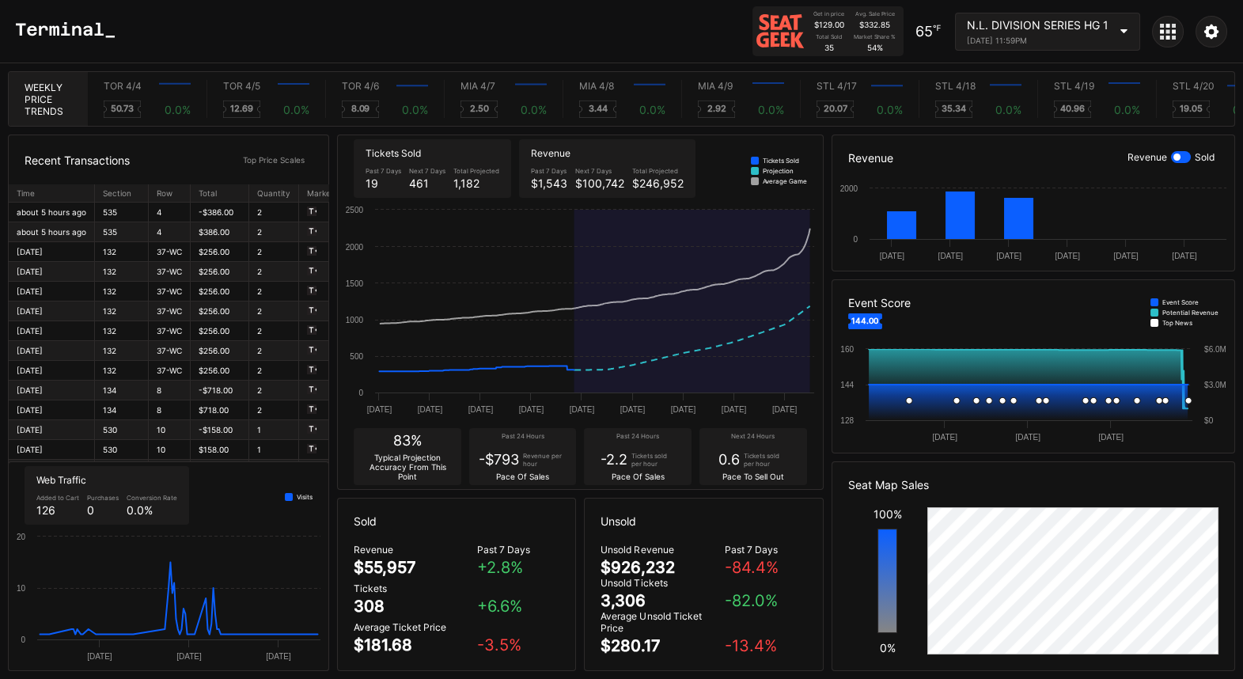
scroll to position [0, 9294]
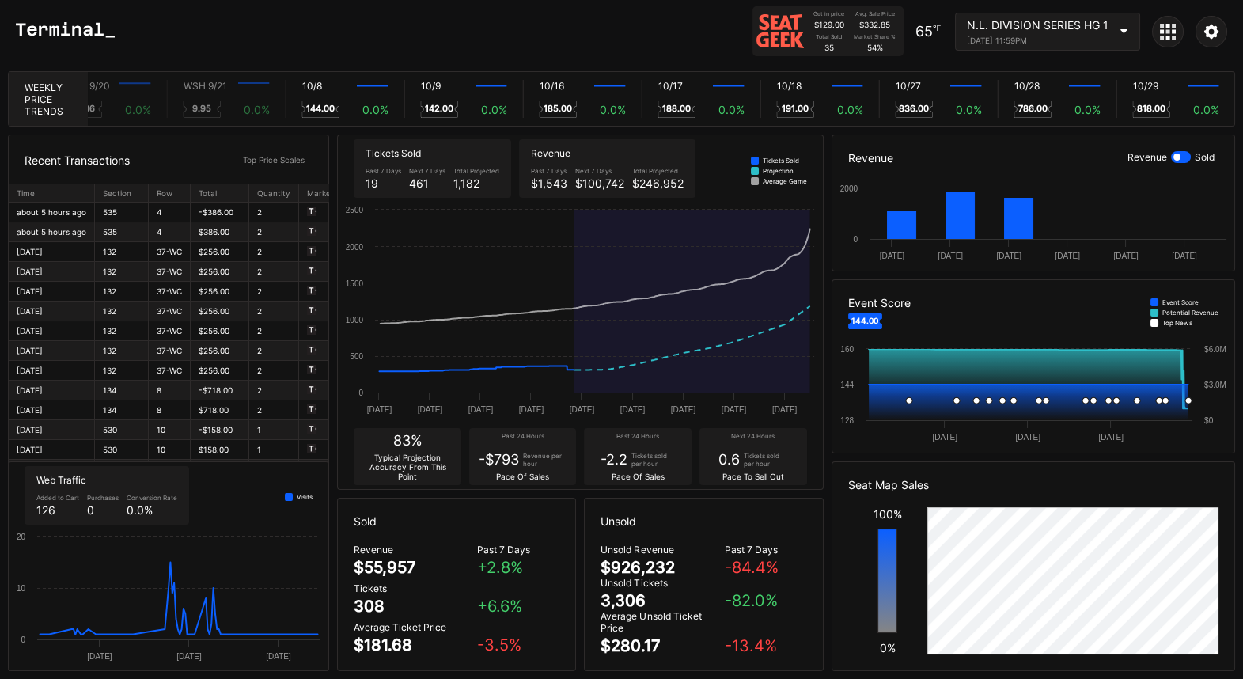
click at [1081, 37] on div "[DATE] 11:59PM" at bounding box center [1038, 40] width 142 height 9
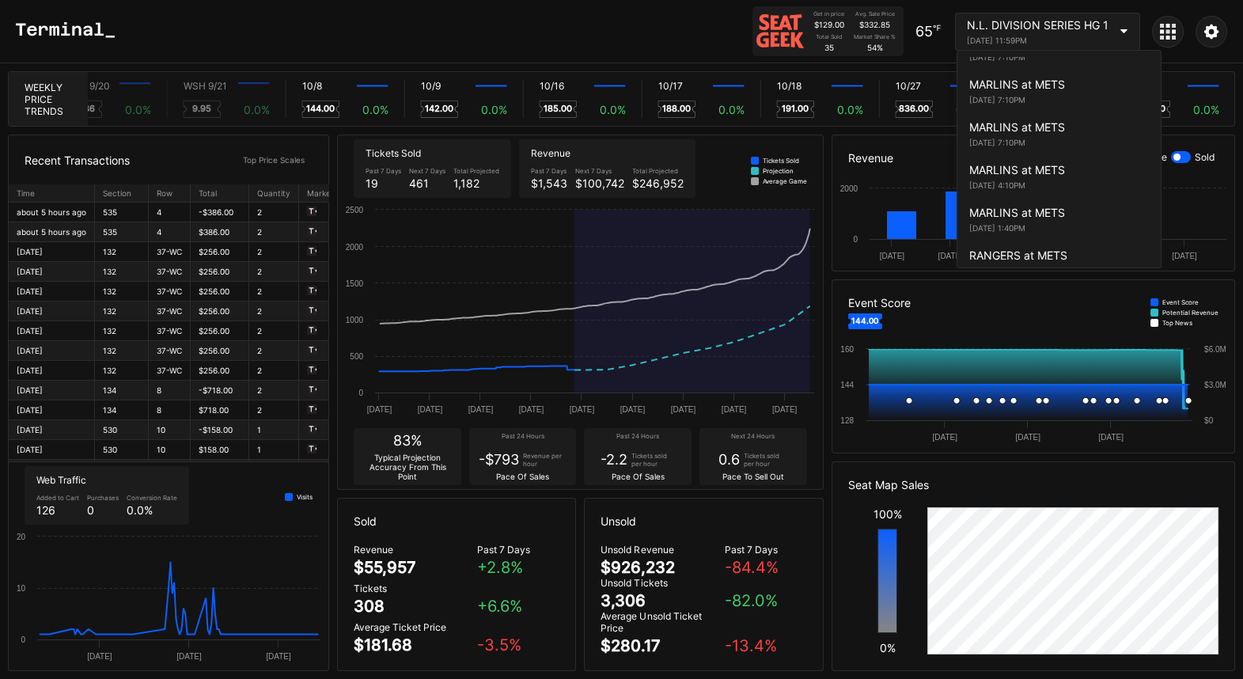
scroll to position [2848, 0]
click at [1054, 181] on div "[DATE] 4:10PM" at bounding box center [1059, 185] width 180 height 9
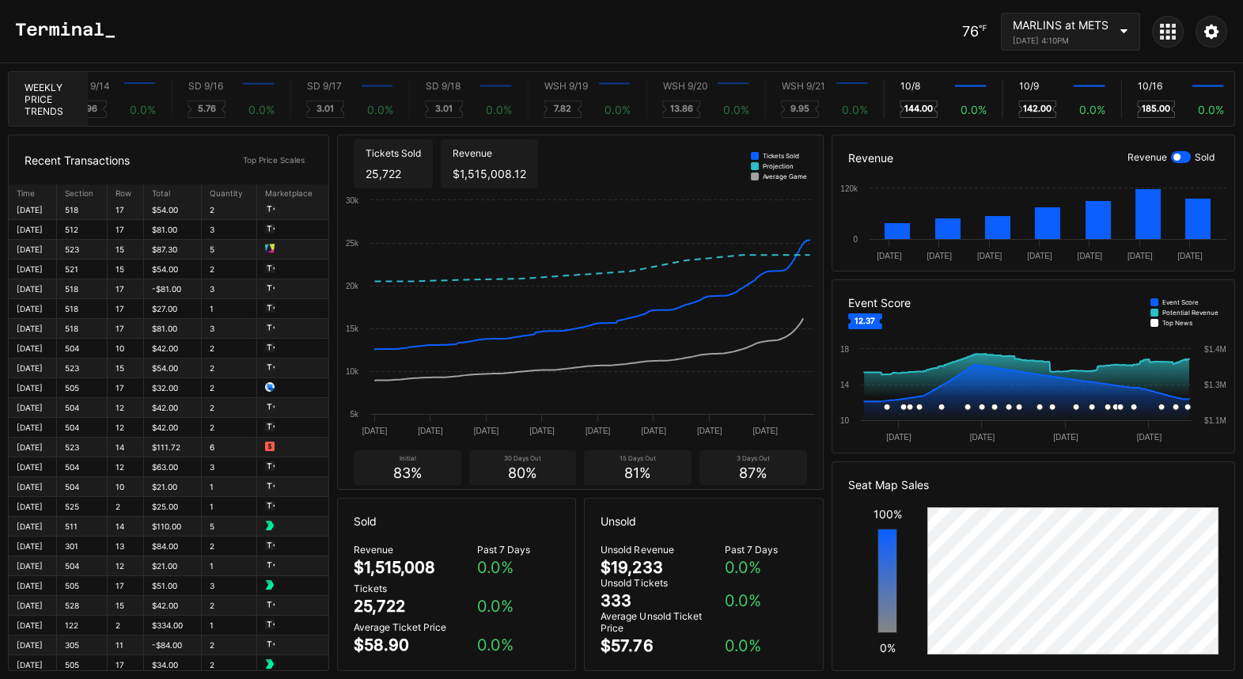
scroll to position [638, 0]
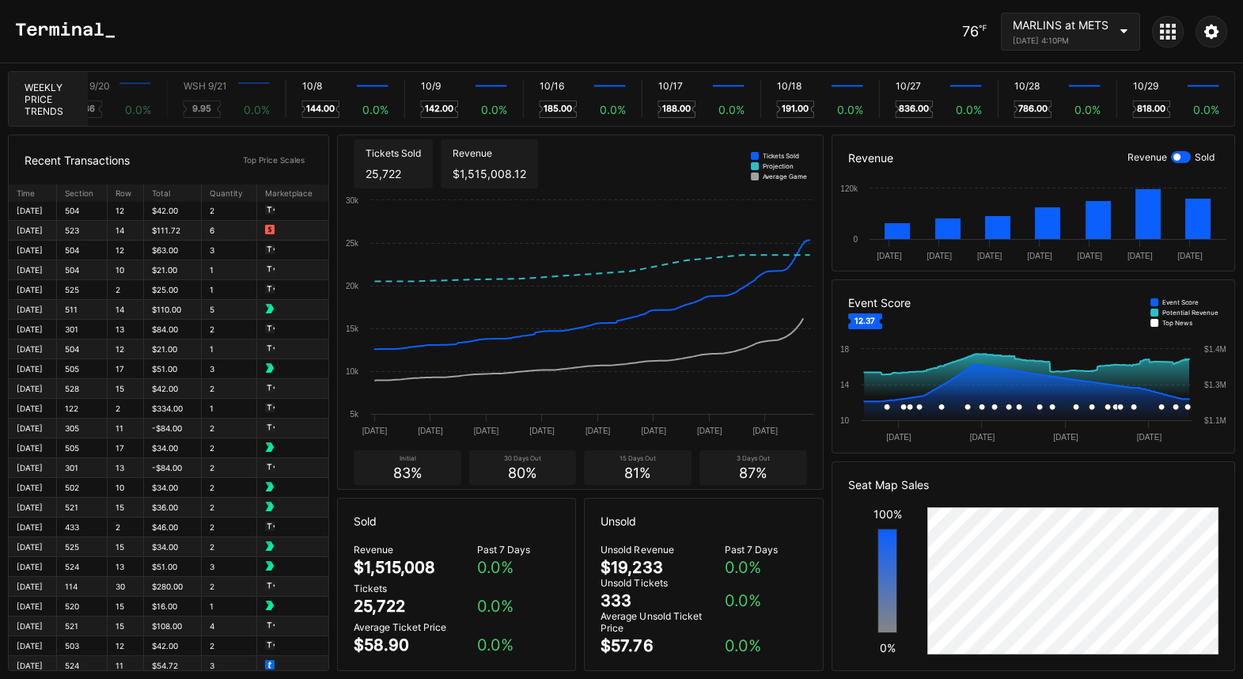
click at [1092, 36] on div "[DATE] 4:10PM" at bounding box center [1061, 40] width 96 height 9
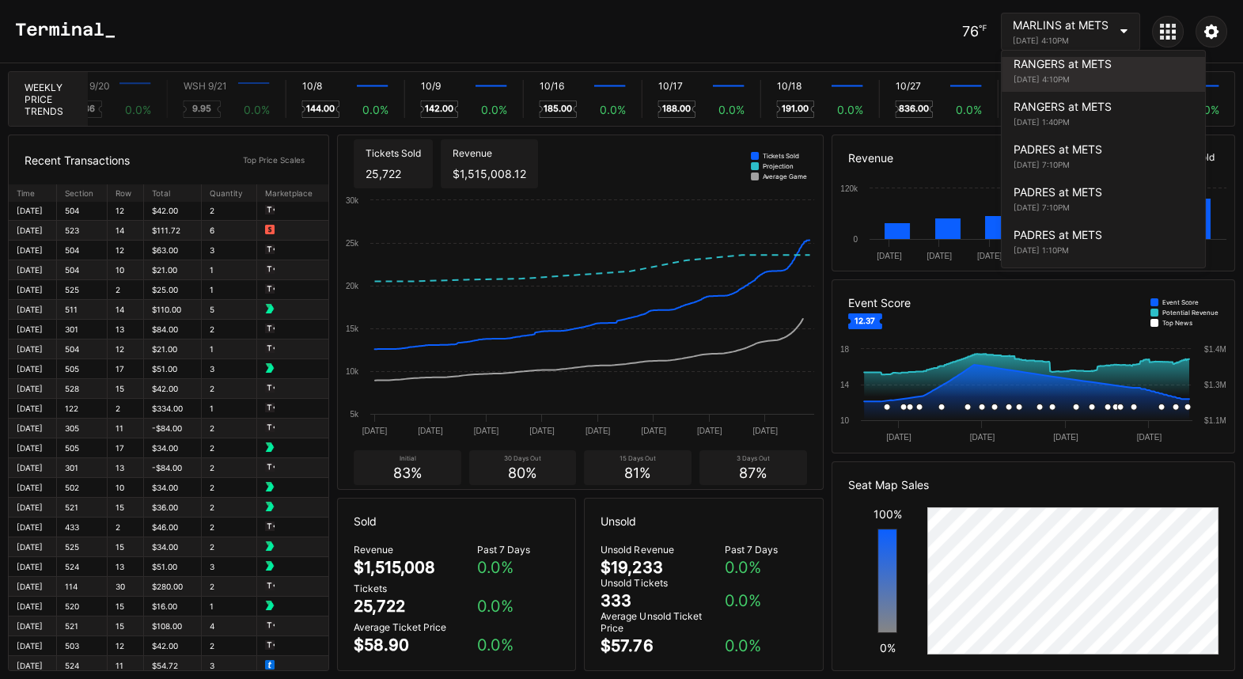
scroll to position [3041, 0]
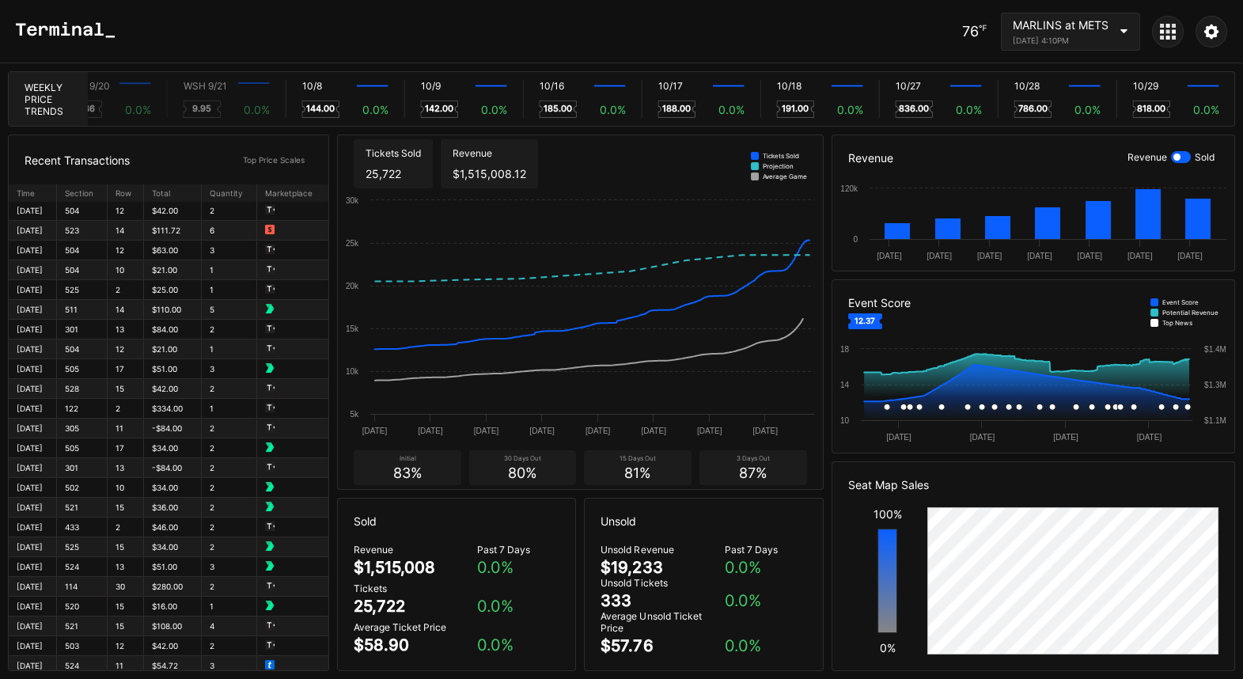
click at [1066, 36] on div "[DATE] 4:10PM" at bounding box center [1061, 40] width 96 height 9
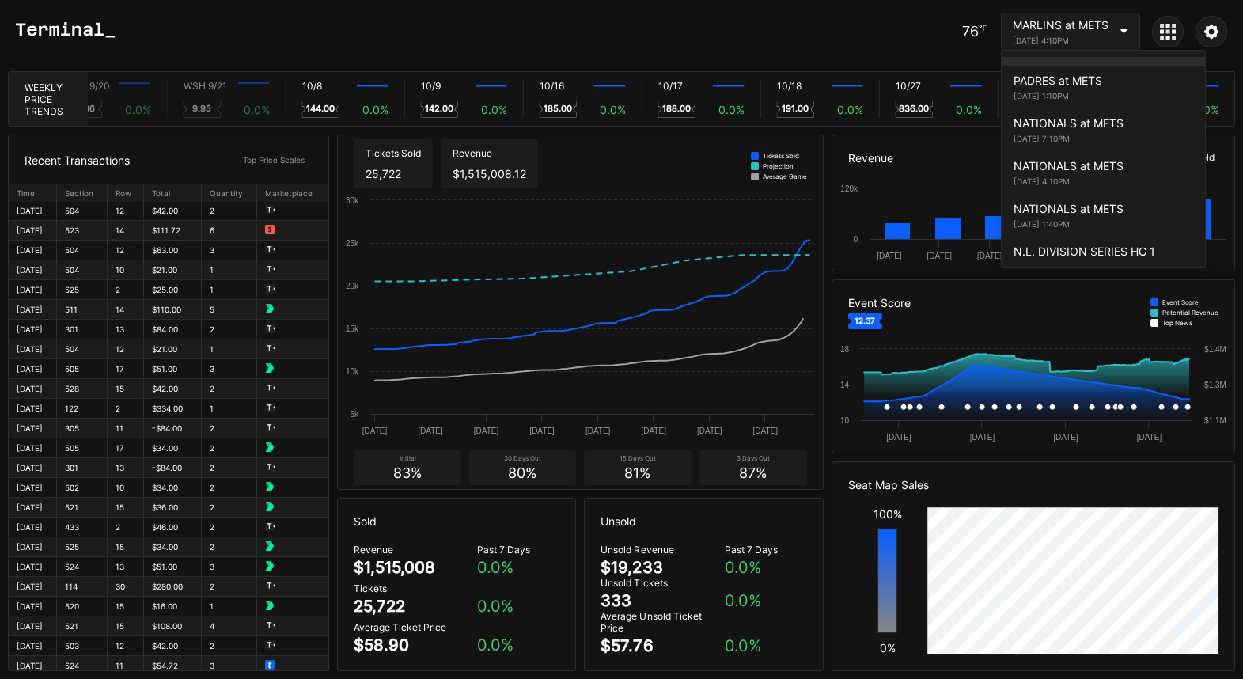
scroll to position [3214, 0]
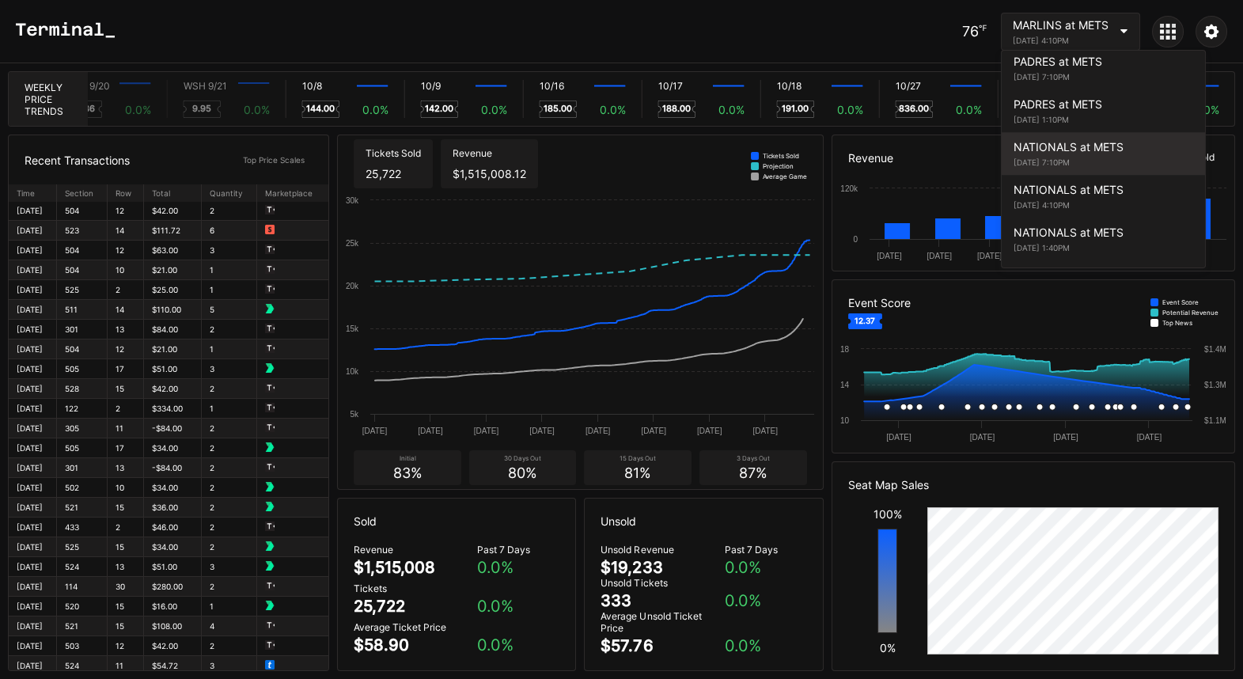
click at [1095, 140] on div "NATIONALS at METS" at bounding box center [1103, 146] width 180 height 13
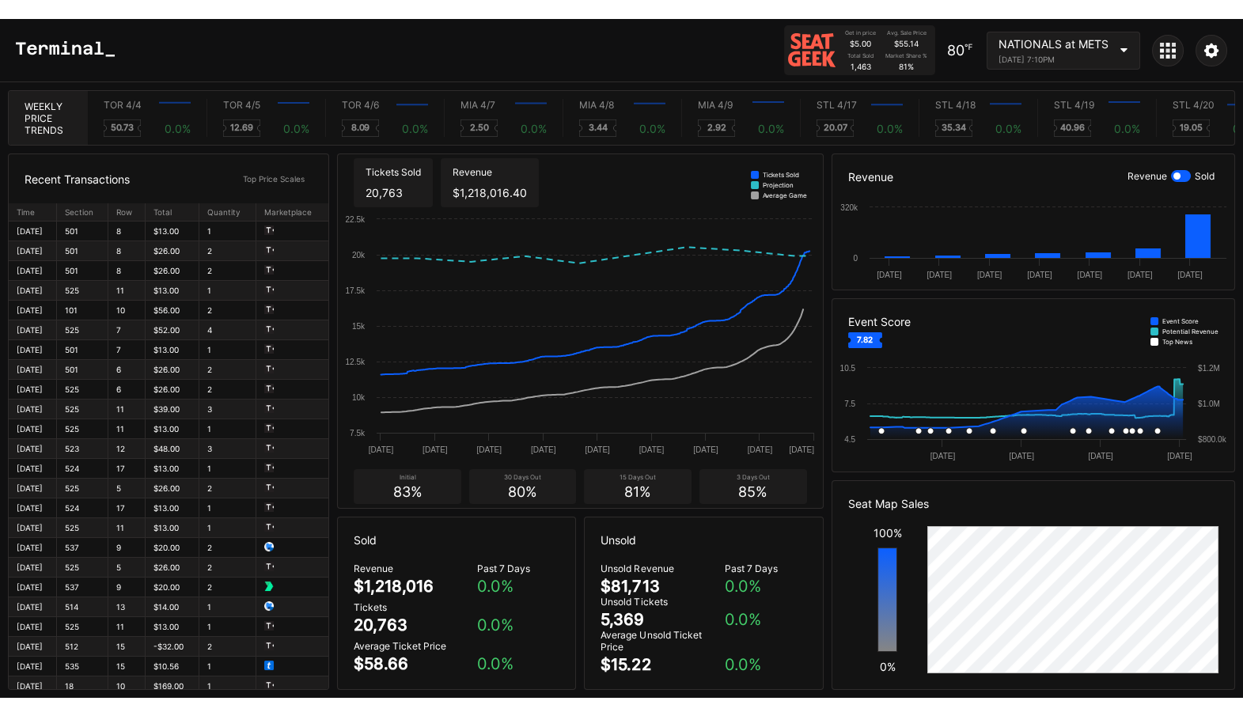
scroll to position [0, 9294]
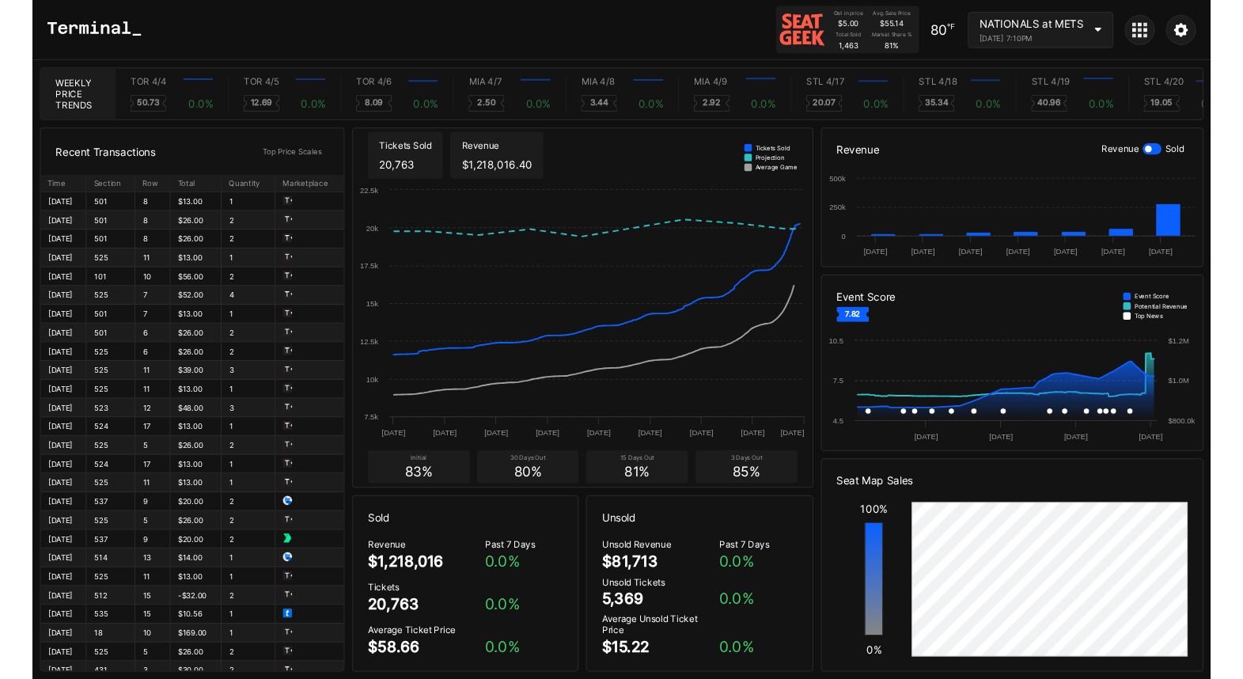
scroll to position [0, 9294]
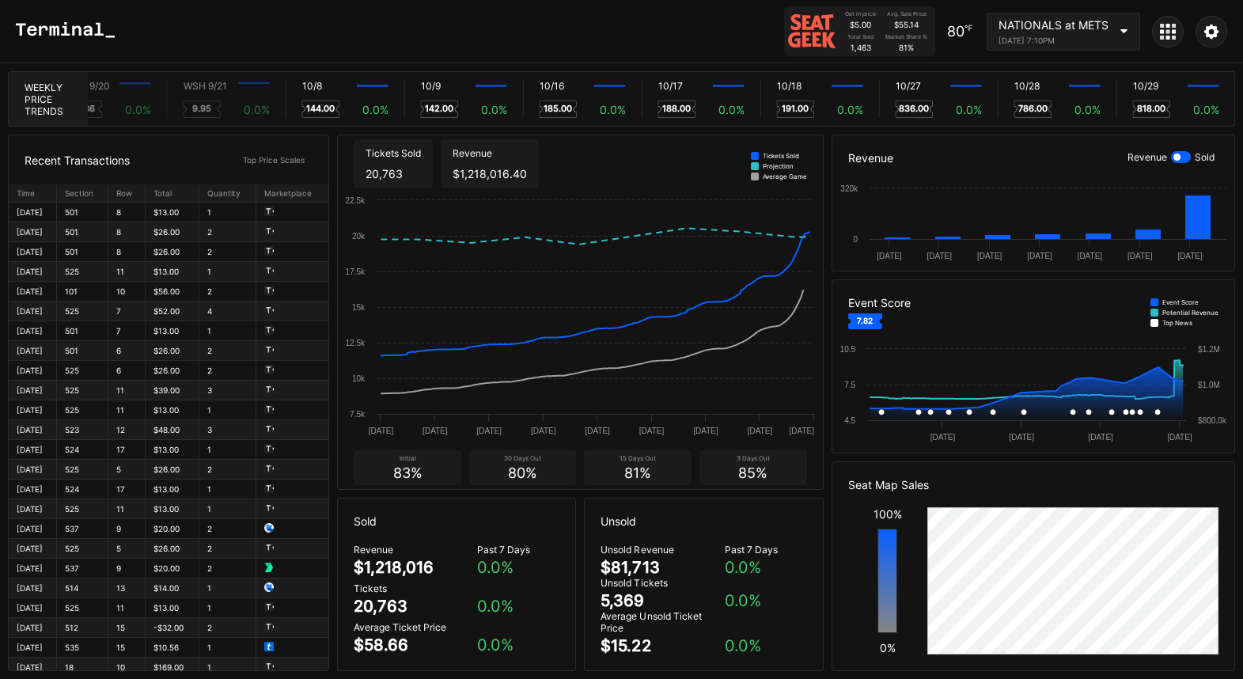
click at [1175, 25] on icon at bounding box center [1174, 26] width 4 height 4
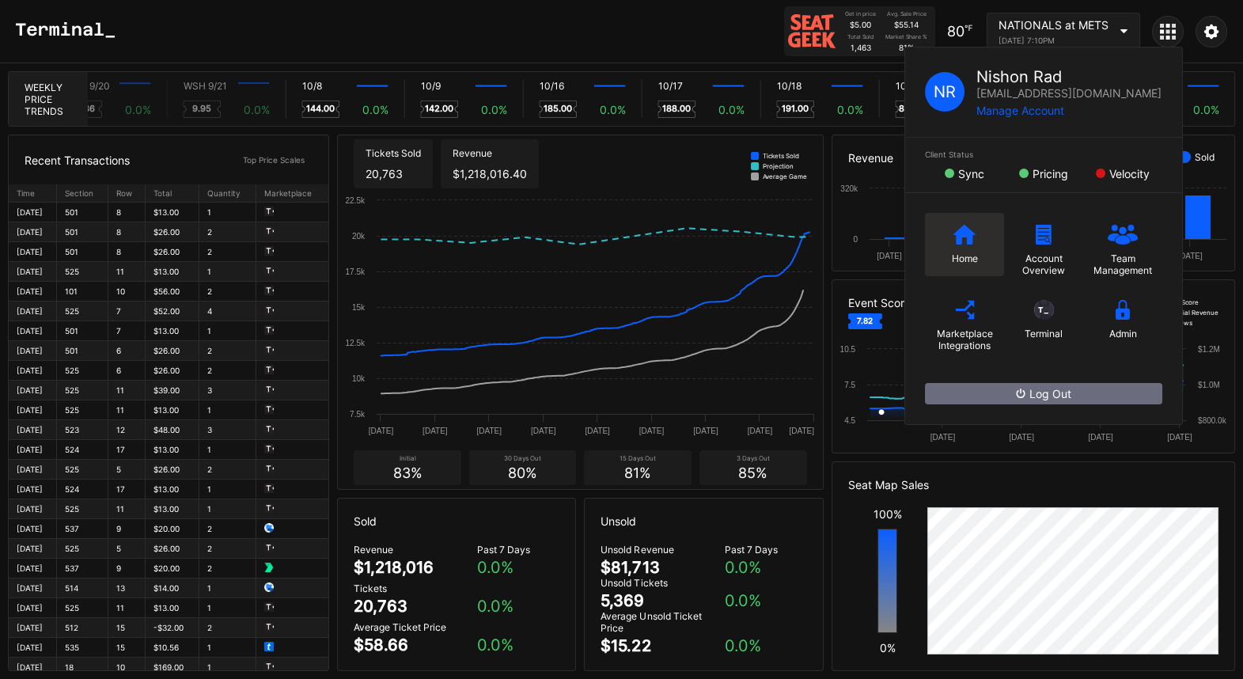
click at [966, 230] on icon at bounding box center [964, 234] width 22 height 20
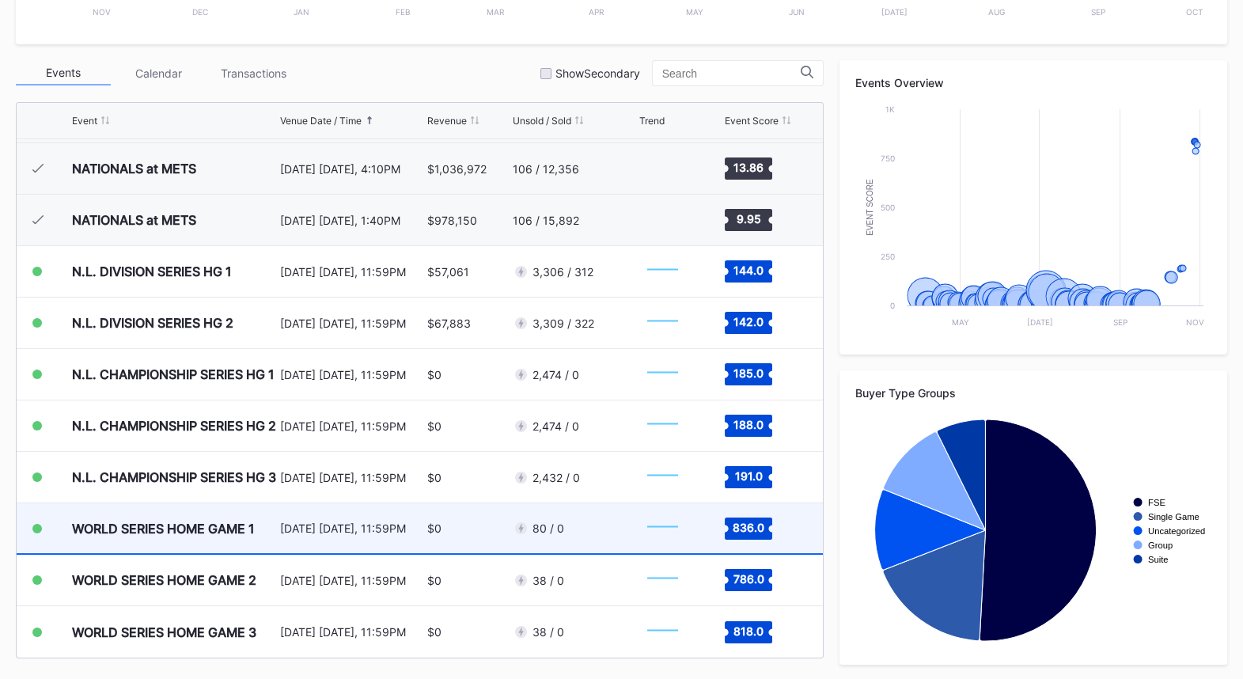
scroll to position [3969, 0]
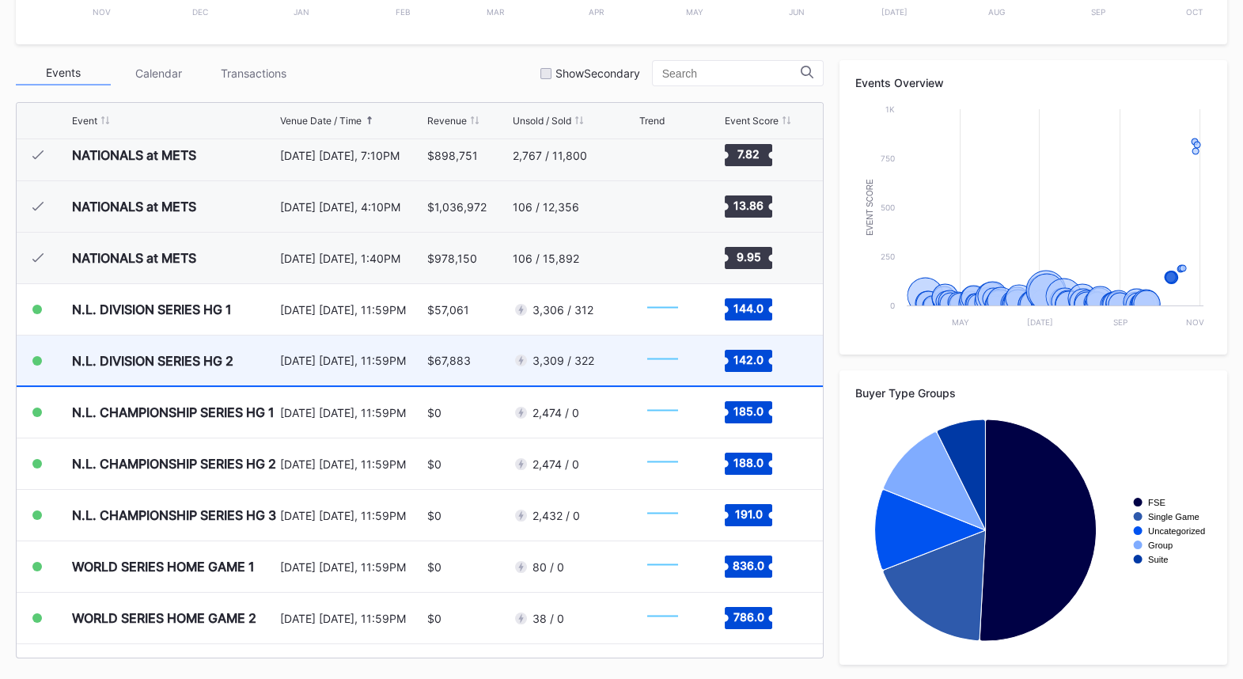
click at [602, 358] on div "3,309 / 322" at bounding box center [574, 360] width 123 height 50
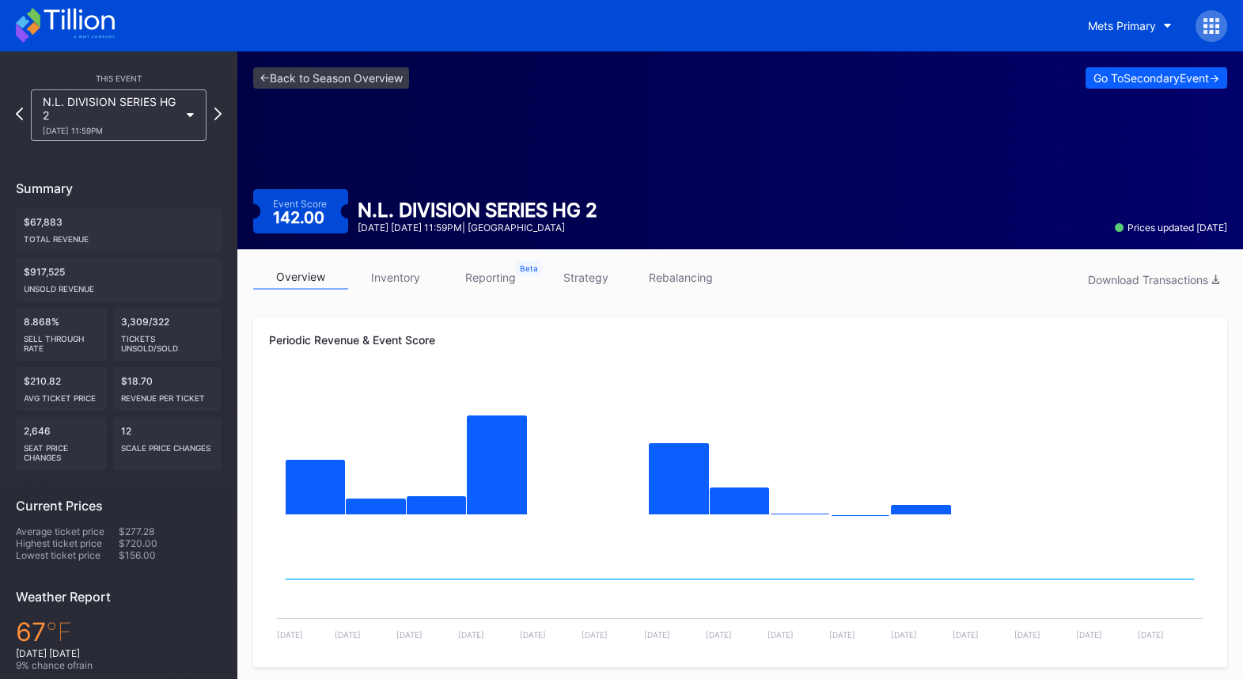
click at [583, 278] on link "strategy" at bounding box center [585, 277] width 95 height 25
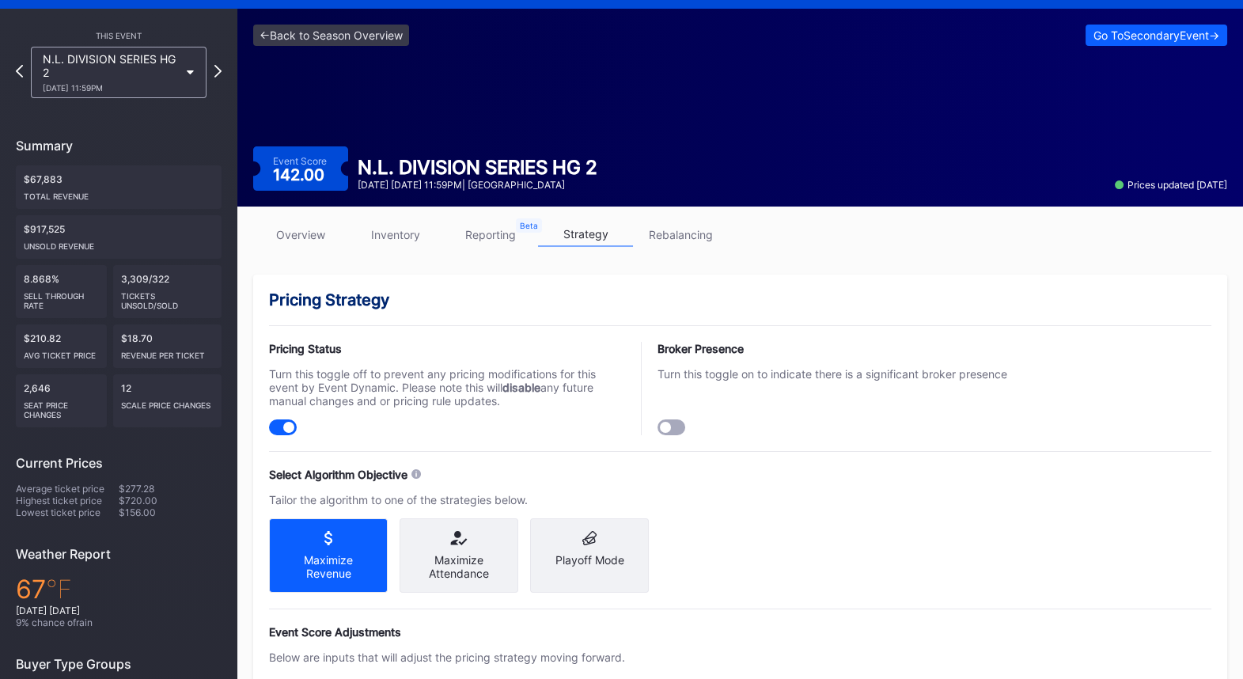
scroll to position [25, 0]
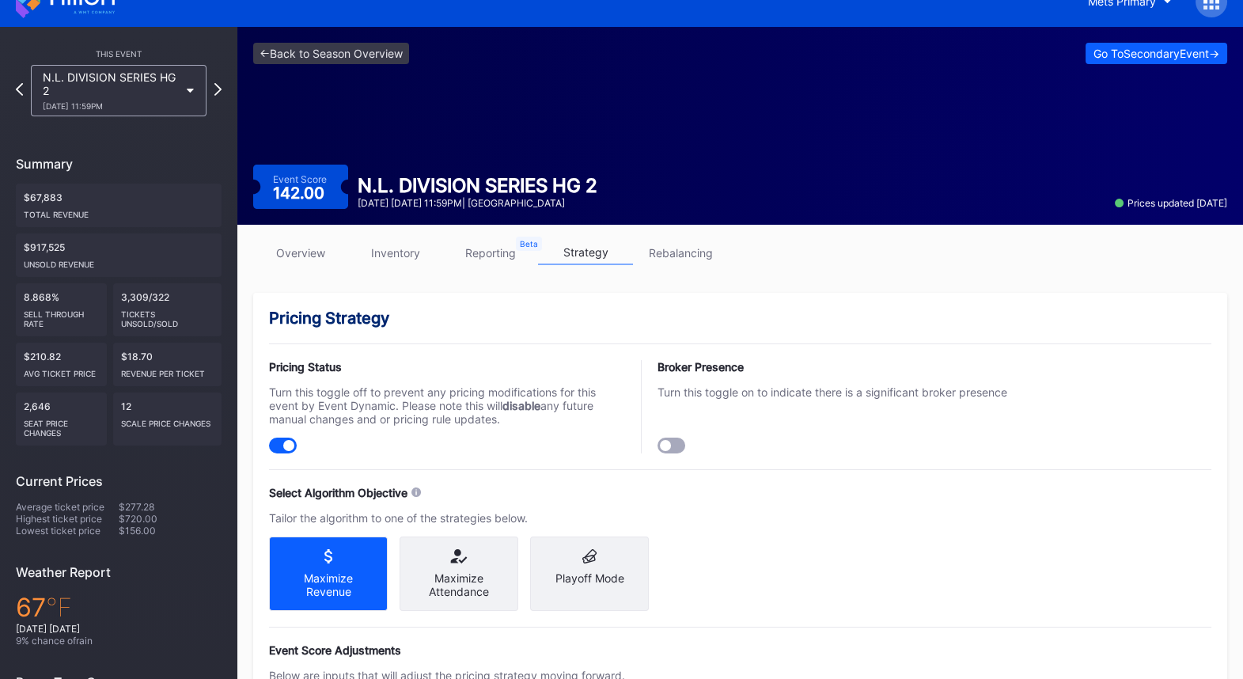
click at [394, 252] on link "inventory" at bounding box center [395, 252] width 95 height 25
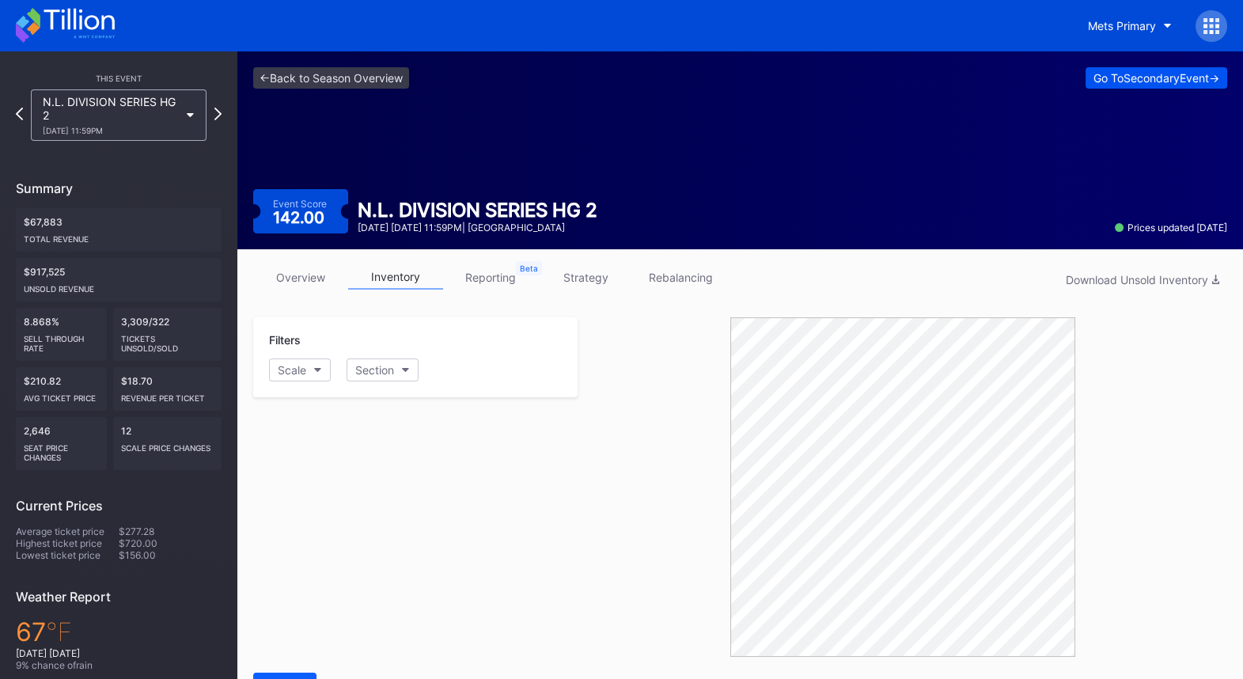
click at [1171, 78] on div "Go To Secondary Event ->" at bounding box center [1156, 77] width 126 height 13
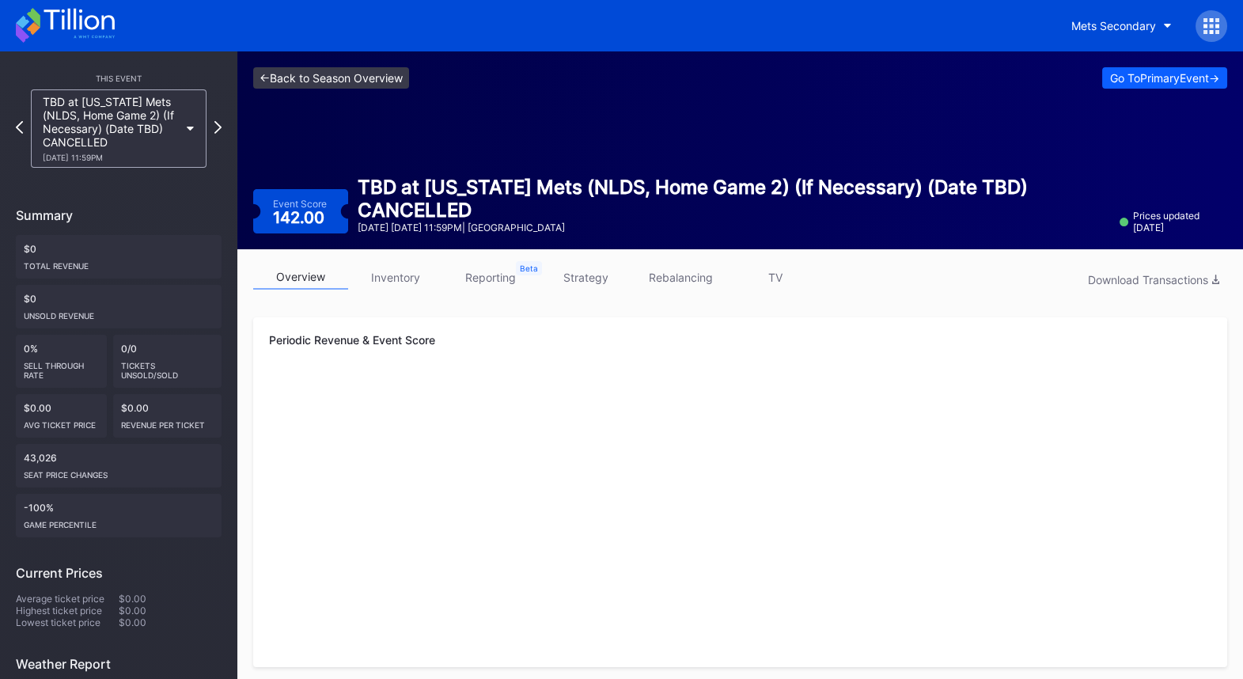
click at [314, 67] on link "<- Back to Season Overview" at bounding box center [331, 77] width 156 height 21
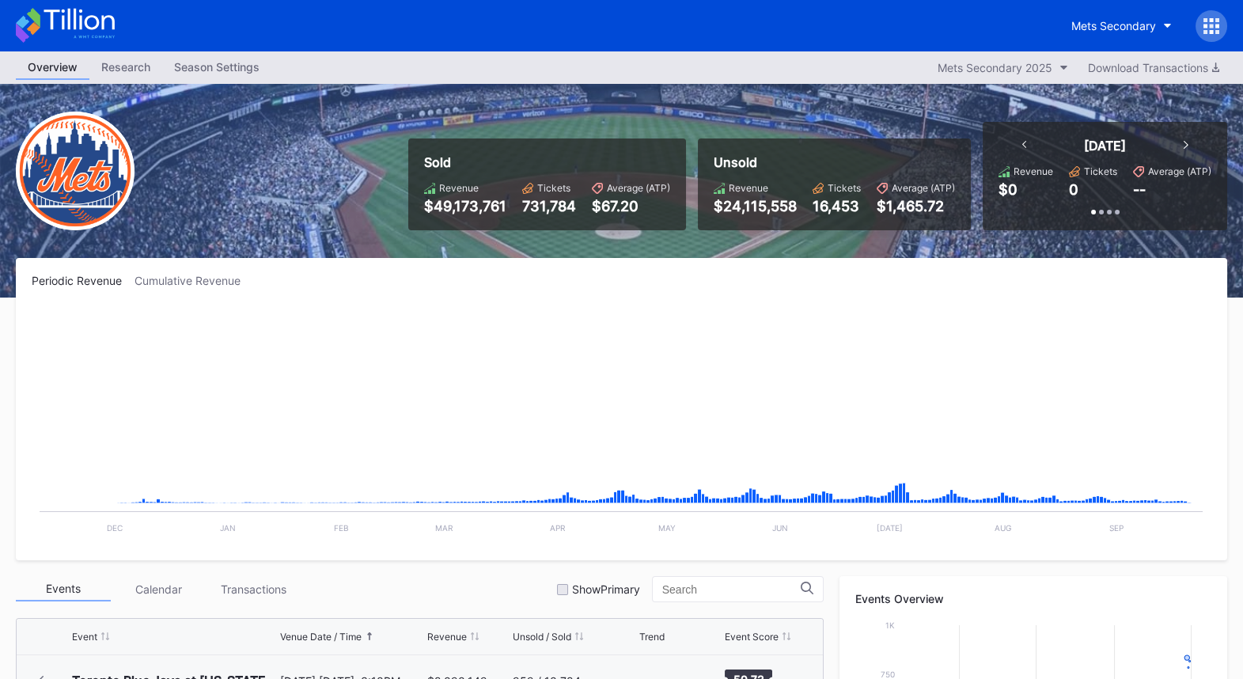
scroll to position [4007, 0]
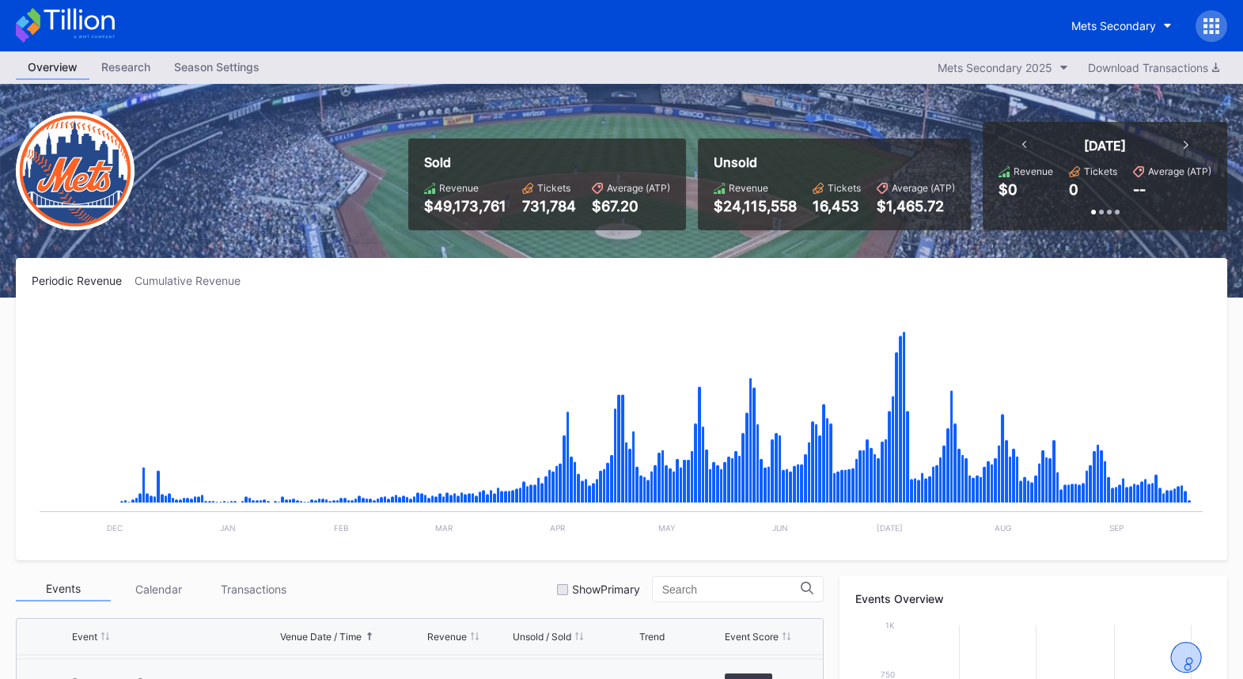
click at [243, 71] on div "Season Settings" at bounding box center [216, 66] width 109 height 23
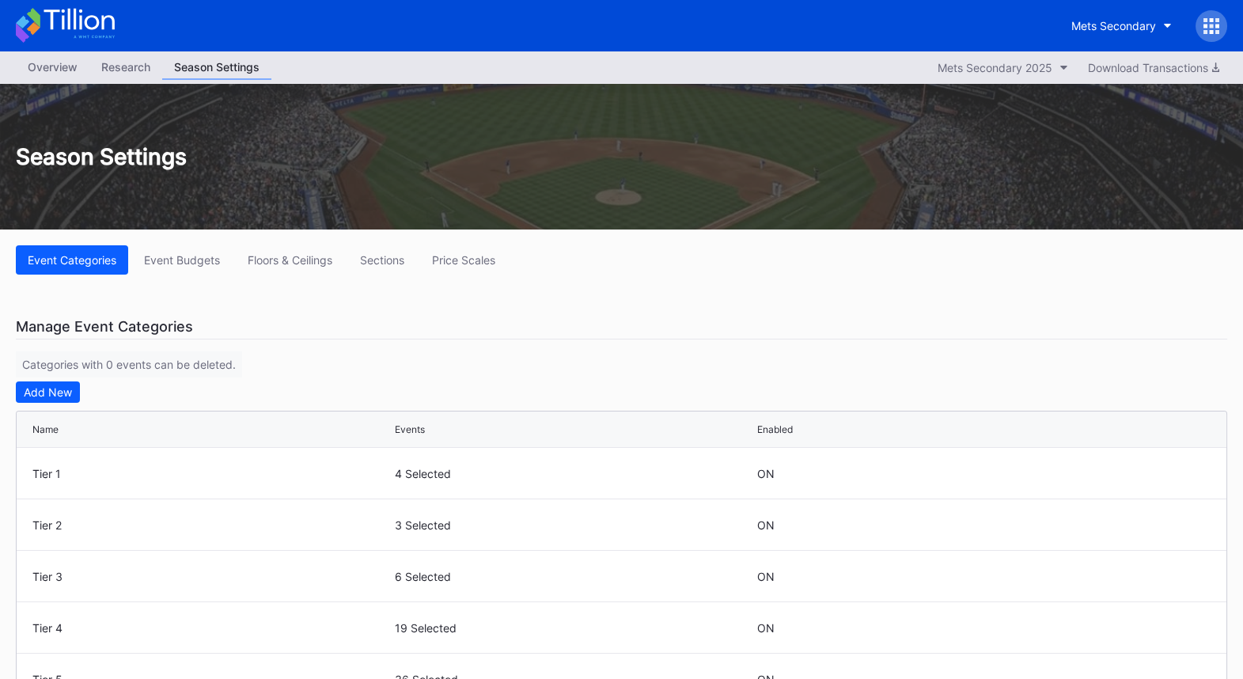
click at [140, 63] on div "Research" at bounding box center [125, 66] width 73 height 23
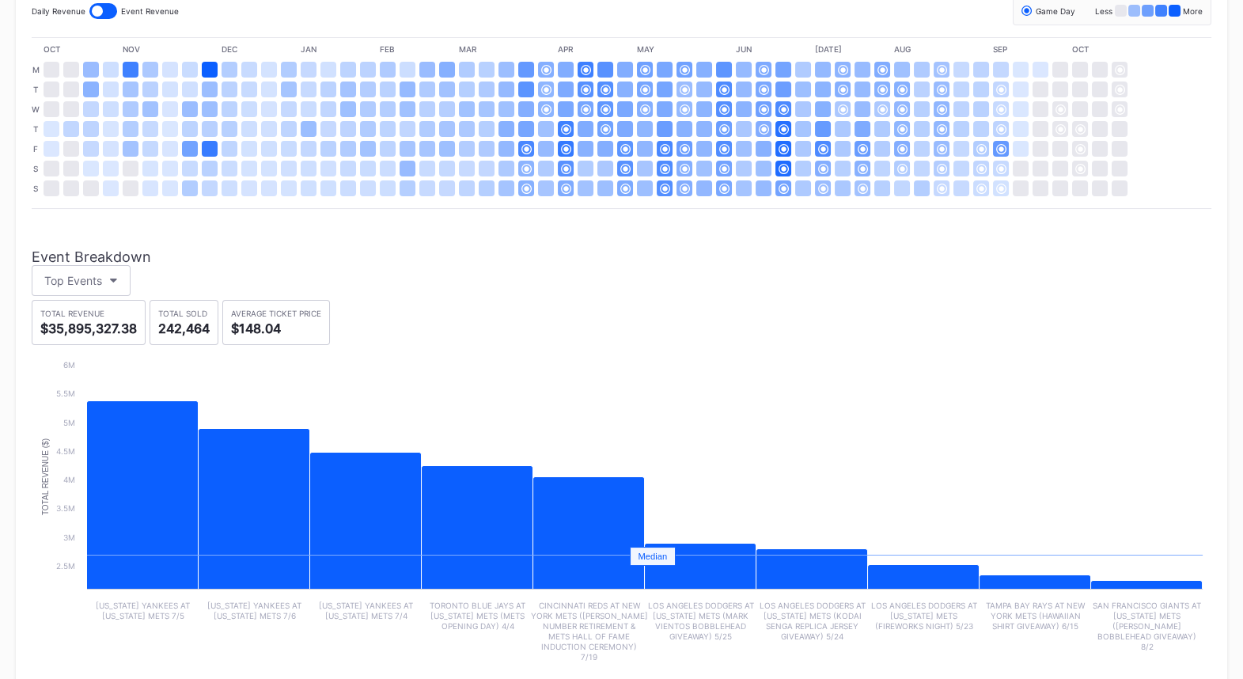
scroll to position [415, 0]
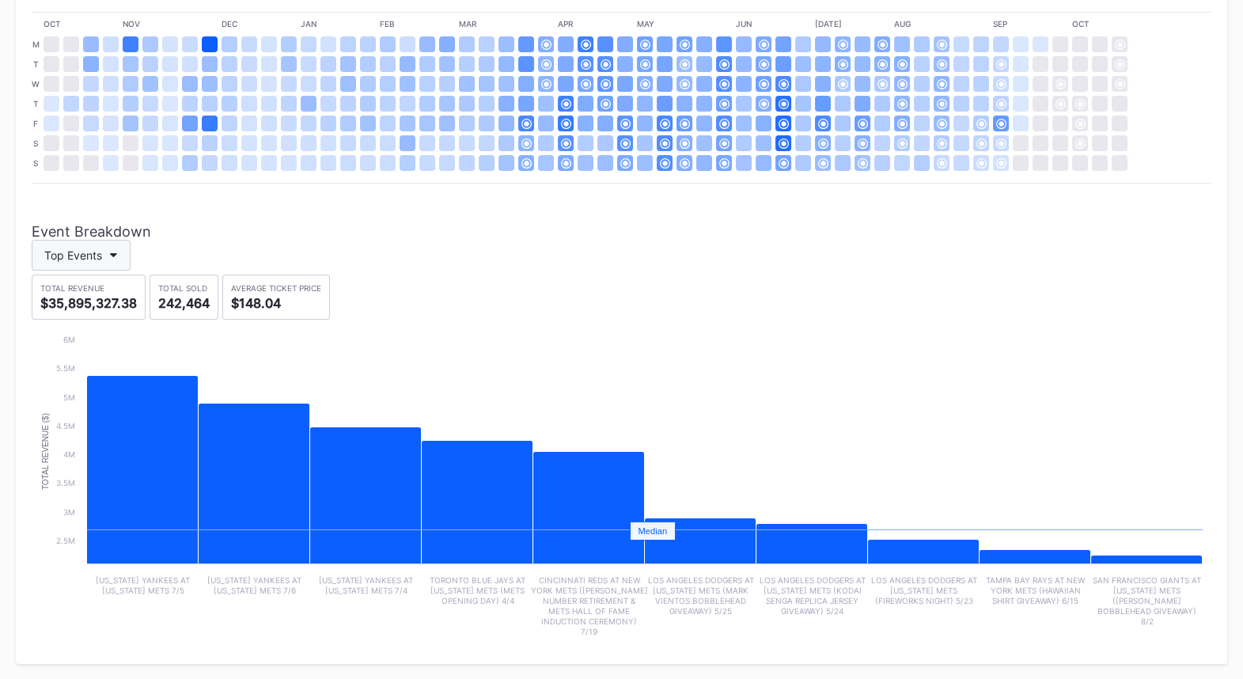
click at [121, 255] on button "Top Events" at bounding box center [81, 255] width 99 height 31
click at [94, 328] on div "Last 30 days" at bounding box center [78, 328] width 68 height 13
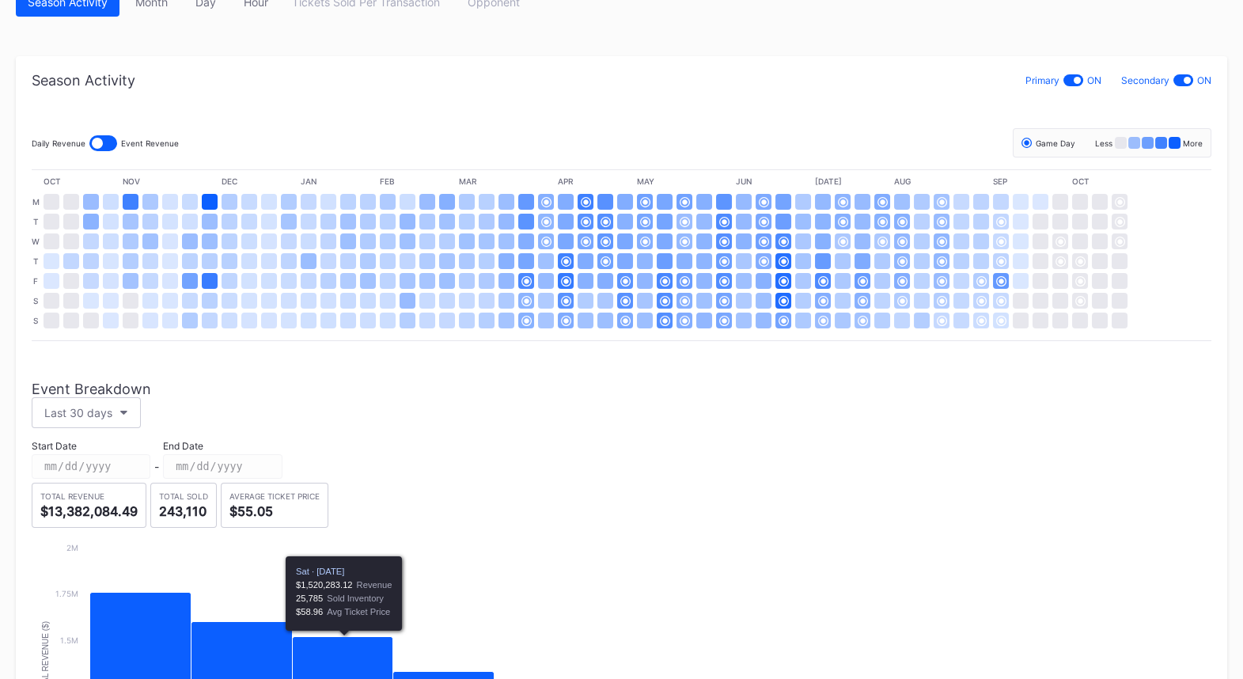
scroll to position [191, 0]
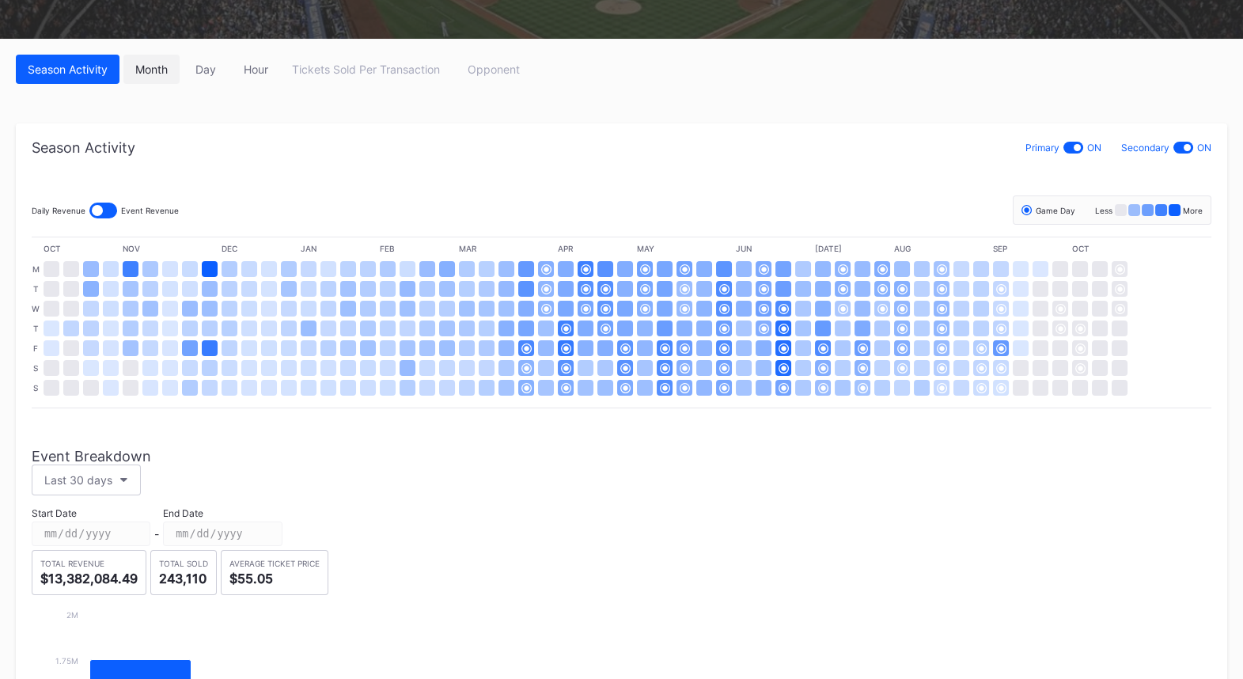
click at [158, 66] on div "Month" at bounding box center [151, 68] width 32 height 13
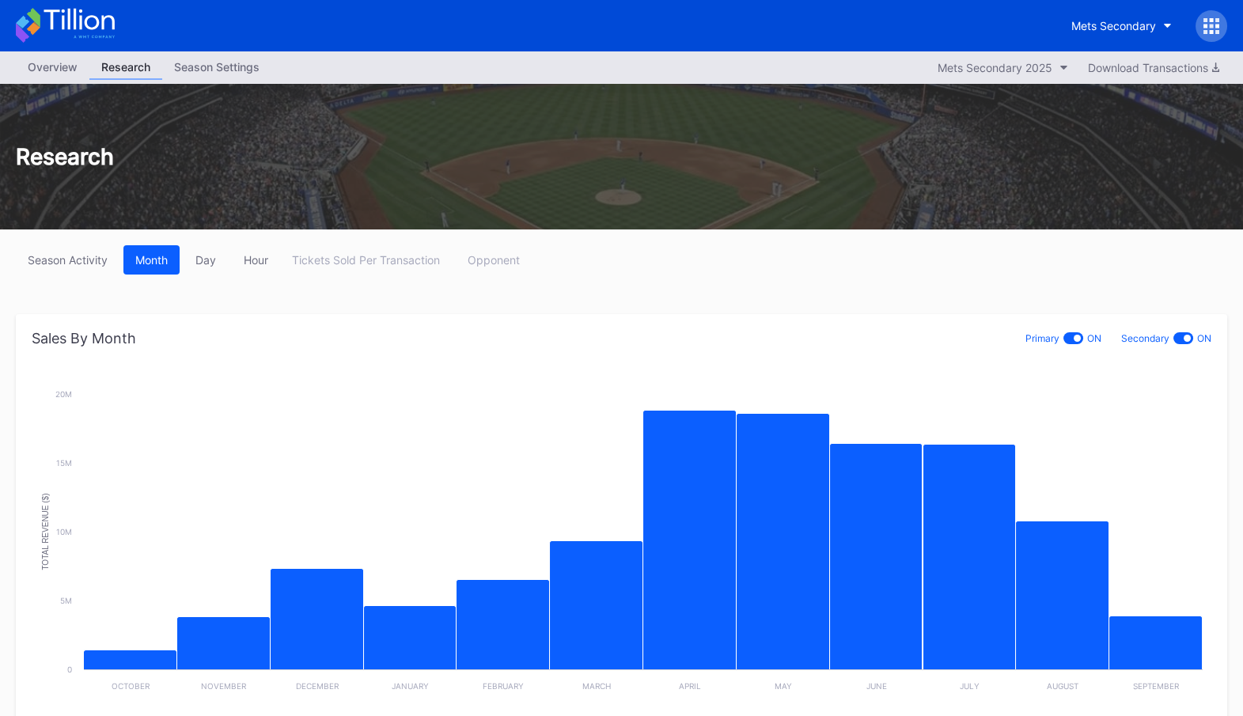
click at [120, 3] on div "Mets Secondary" at bounding box center [621, 25] width 1243 height 51
click at [69, 25] on icon at bounding box center [79, 19] width 70 height 21
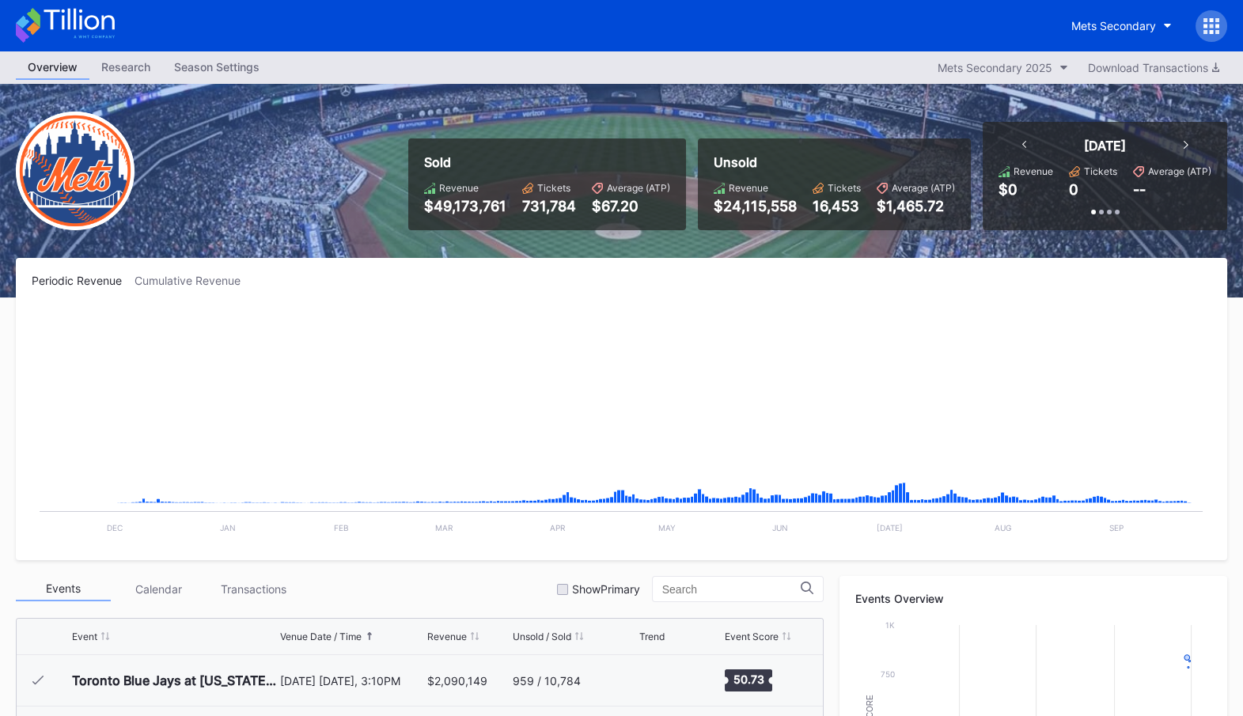
scroll to position [4007, 0]
